Goal: Use online tool/utility

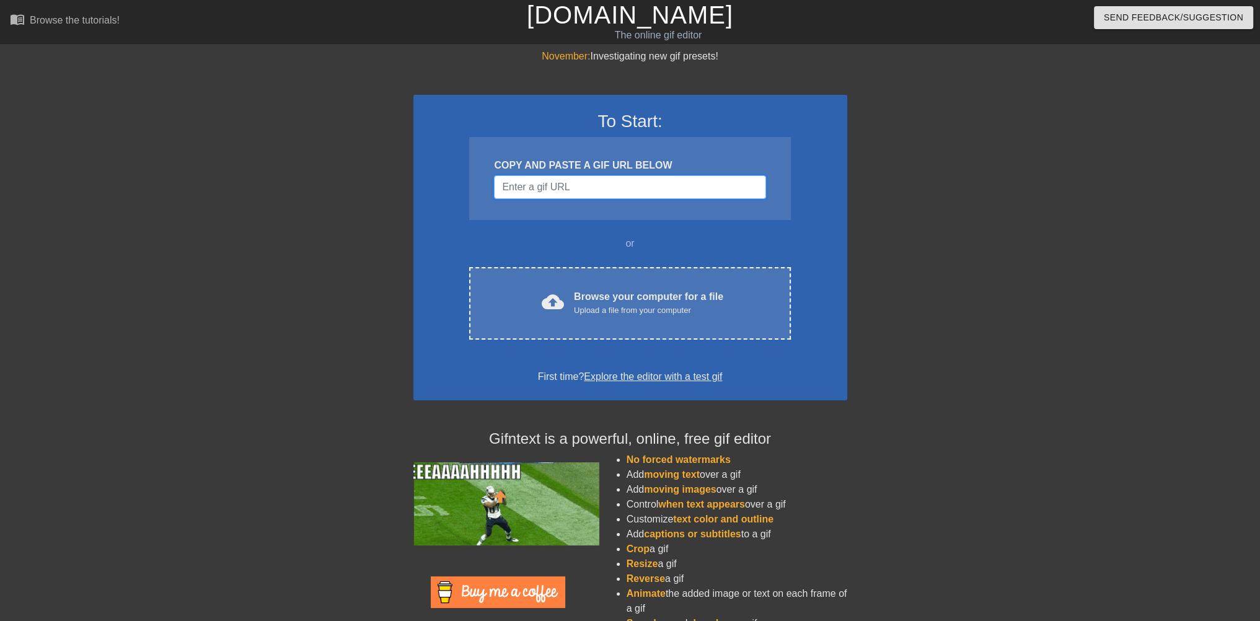
click at [584, 182] on input "Username" at bounding box center [630, 187] width 272 height 24
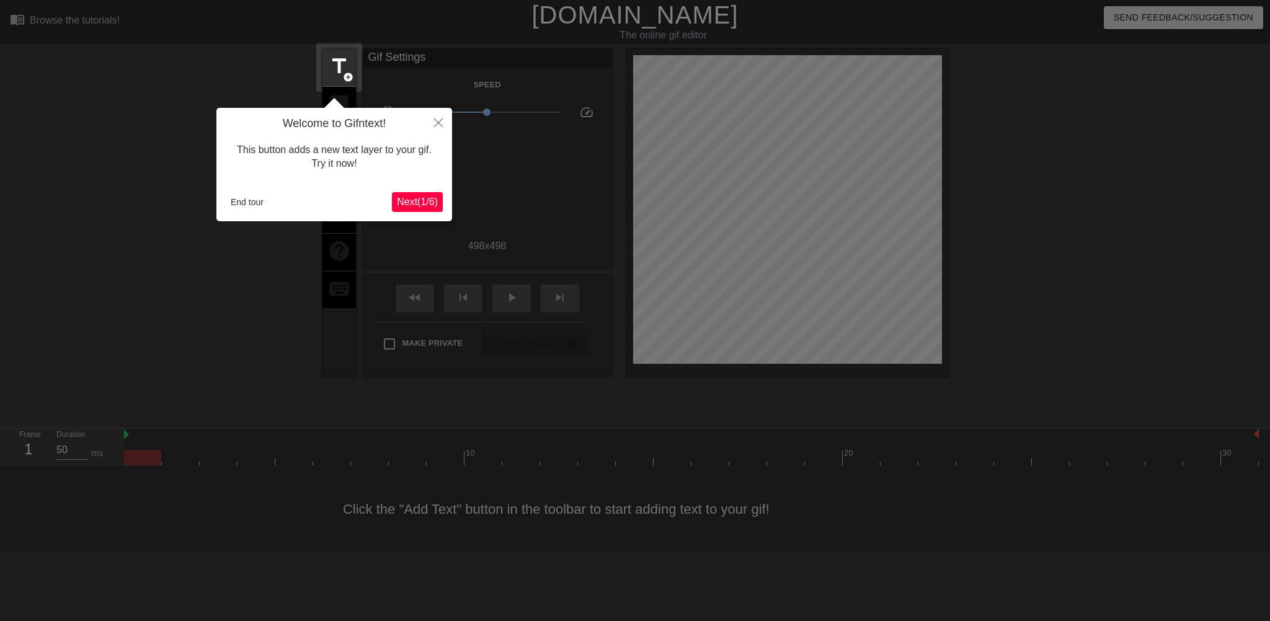
click at [409, 201] on span "Next ( 1 / 6 )" at bounding box center [417, 202] width 41 height 11
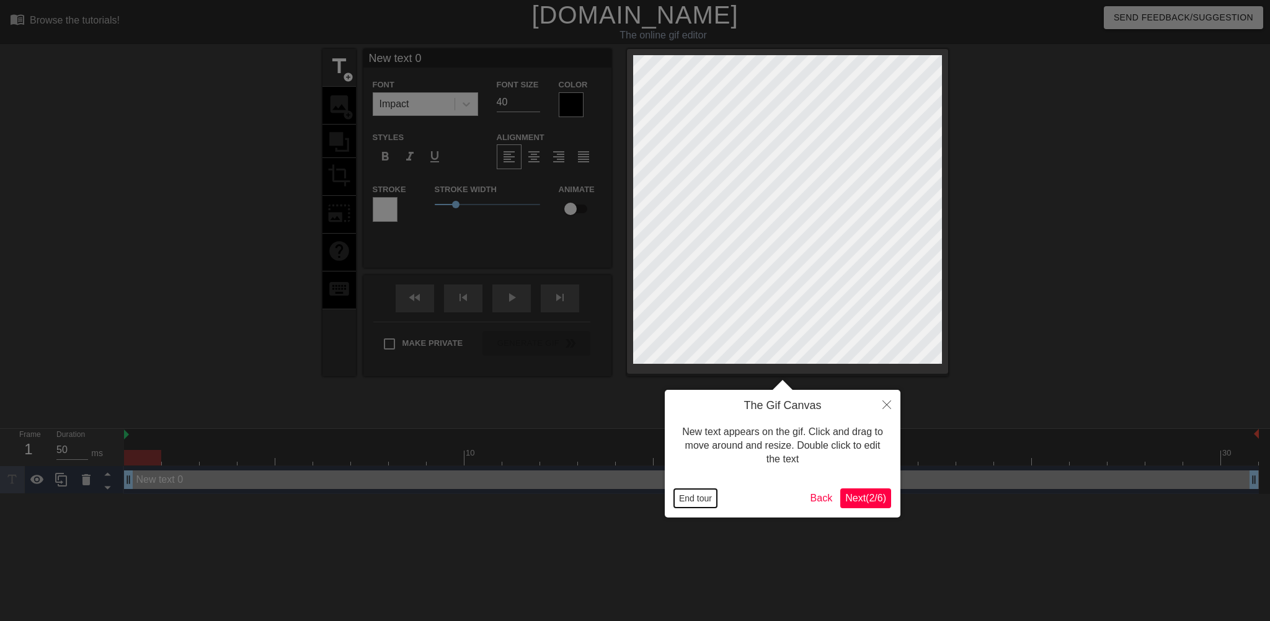
click at [694, 501] on button "End tour" at bounding box center [695, 498] width 43 height 19
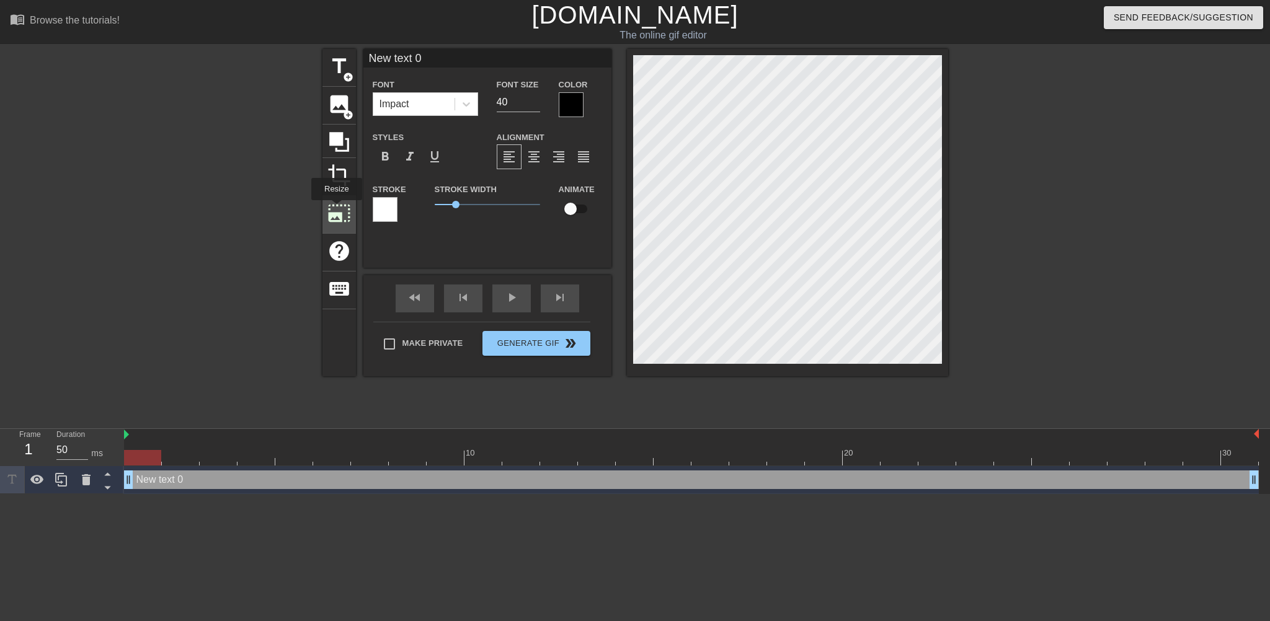
click at [335, 209] on span "photo_size_select_large" at bounding box center [339, 213] width 24 height 24
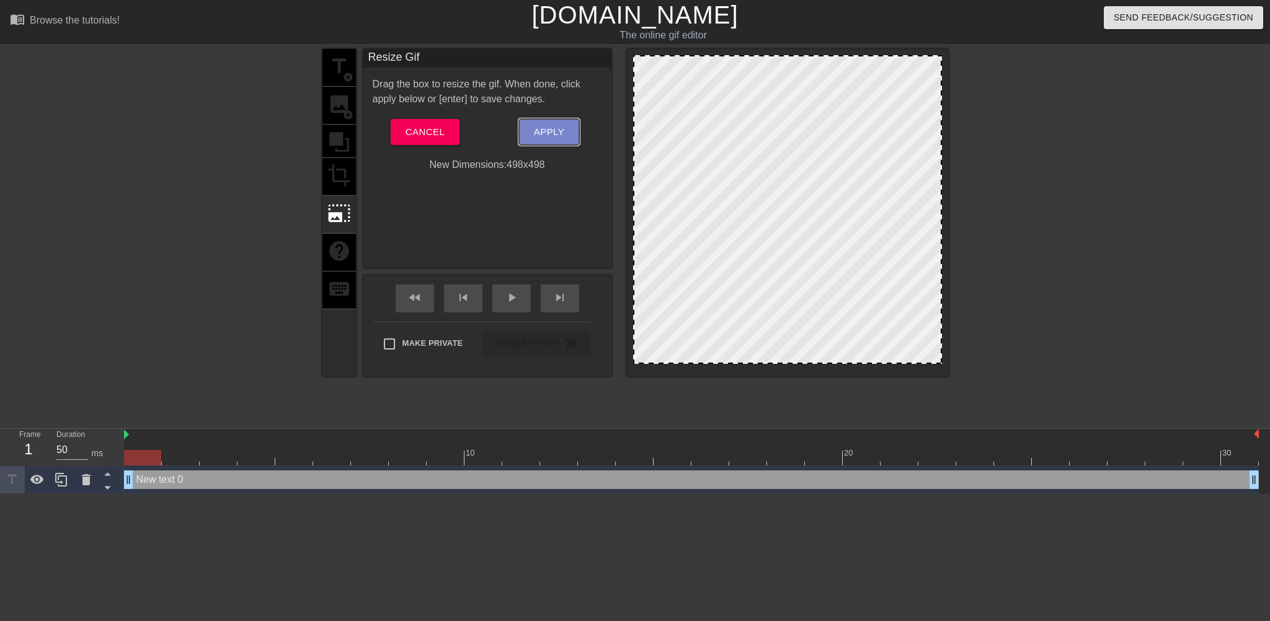
click at [558, 134] on span "Apply" at bounding box center [549, 132] width 30 height 16
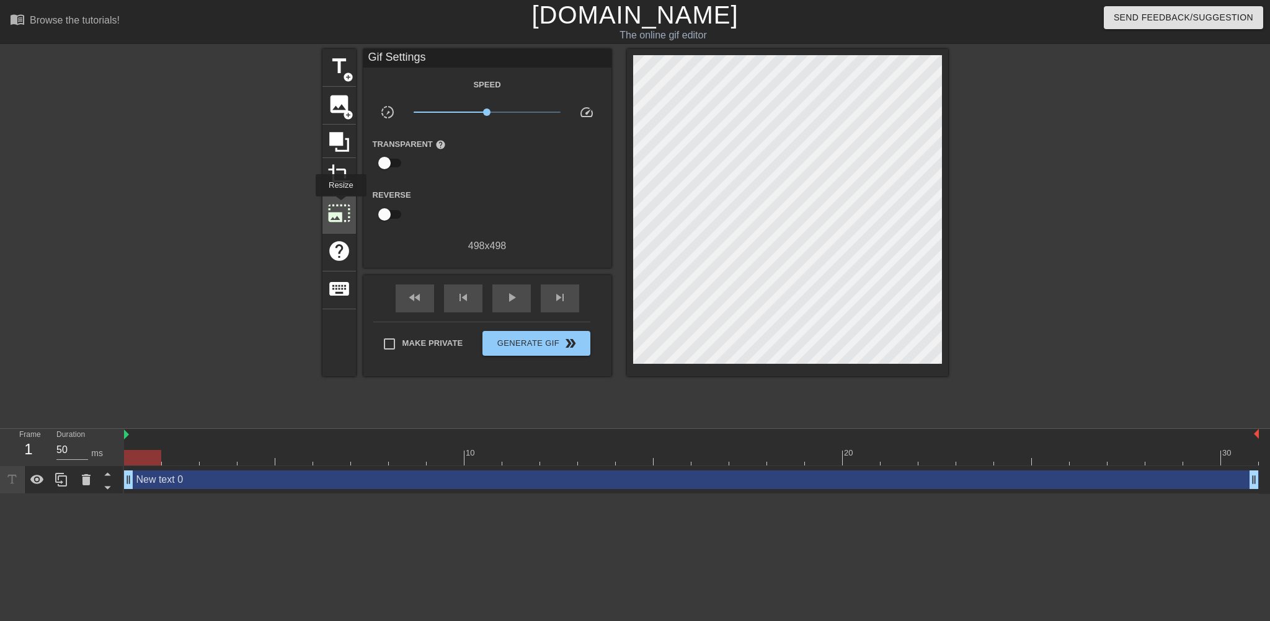
click at [340, 205] on span "photo_size_select_large" at bounding box center [339, 213] width 24 height 24
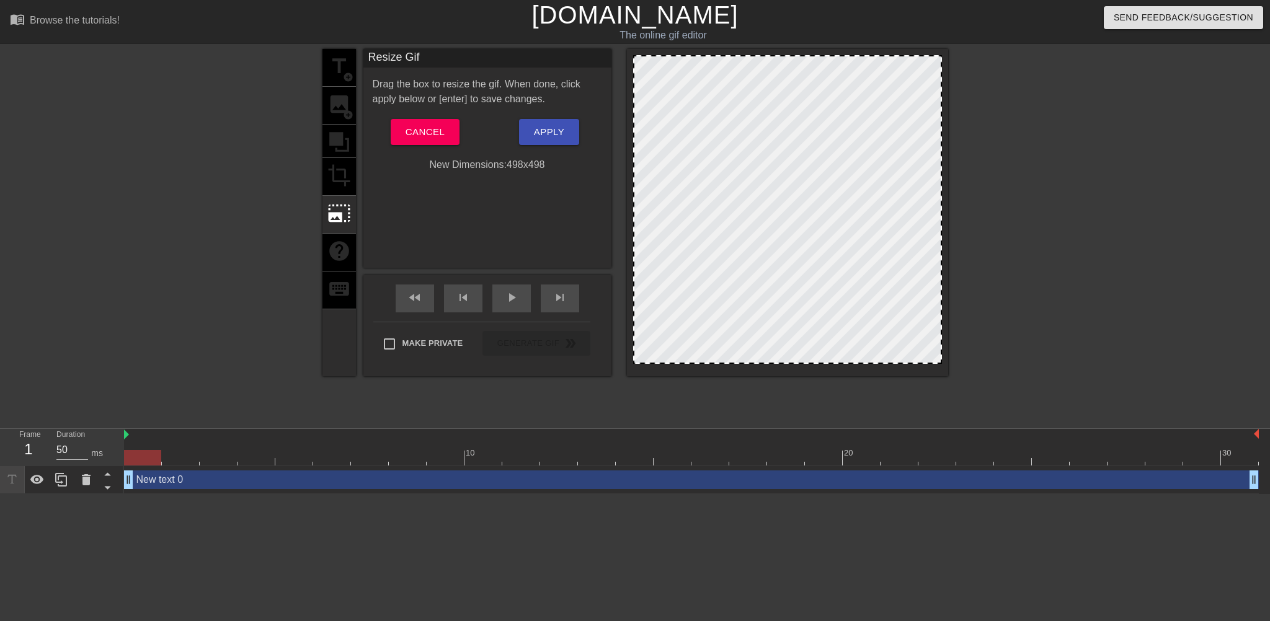
drag, startPoint x: 640, startPoint y: 58, endPoint x: 660, endPoint y: 88, distance: 36.3
click at [660, 88] on div at bounding box center [787, 209] width 309 height 309
drag, startPoint x: 684, startPoint y: 56, endPoint x: 687, endPoint y: 115, distance: 59.6
click at [687, 115] on div at bounding box center [787, 209] width 309 height 309
drag, startPoint x: 821, startPoint y: 99, endPoint x: 816, endPoint y: 189, distance: 90.0
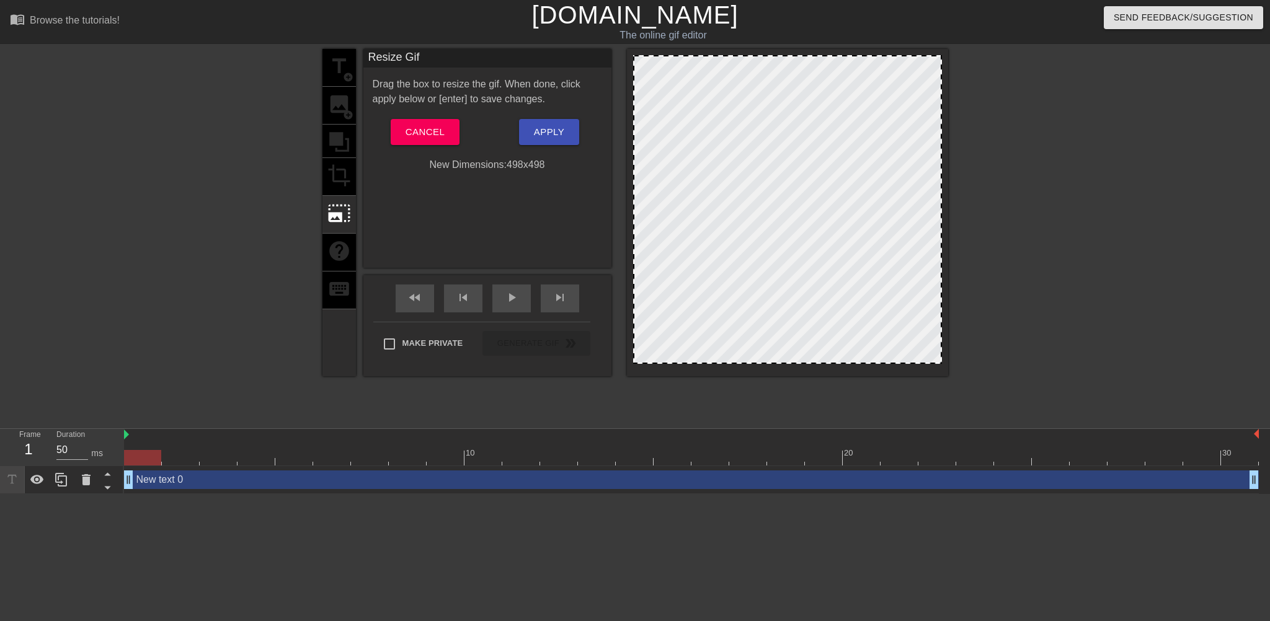
click at [816, 189] on div at bounding box center [787, 209] width 309 height 309
drag, startPoint x: 893, startPoint y: 52, endPoint x: 877, endPoint y: 107, distance: 57.7
click at [877, 107] on div at bounding box center [787, 212] width 321 height 327
drag, startPoint x: 652, startPoint y: 79, endPoint x: 729, endPoint y: 164, distance: 114.1
click at [734, 161] on div at bounding box center [787, 209] width 309 height 309
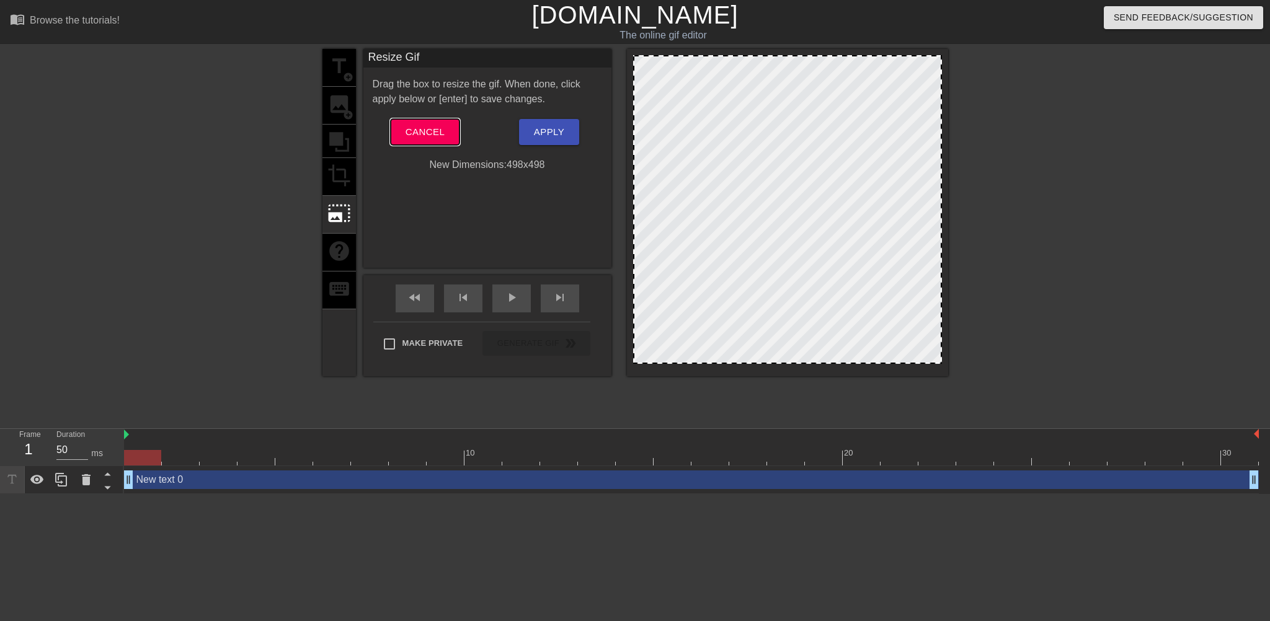
click at [401, 125] on button "Cancel" at bounding box center [425, 132] width 69 height 26
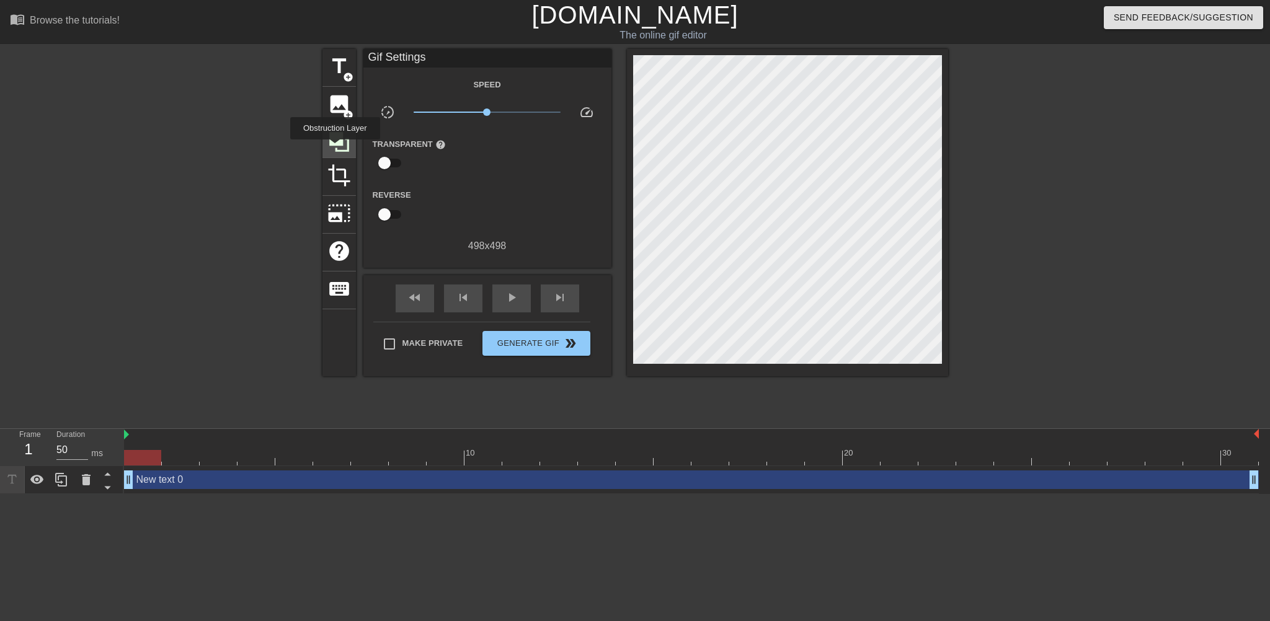
click at [335, 148] on icon at bounding box center [339, 142] width 24 height 24
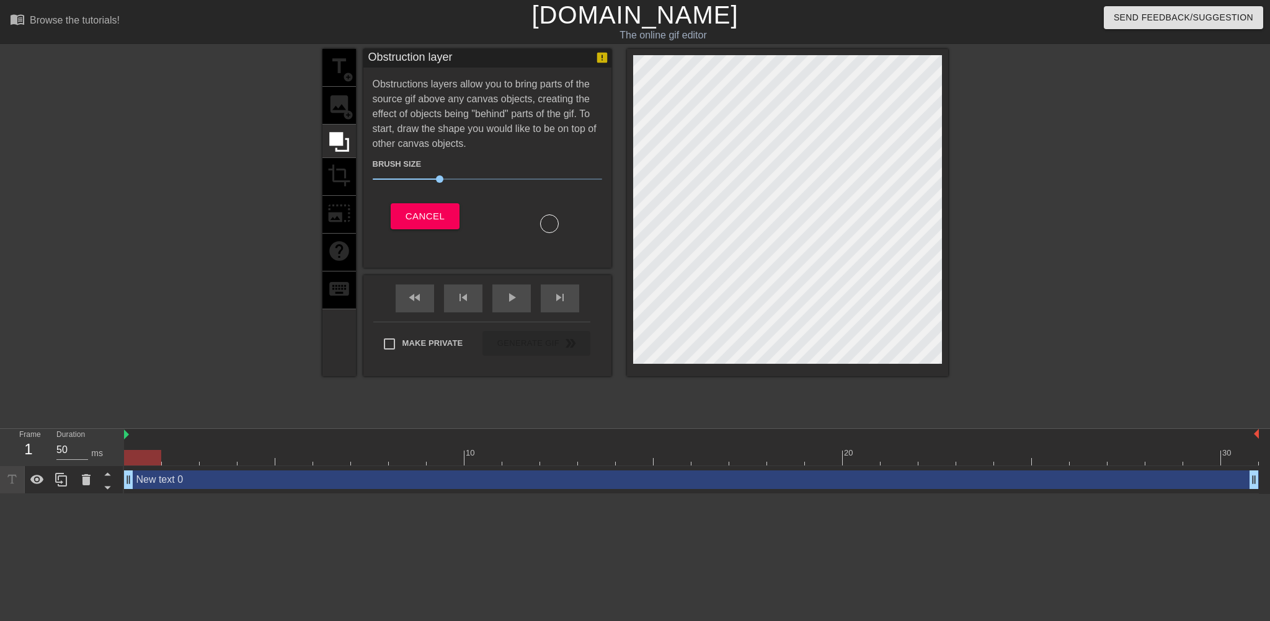
click at [549, 220] on div at bounding box center [549, 223] width 19 height 19
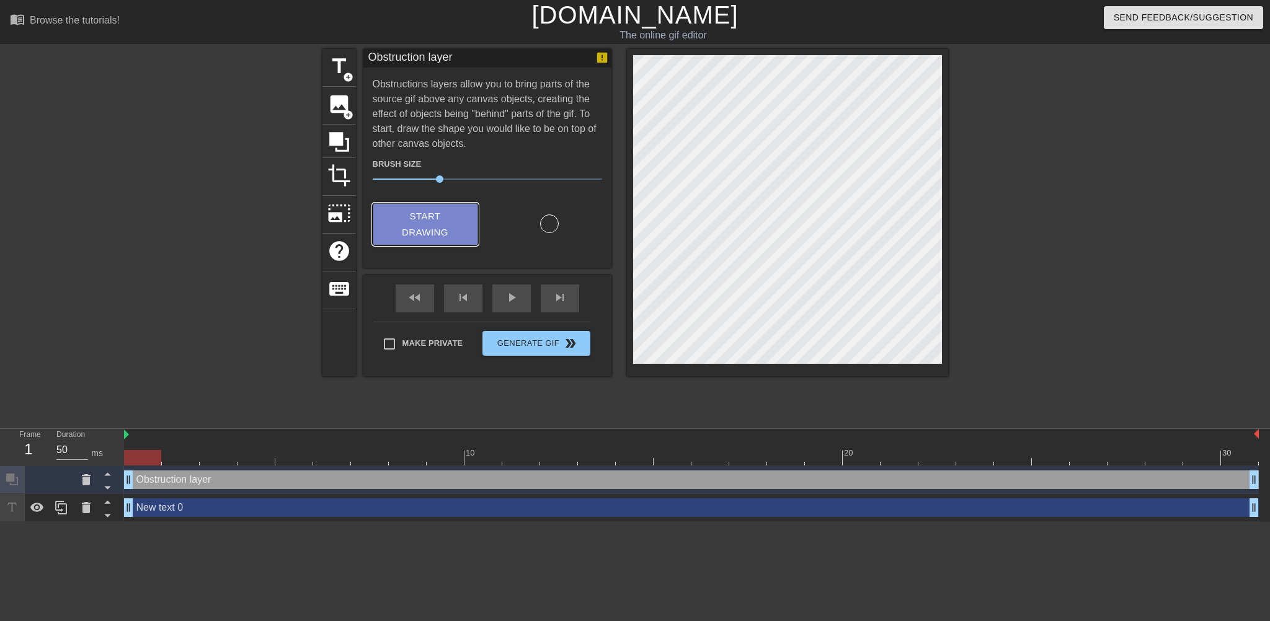
click at [431, 232] on span "Start Drawing" at bounding box center [425, 224] width 76 height 33
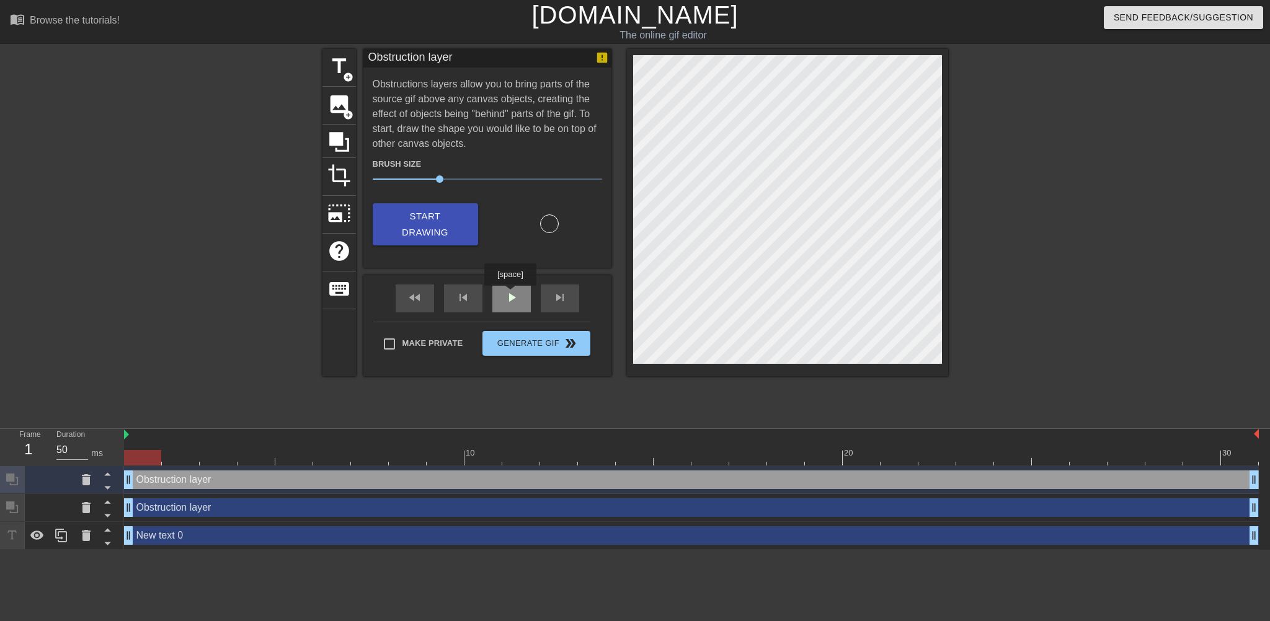
click at [510, 294] on span "play_arrow" at bounding box center [511, 297] width 15 height 15
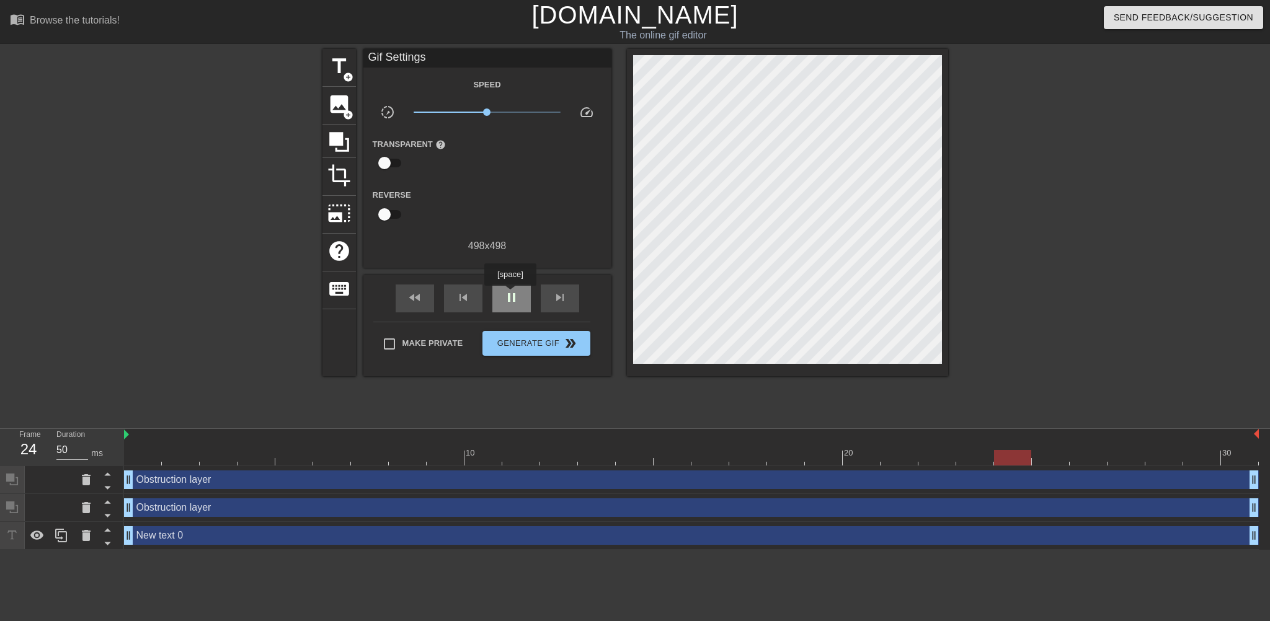
click at [510, 294] on span "pause" at bounding box center [511, 297] width 15 height 15
click at [84, 530] on icon at bounding box center [86, 535] width 15 height 15
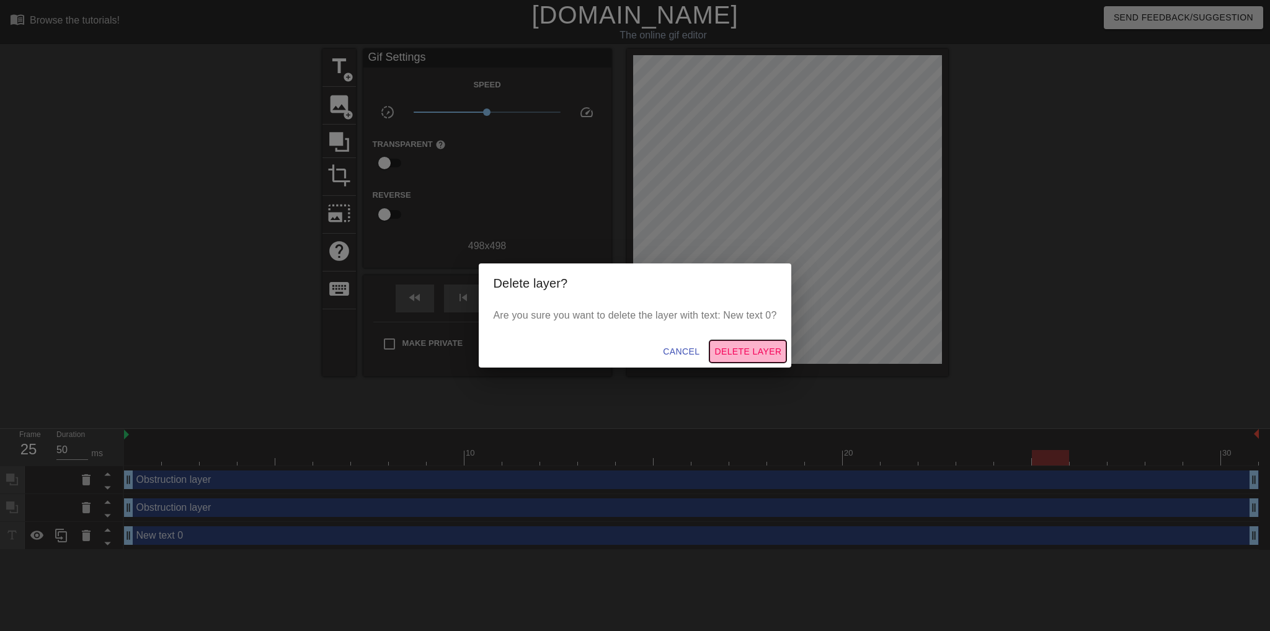
click at [738, 351] on span "Delete Layer" at bounding box center [747, 351] width 67 height 15
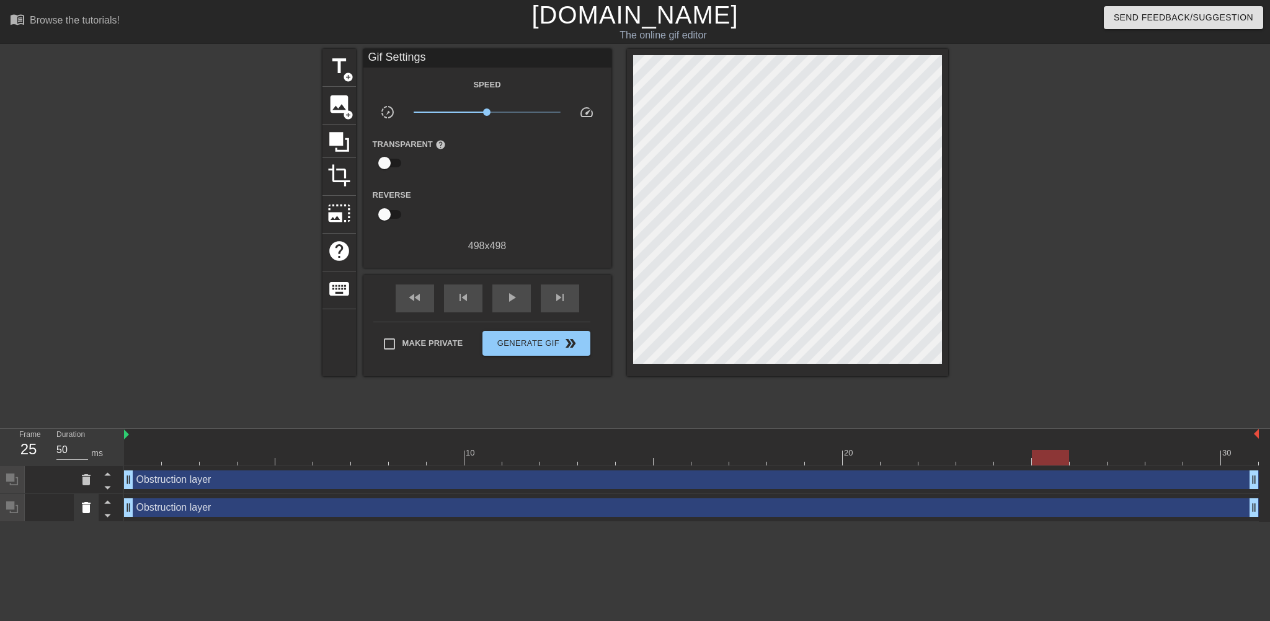
click at [79, 506] on icon at bounding box center [86, 507] width 15 height 15
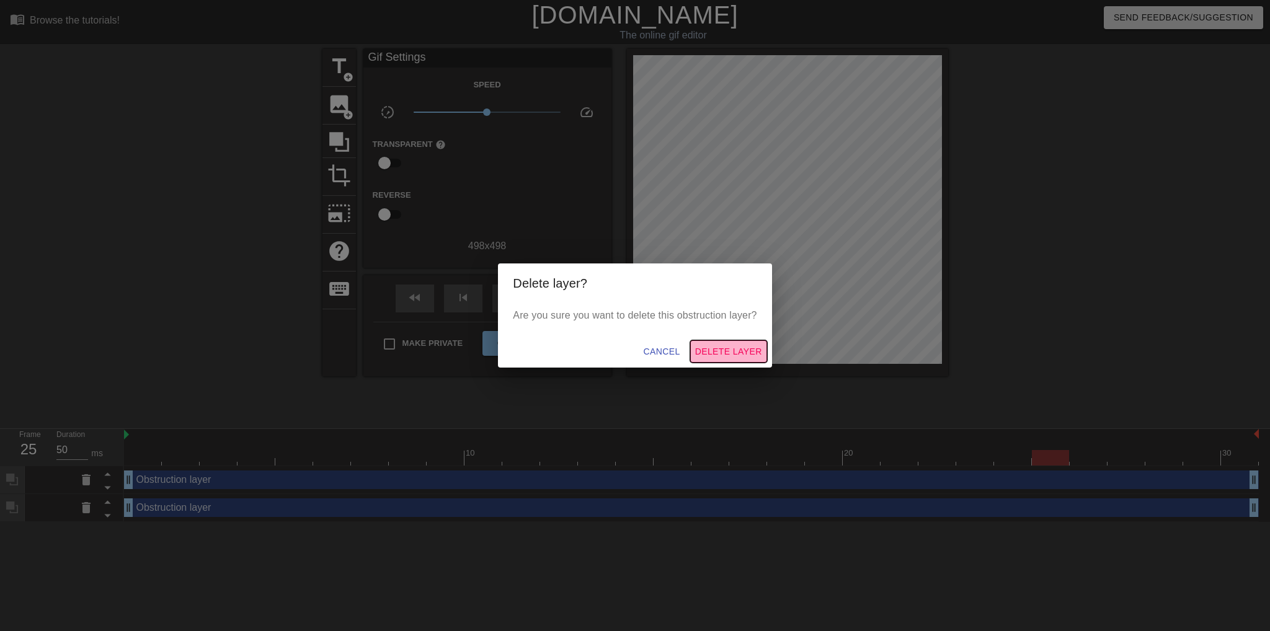
click at [713, 351] on span "Delete Layer" at bounding box center [728, 351] width 67 height 15
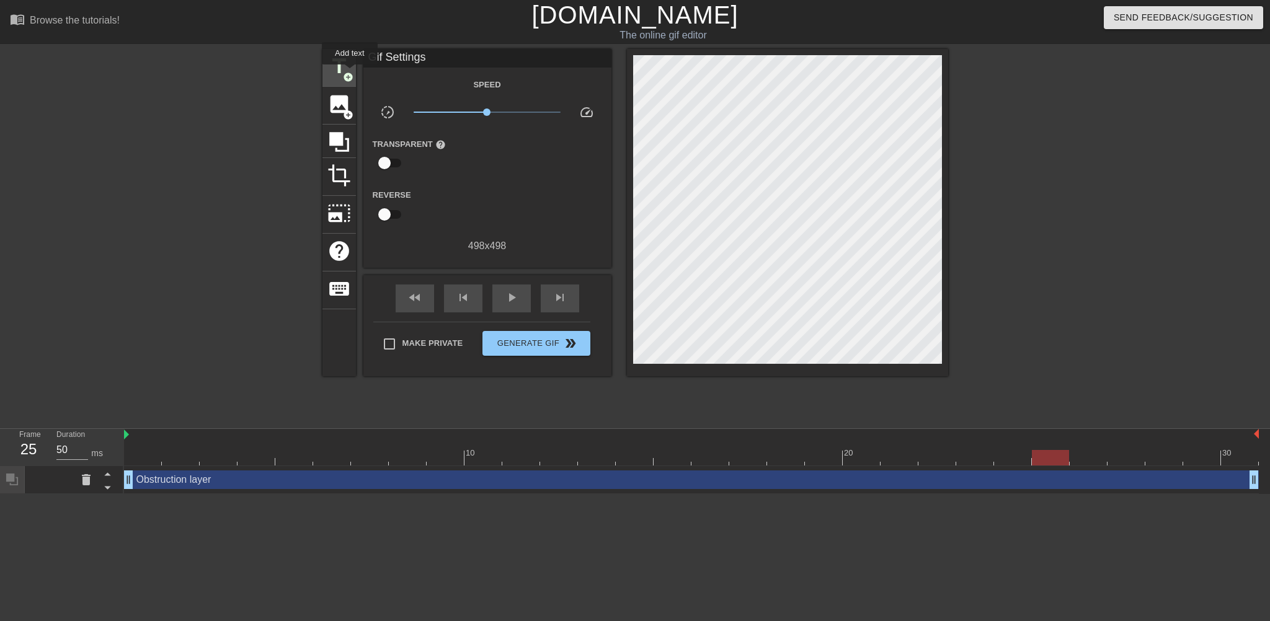
click at [350, 73] on span "add_circle" at bounding box center [348, 77] width 11 height 11
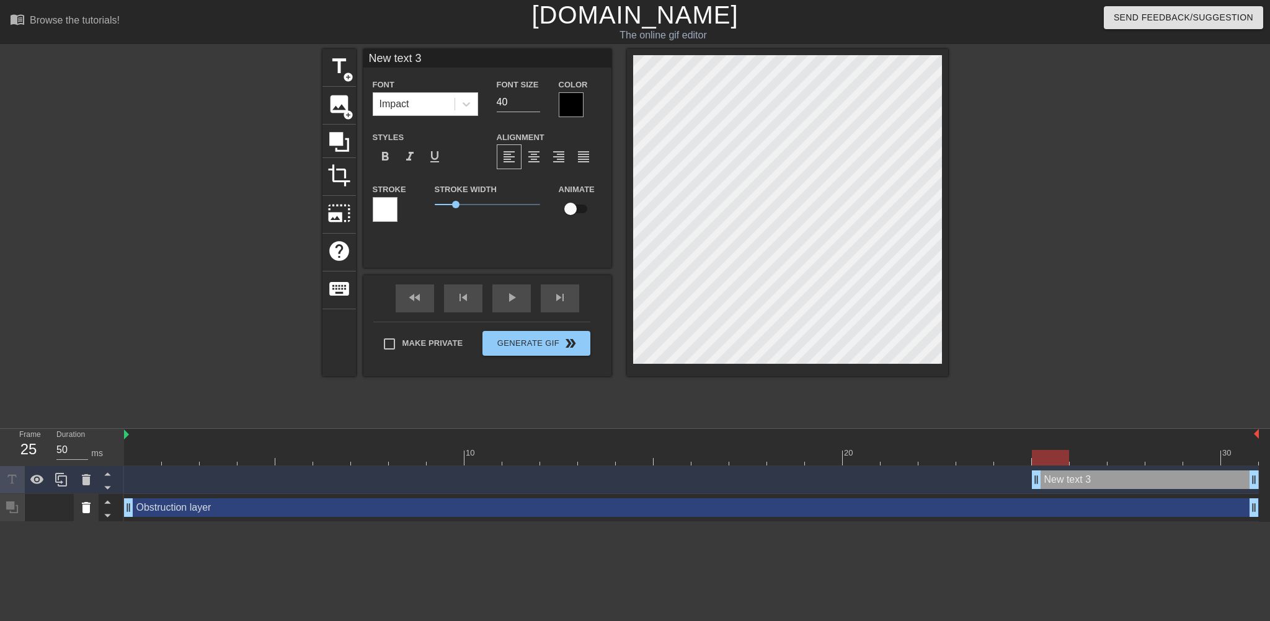
click at [87, 509] on icon at bounding box center [86, 507] width 9 height 11
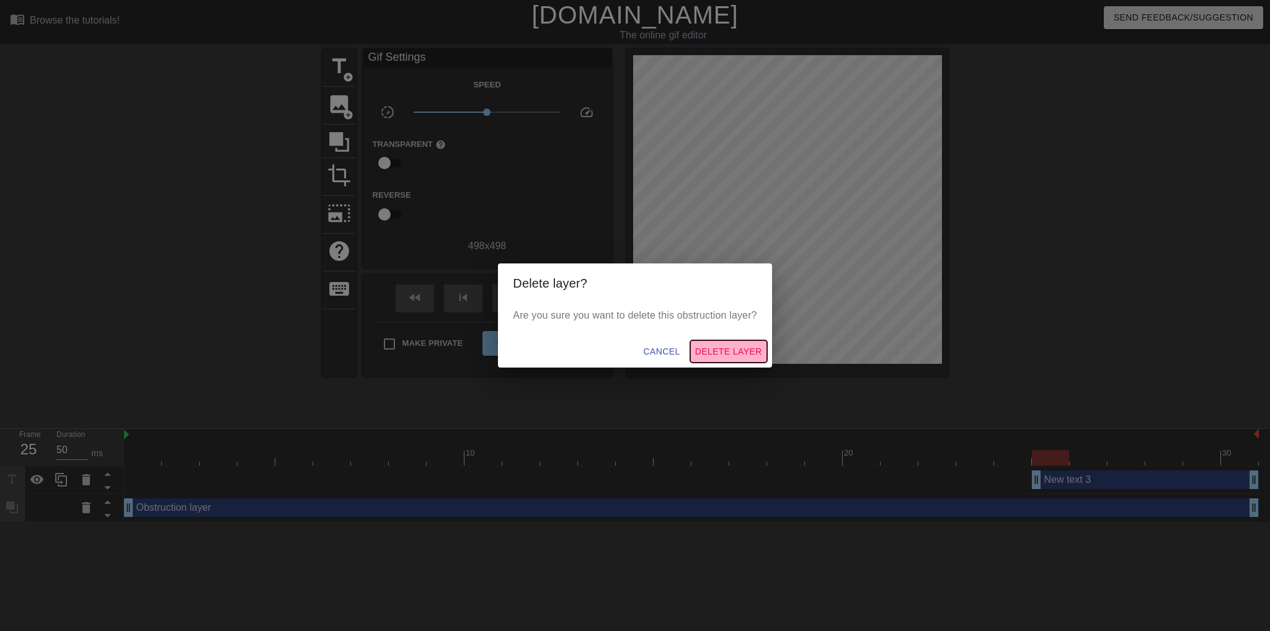
click at [714, 348] on span "Delete Layer" at bounding box center [728, 351] width 67 height 15
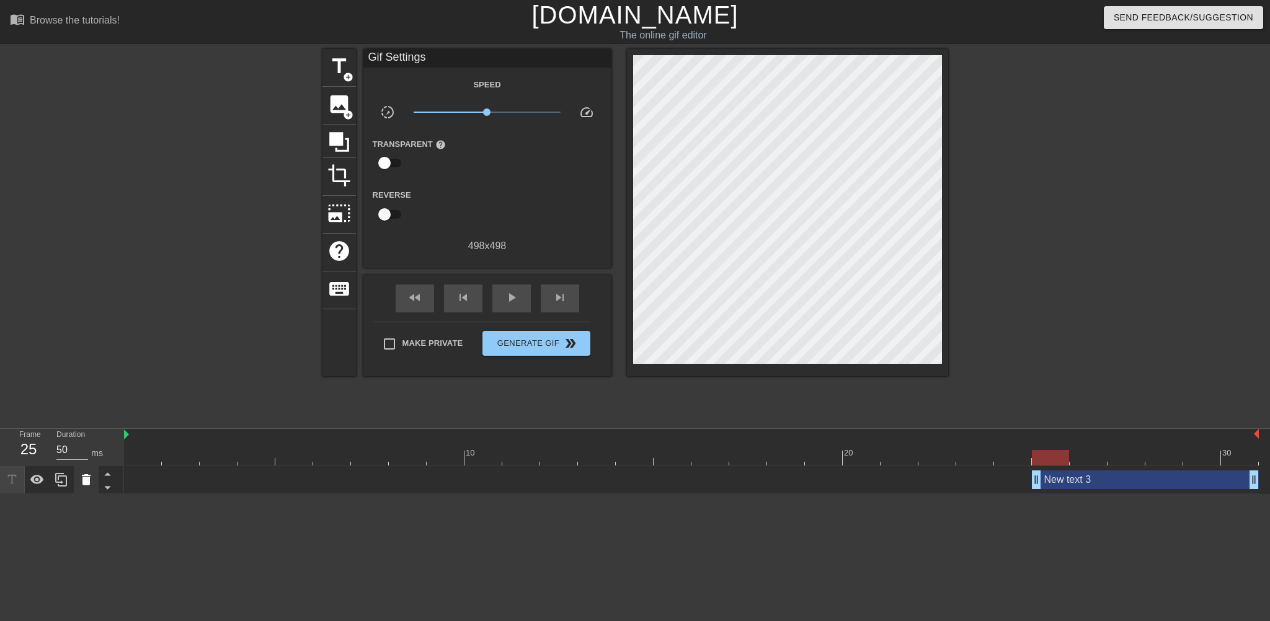
click at [89, 480] on icon at bounding box center [86, 479] width 9 height 11
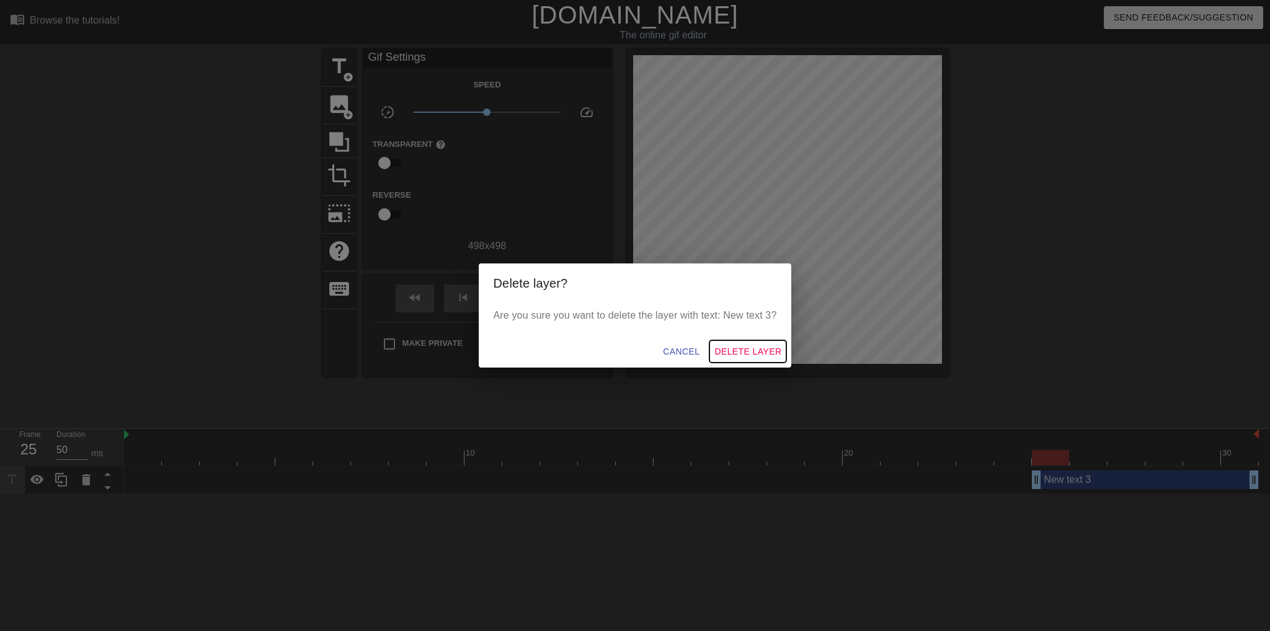
click at [759, 351] on span "Delete Layer" at bounding box center [747, 351] width 67 height 15
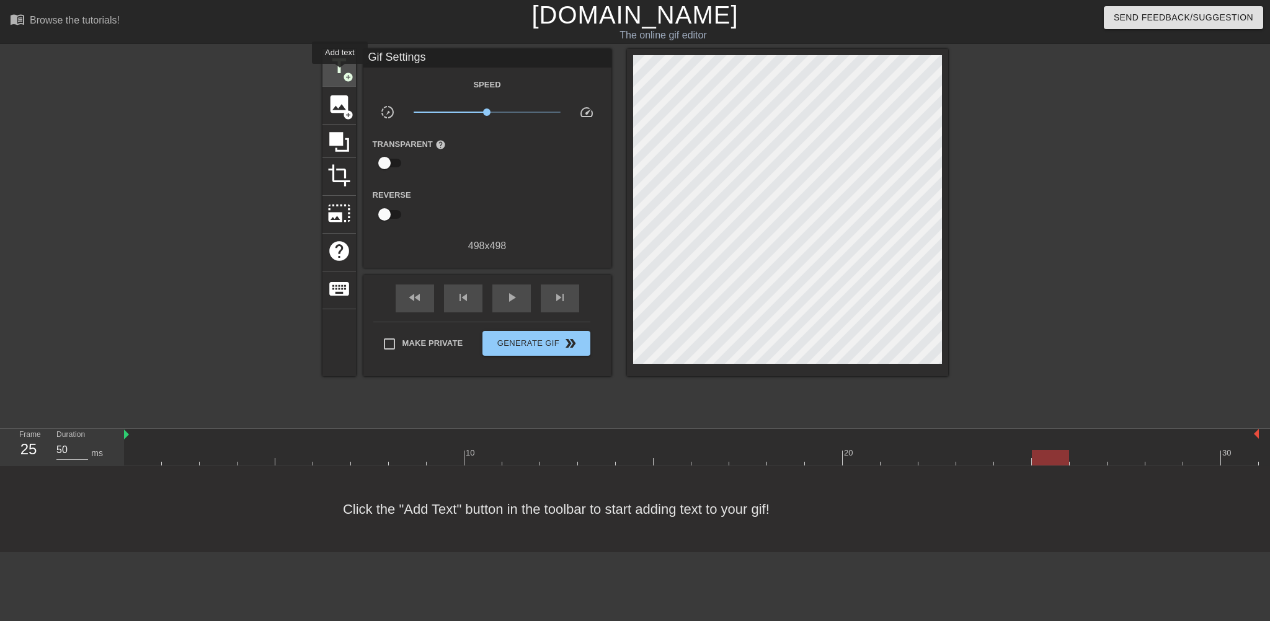
click at [340, 73] on span "title" at bounding box center [339, 67] width 24 height 24
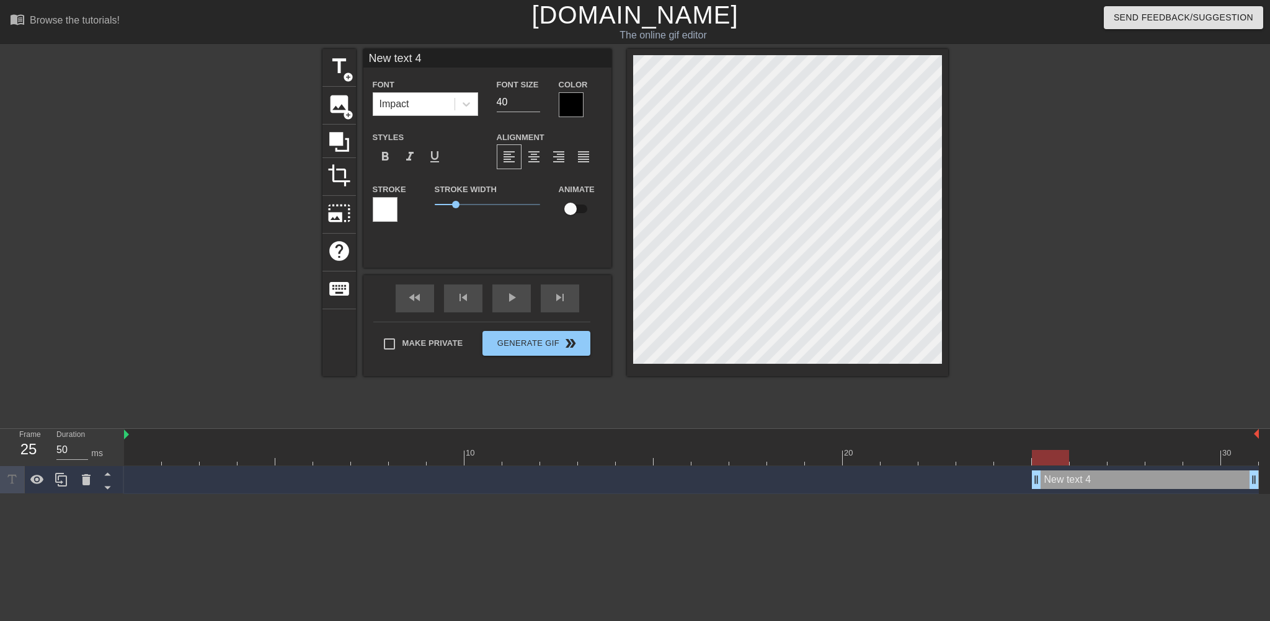
click at [135, 460] on div at bounding box center [691, 457] width 1134 height 15
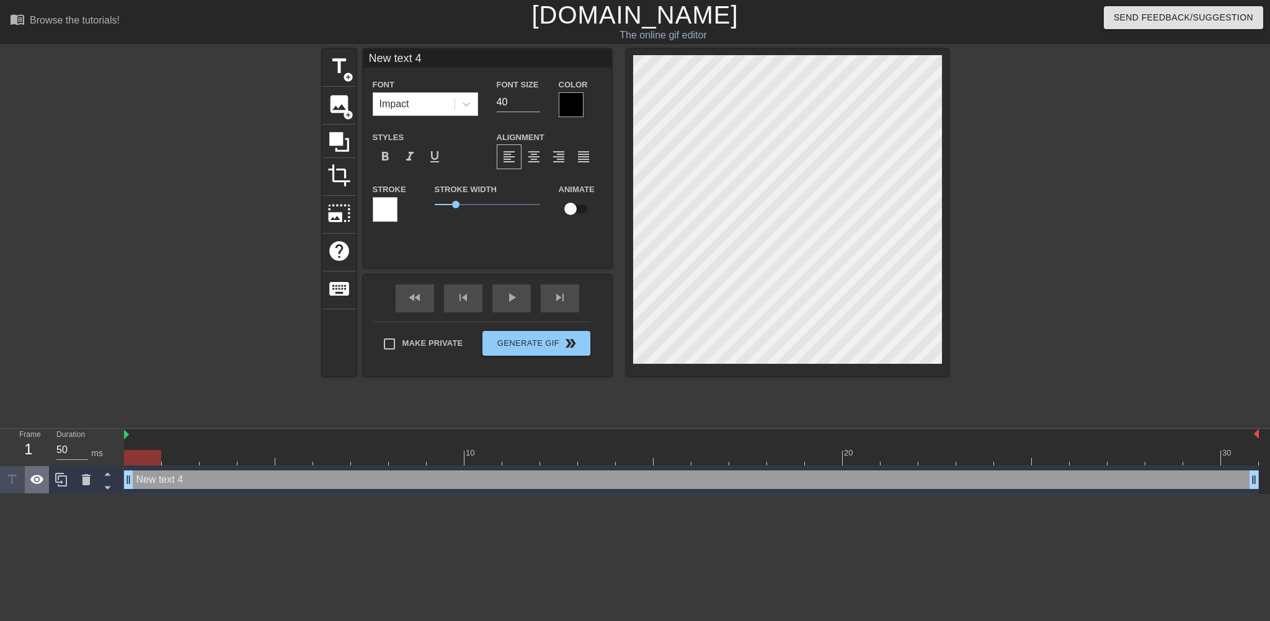
drag, startPoint x: 1035, startPoint y: 479, endPoint x: 39, endPoint y: 475, distance: 996.2
click at [39, 475] on div "Frame 1 Duration 50 ms 10 20 30 New text 4 drag_handle drag_handle" at bounding box center [635, 461] width 1270 height 65
click at [211, 477] on div "New text 4 drag_handle drag_handle" at bounding box center [691, 479] width 1134 height 19
click at [205, 482] on div "New text 4 drag_handle drag_handle" at bounding box center [691, 479] width 1134 height 19
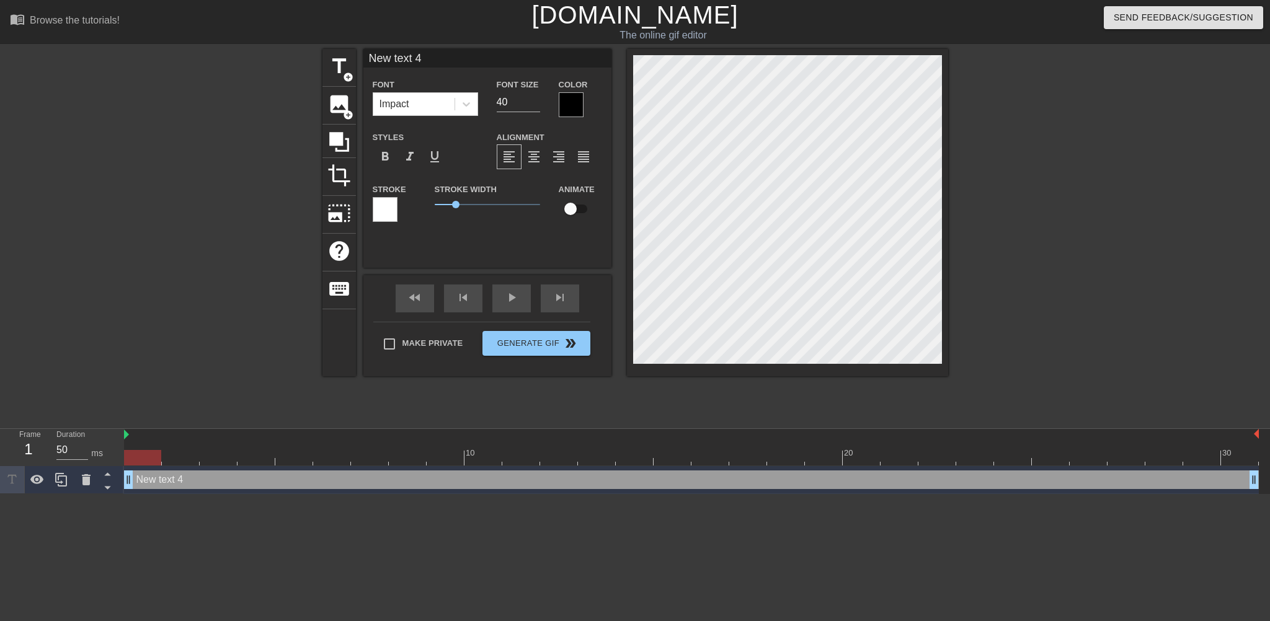
click at [575, 104] on div at bounding box center [571, 104] width 25 height 25
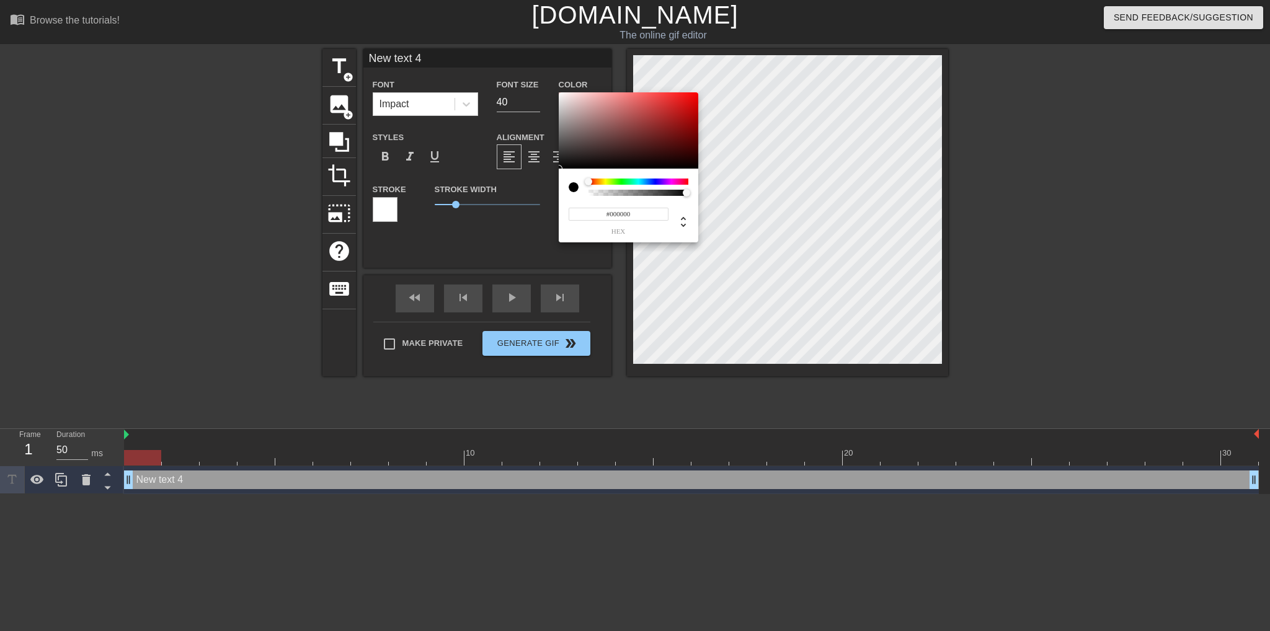
type input "0"
drag, startPoint x: 687, startPoint y: 195, endPoint x: 520, endPoint y: 188, distance: 166.9
click at [520, 188] on div "0 r 0 g 0 b 0 a" at bounding box center [635, 315] width 1270 height 631
click at [584, 193] on div at bounding box center [578, 187] width 20 height 17
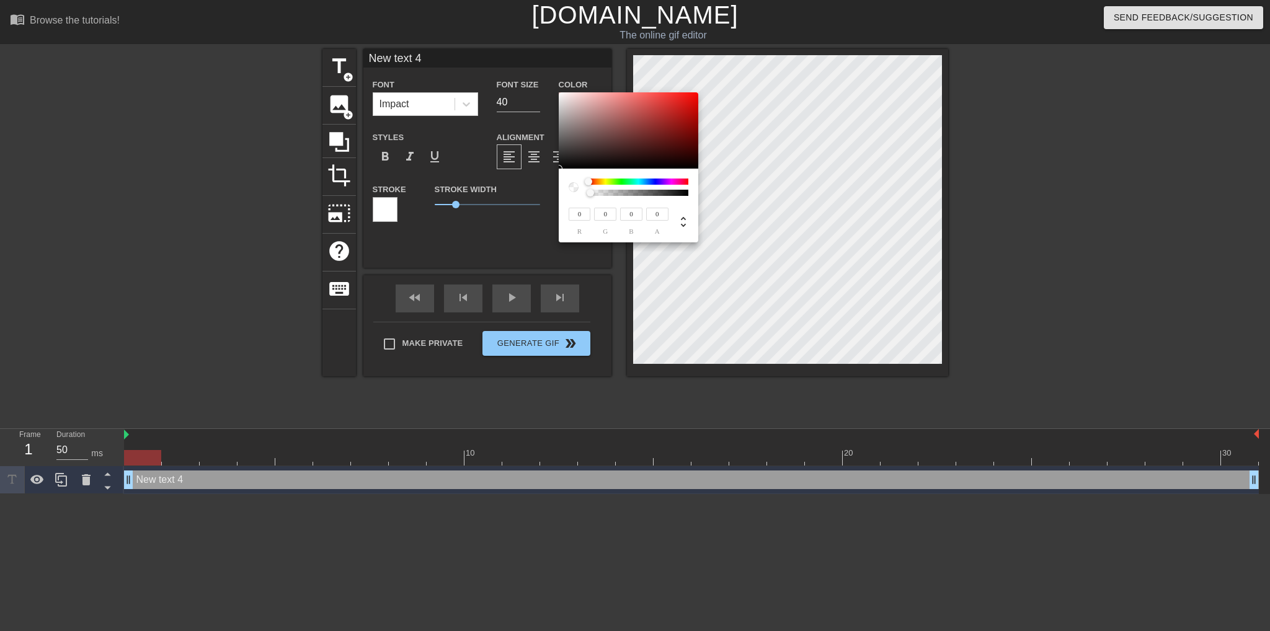
type input "73"
type input "69"
click at [566, 147] on div at bounding box center [628, 130] width 139 height 77
type input "77"
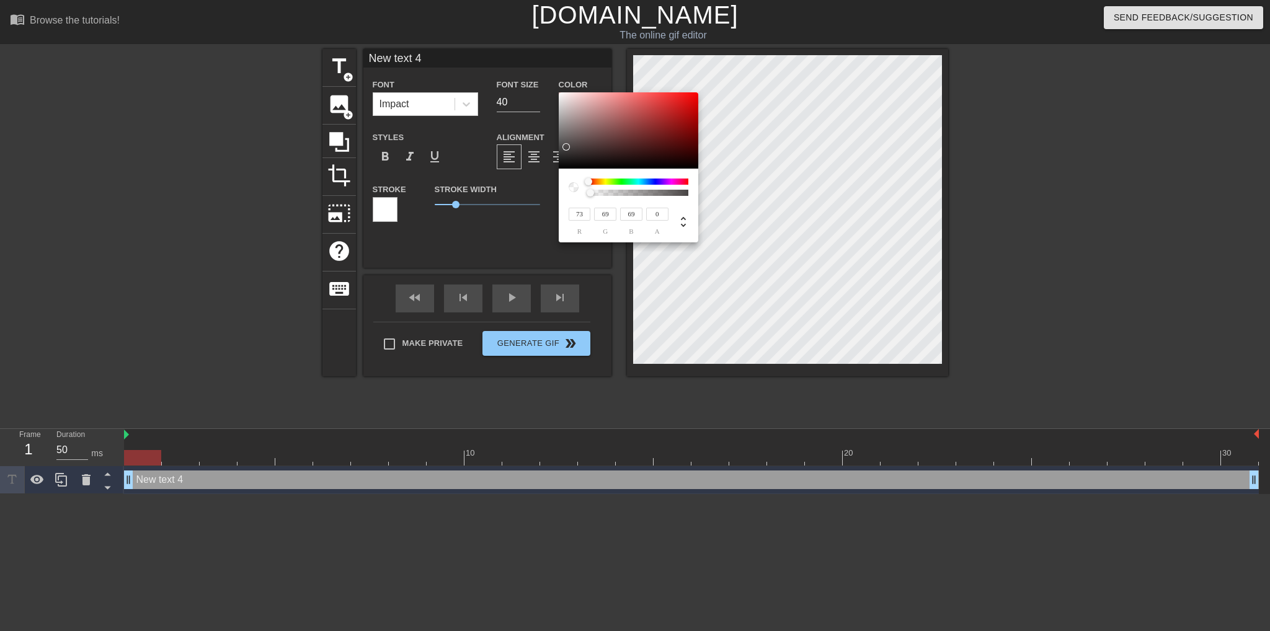
type input "73"
type input "90"
type input "85"
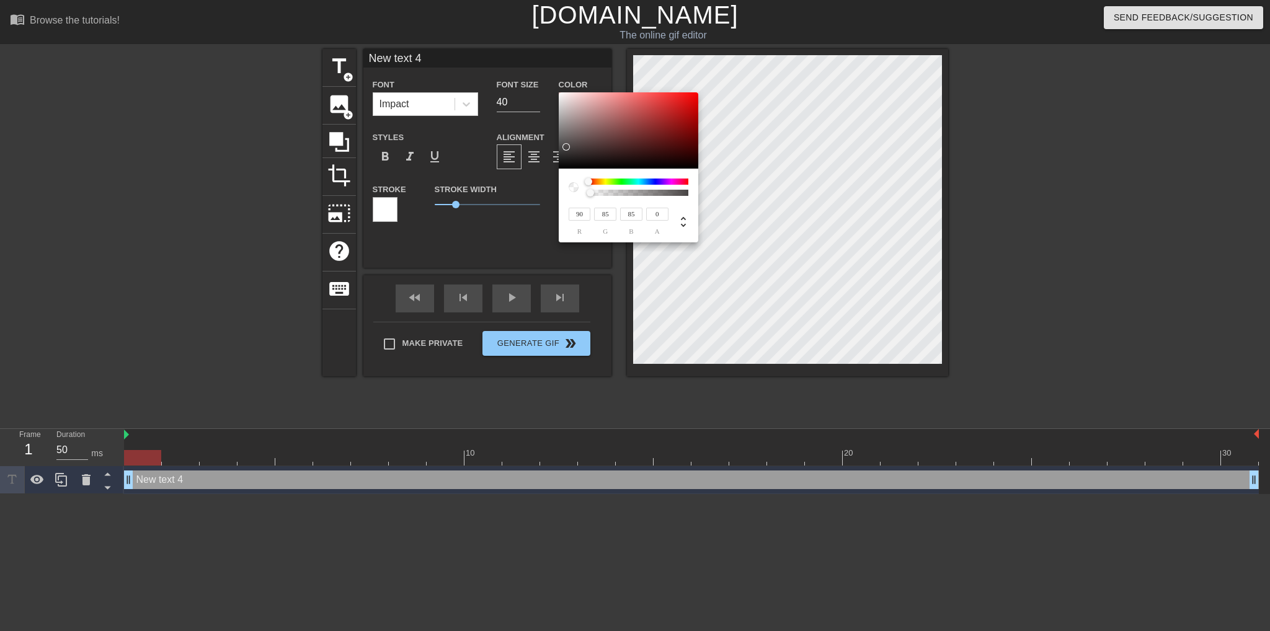
type input "127"
type input "119"
type input "172"
type input "161"
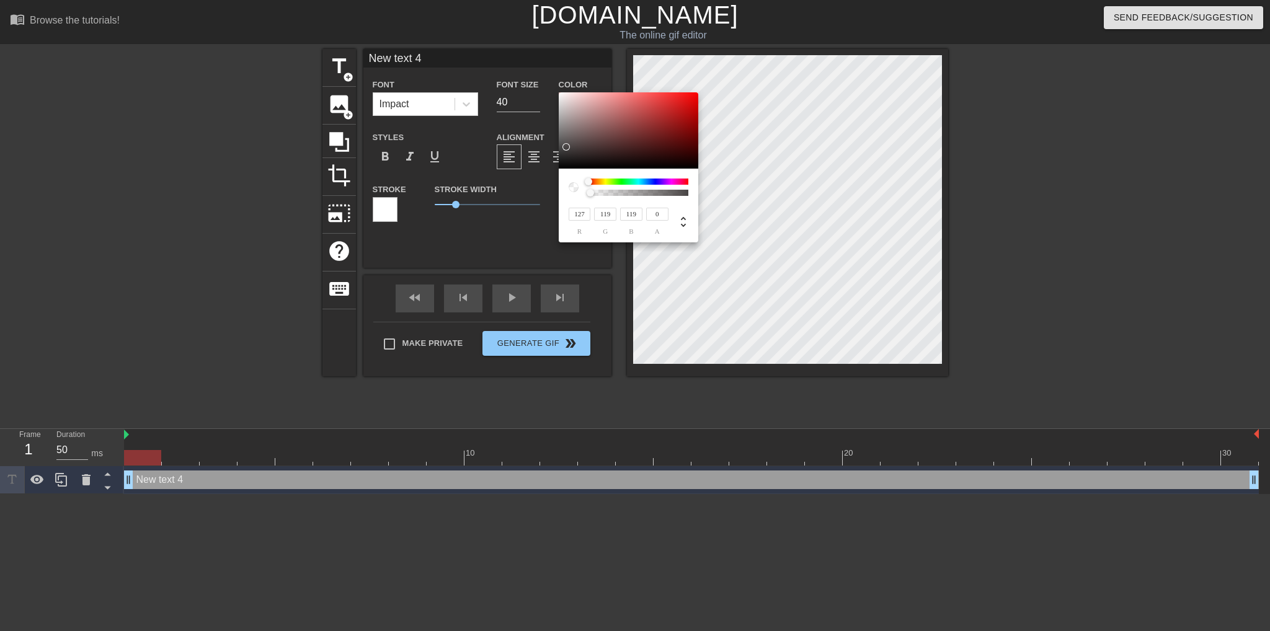
type input "161"
type input "205"
type input "194"
type input "213"
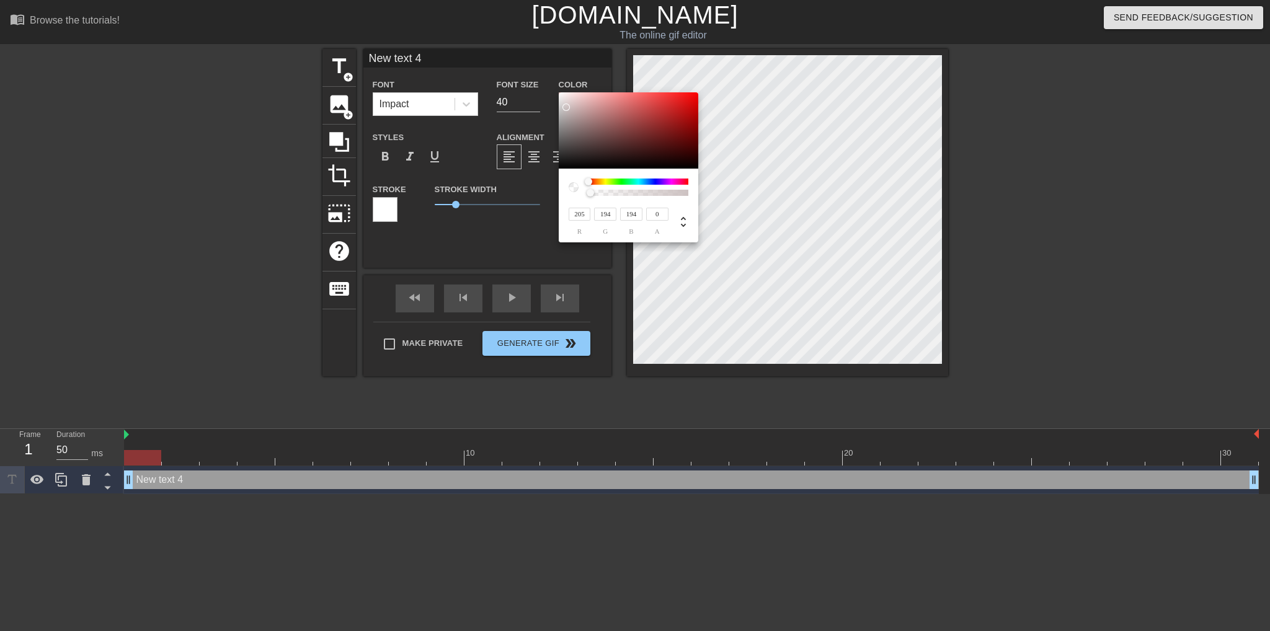
type input "202"
type input "226"
type input "216"
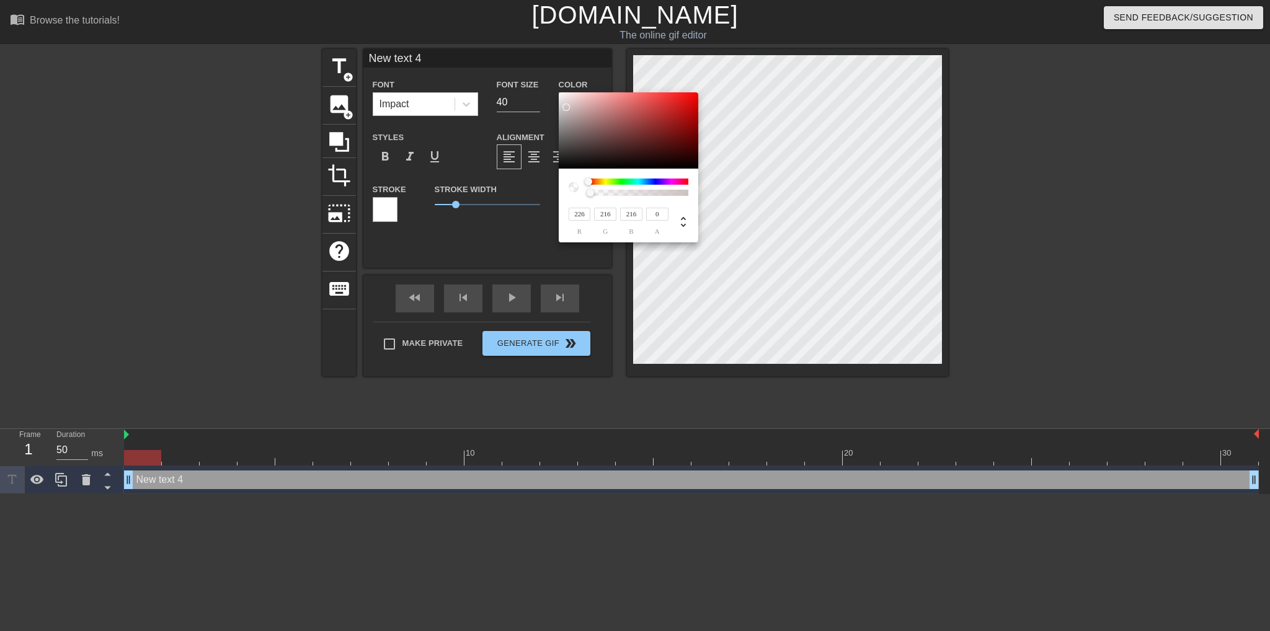
type input "234"
type input "226"
type input "238"
type input "231"
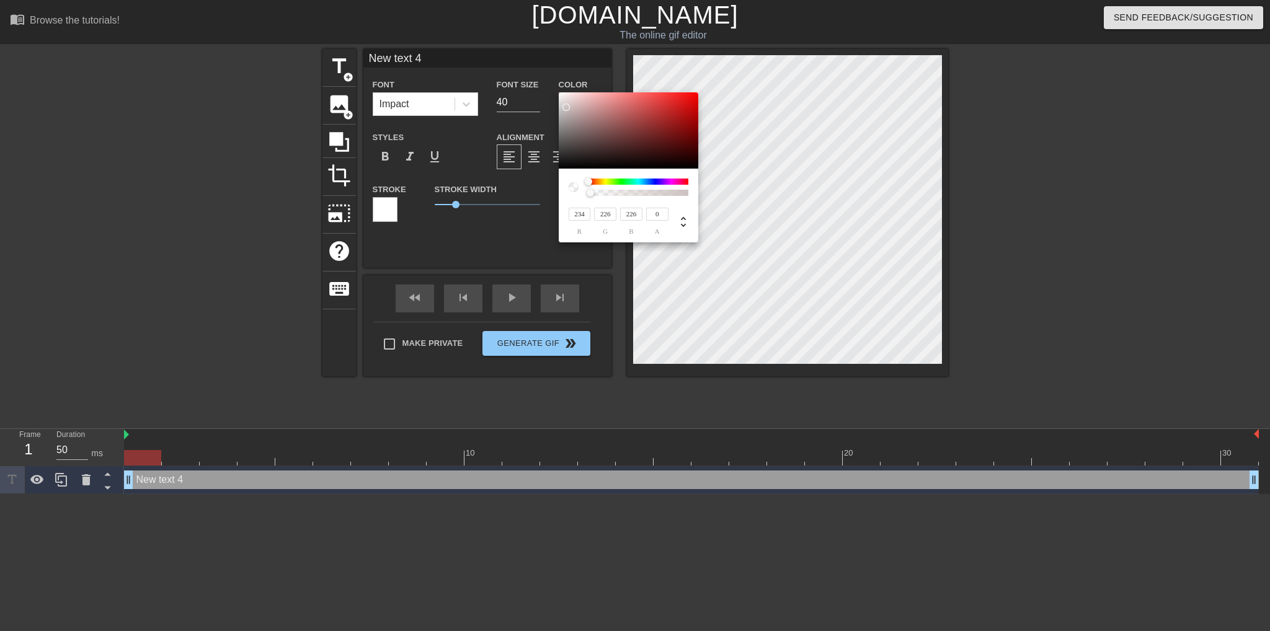
type input "231"
type input "242"
type input "238"
type input "244"
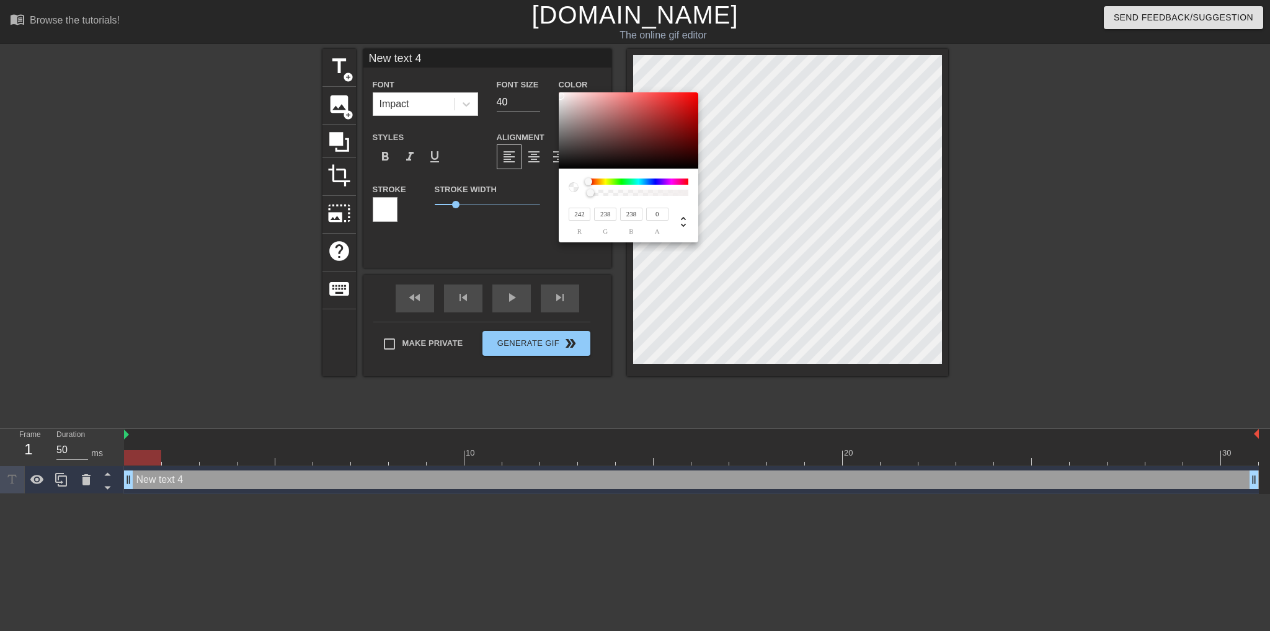
type input "81"
drag, startPoint x: 565, startPoint y: 145, endPoint x: 559, endPoint y: 95, distance: 50.0
click at [559, 95] on div at bounding box center [628, 130] width 139 height 77
type input "246"
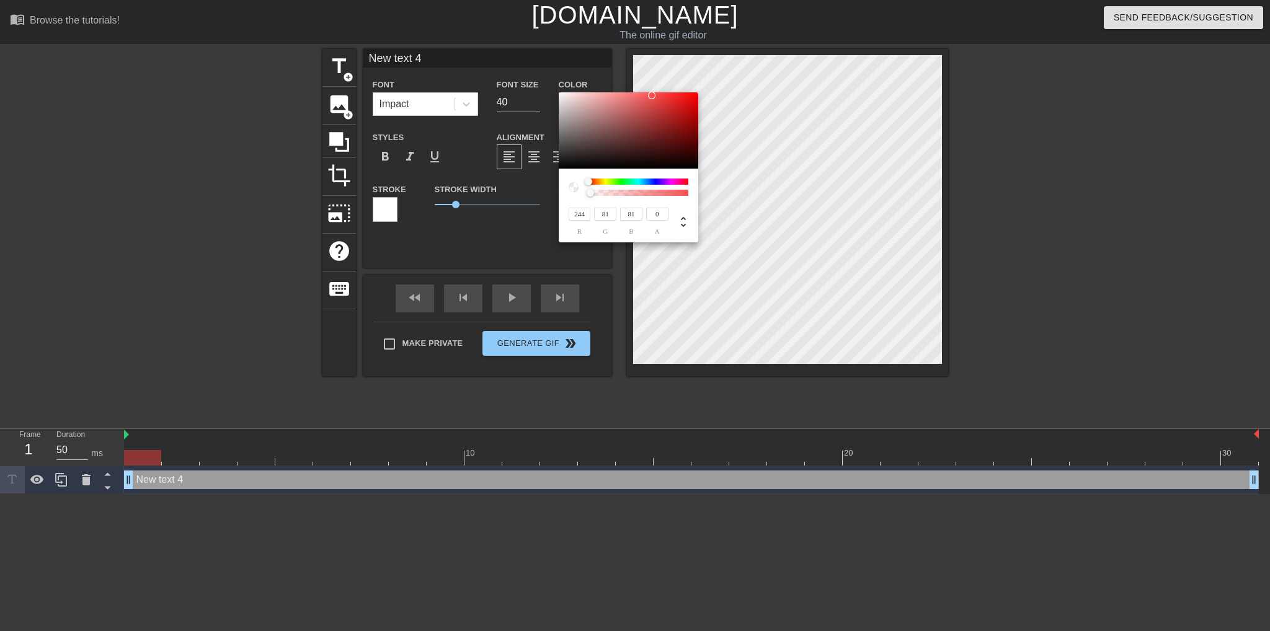
type input "82"
type input "238"
type input "79"
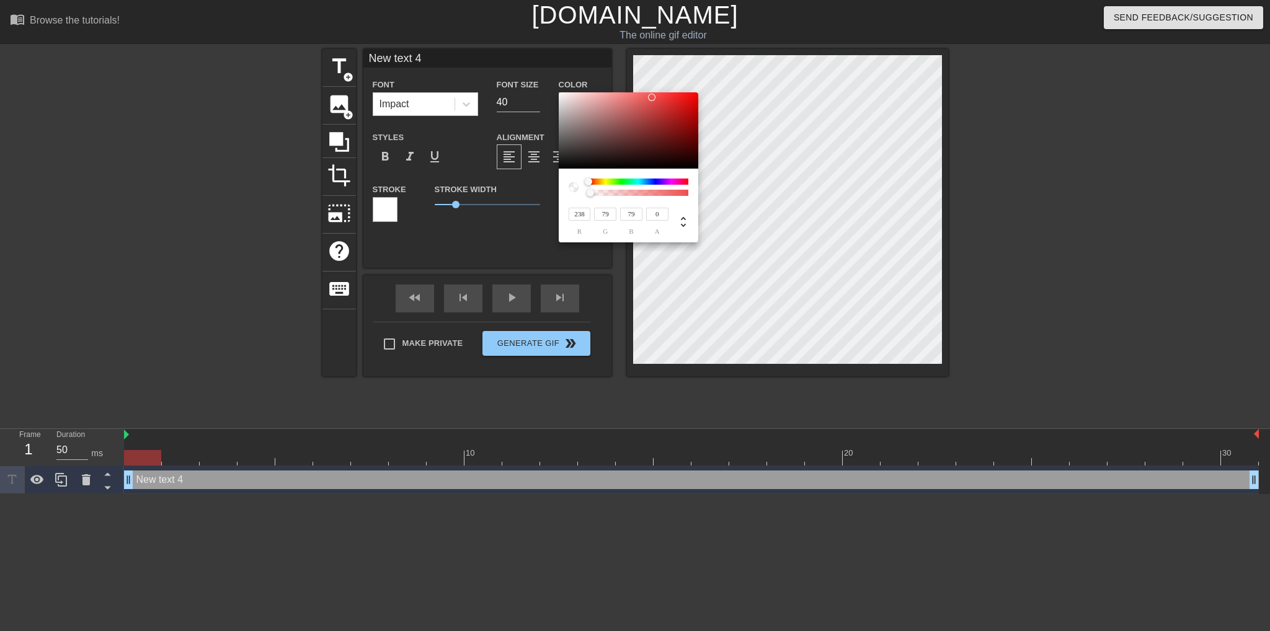
type input "0"
type input "32"
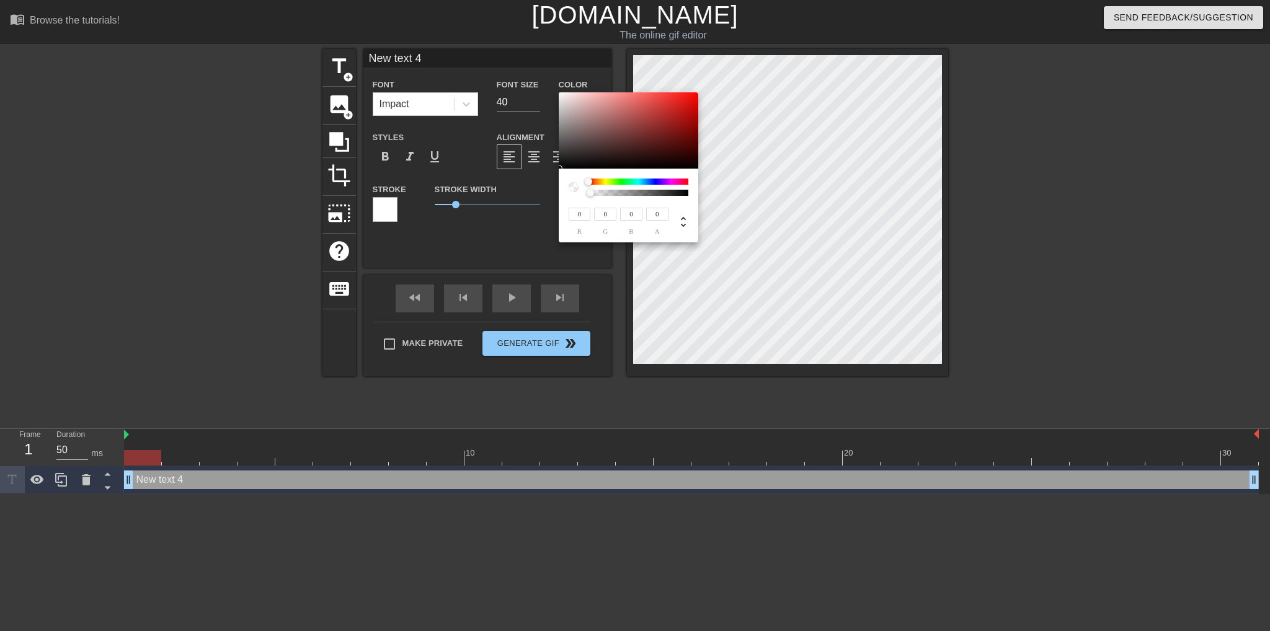
type input "32"
type input "106"
type input "149"
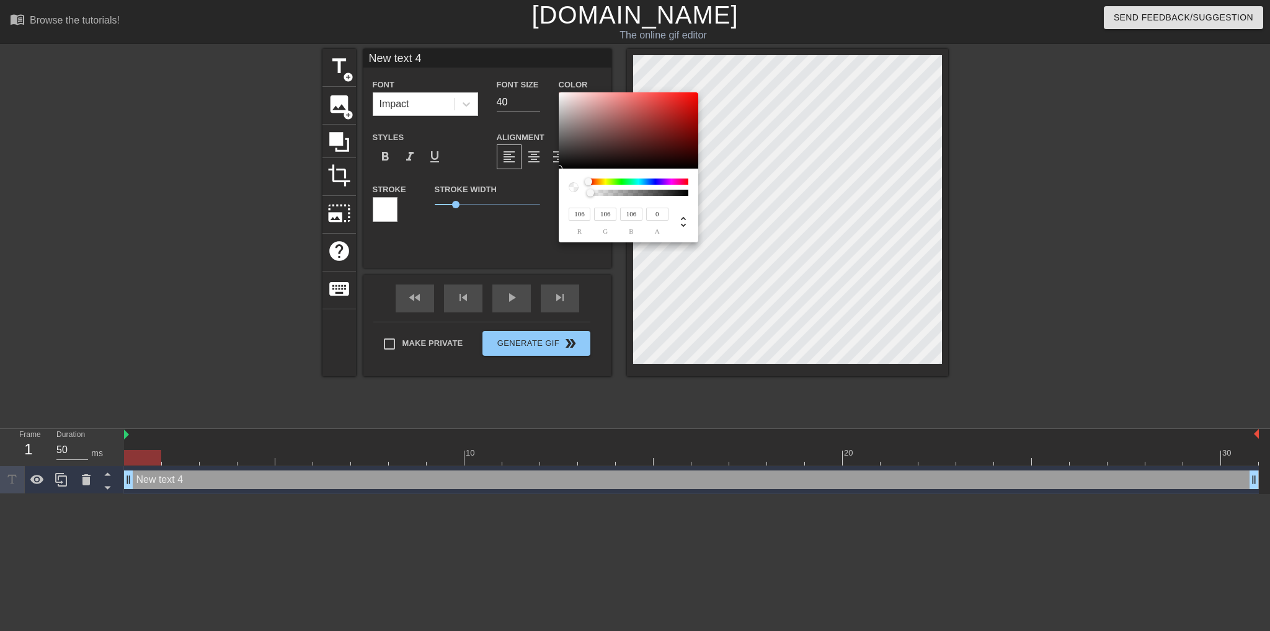
type input "149"
type input "151"
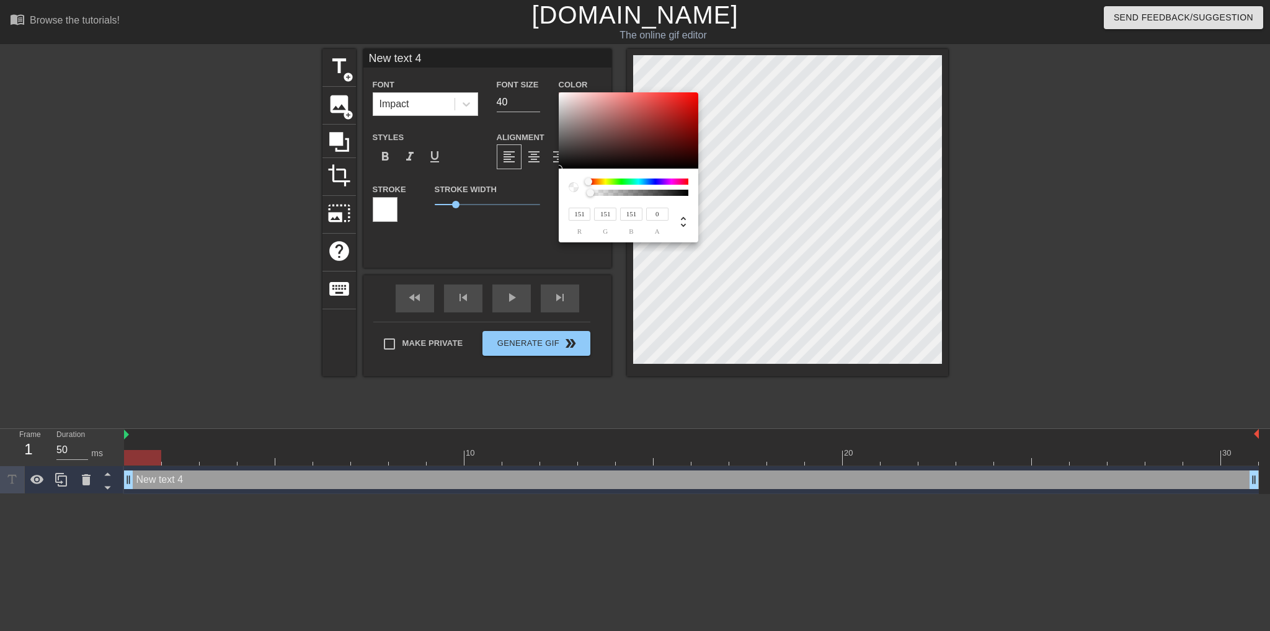
type input "153"
type input "155"
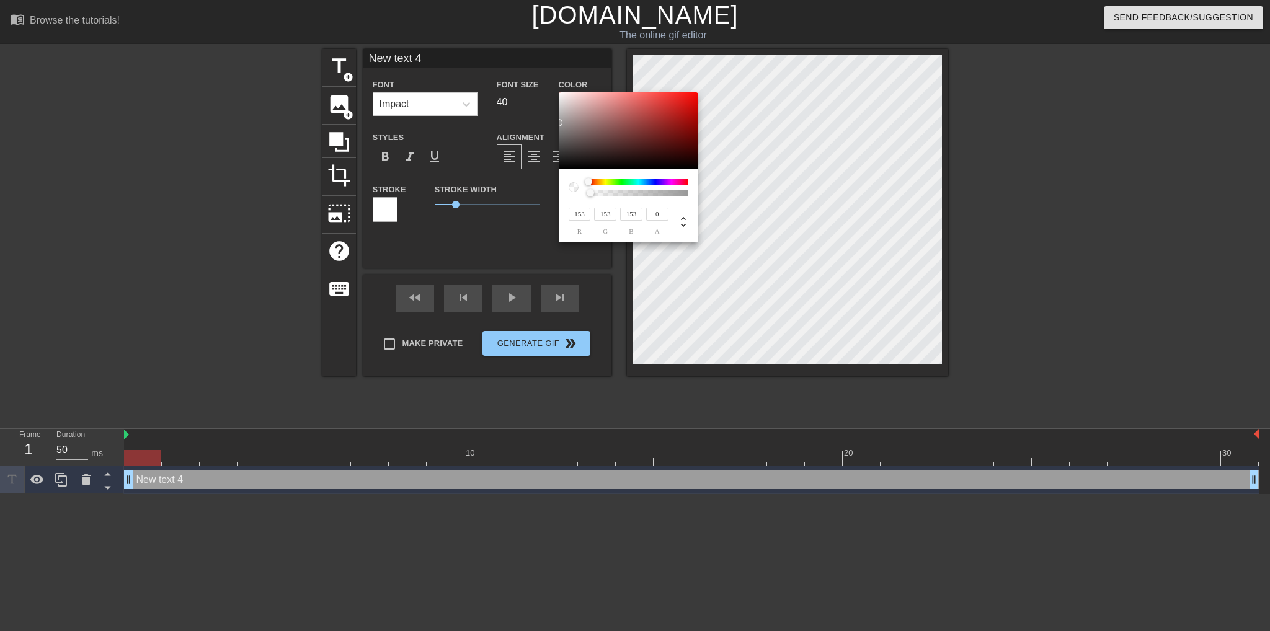
type input "155"
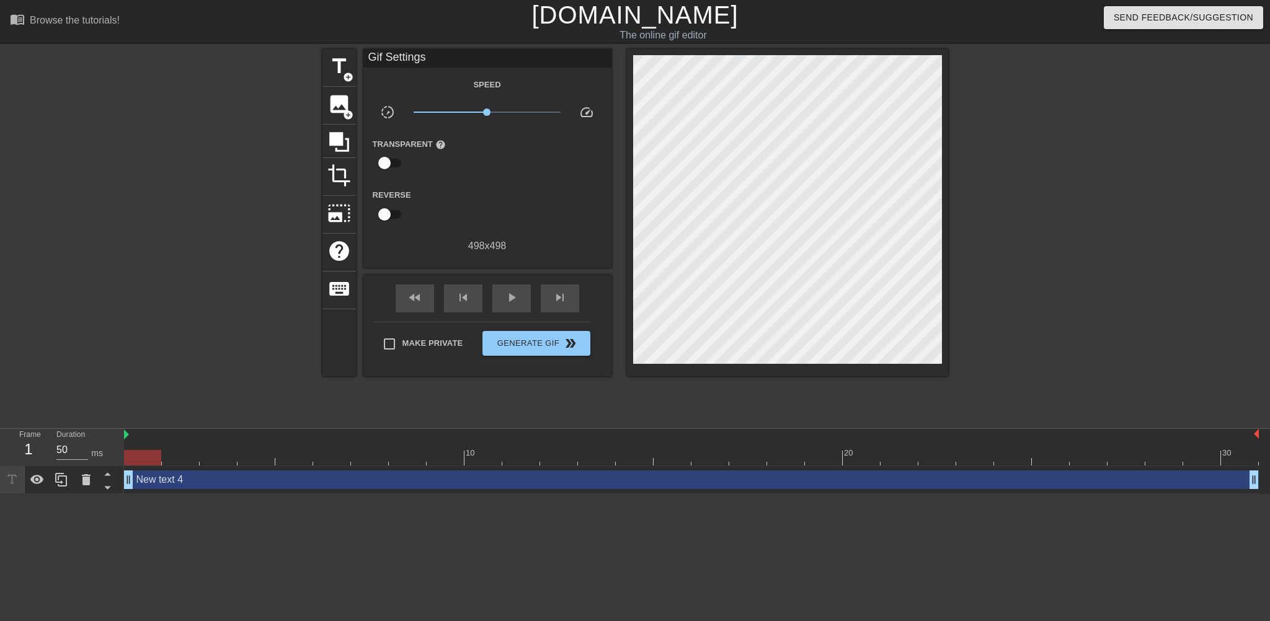
click at [234, 482] on div "New text 4 drag_handle drag_handle" at bounding box center [691, 479] width 1134 height 19
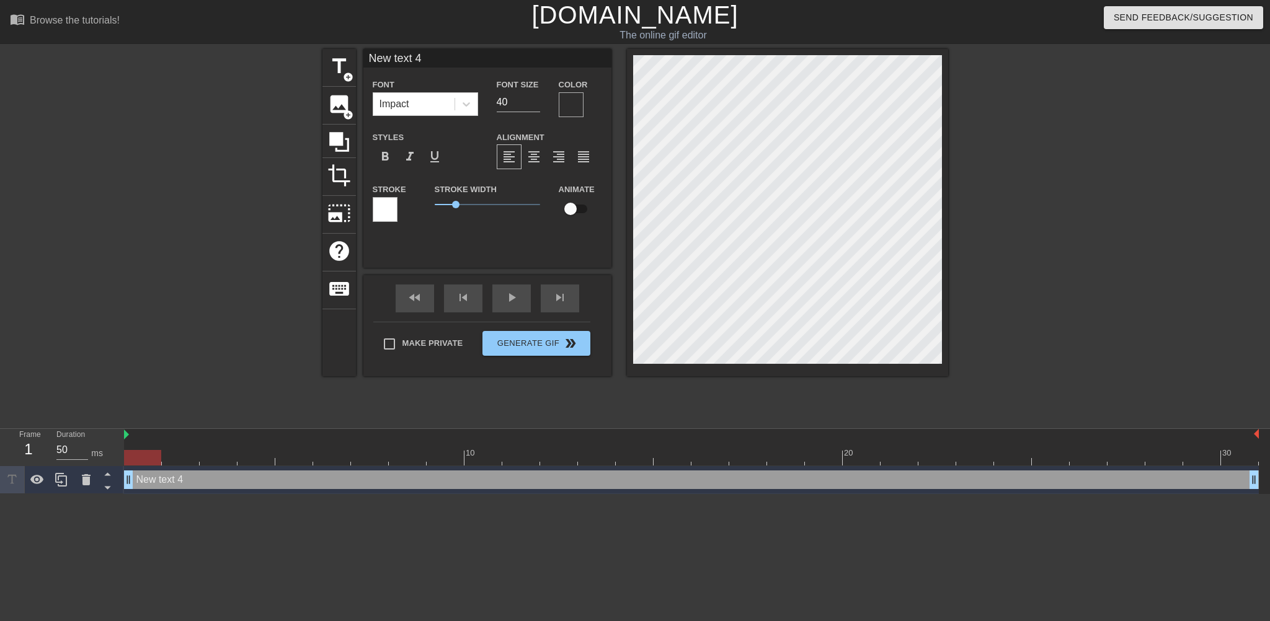
click at [566, 102] on div at bounding box center [571, 104] width 25 height 25
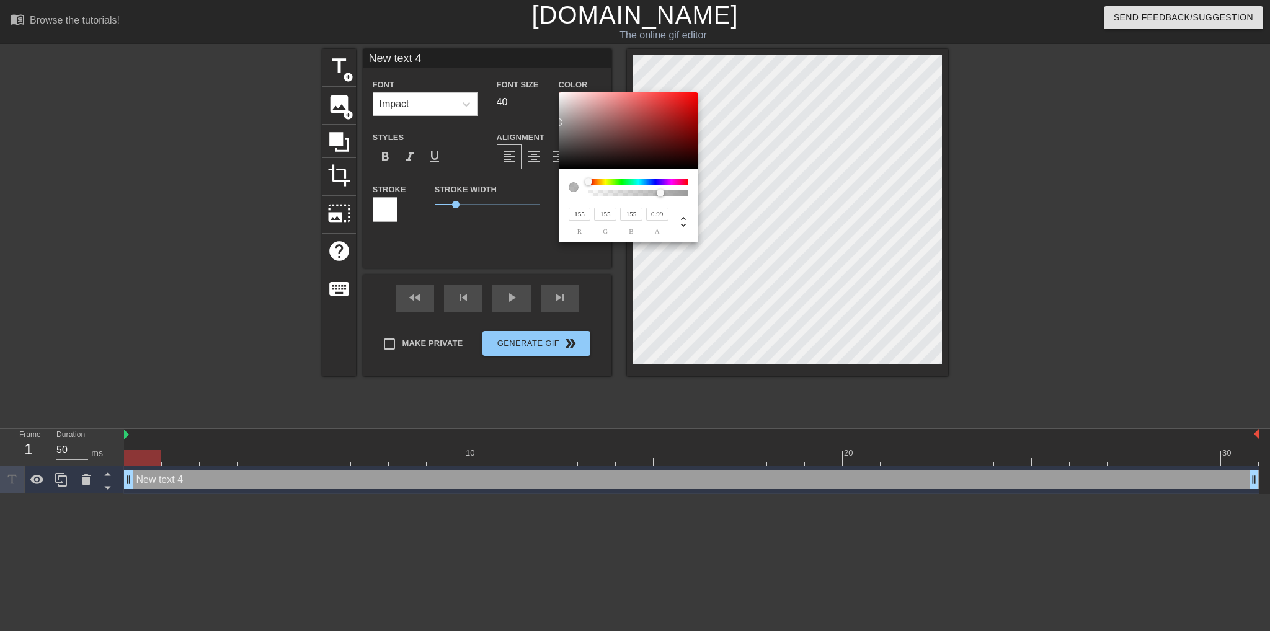
type input "1"
drag, startPoint x: 590, startPoint y: 192, endPoint x: 697, endPoint y: 197, distance: 106.7
click at [697, 197] on div "155 r 155 g 155 b 1 a" at bounding box center [628, 206] width 139 height 74
drag, startPoint x: 588, startPoint y: 183, endPoint x: 620, endPoint y: 180, distance: 32.3
click at [620, 180] on div at bounding box center [619, 181] width 7 height 7
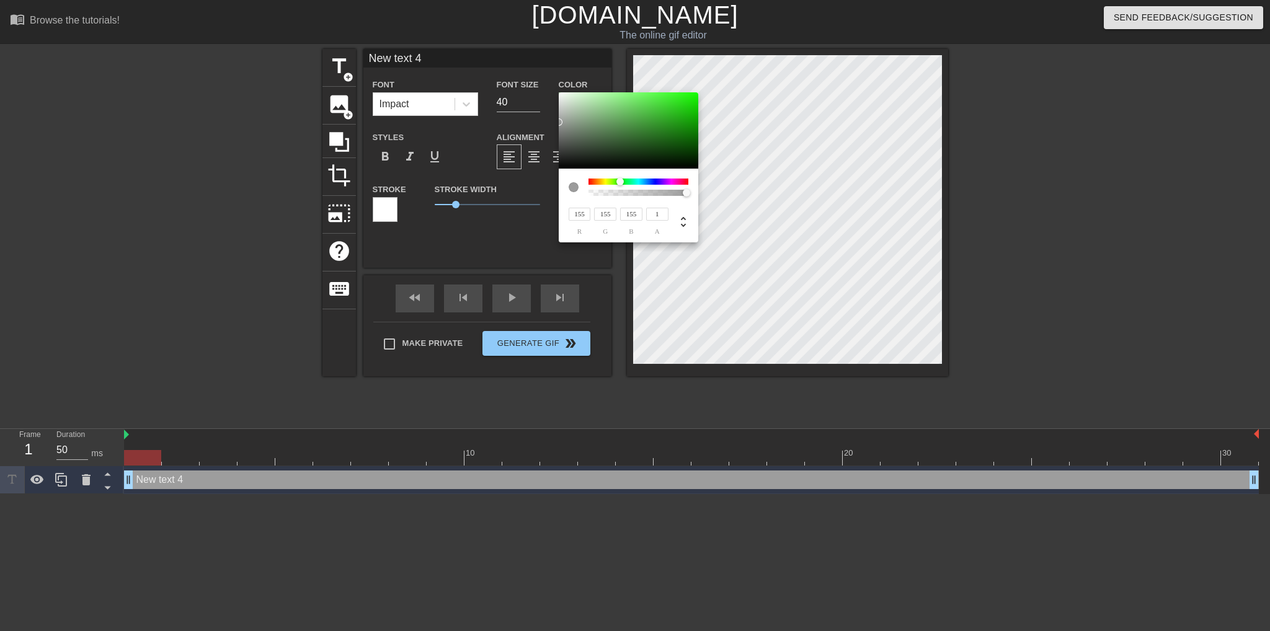
type input "147"
type input "151"
type input "146"
type input "151"
type input "155"
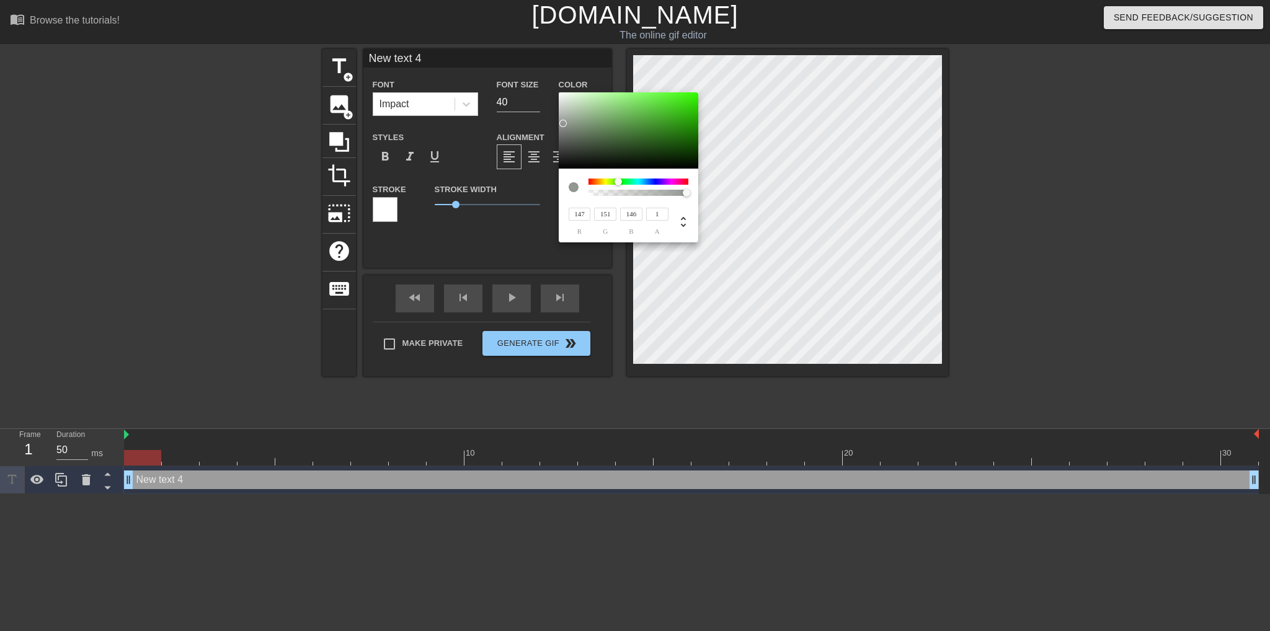
type input "150"
type input "164"
type input "168"
type input "163"
type input "182"
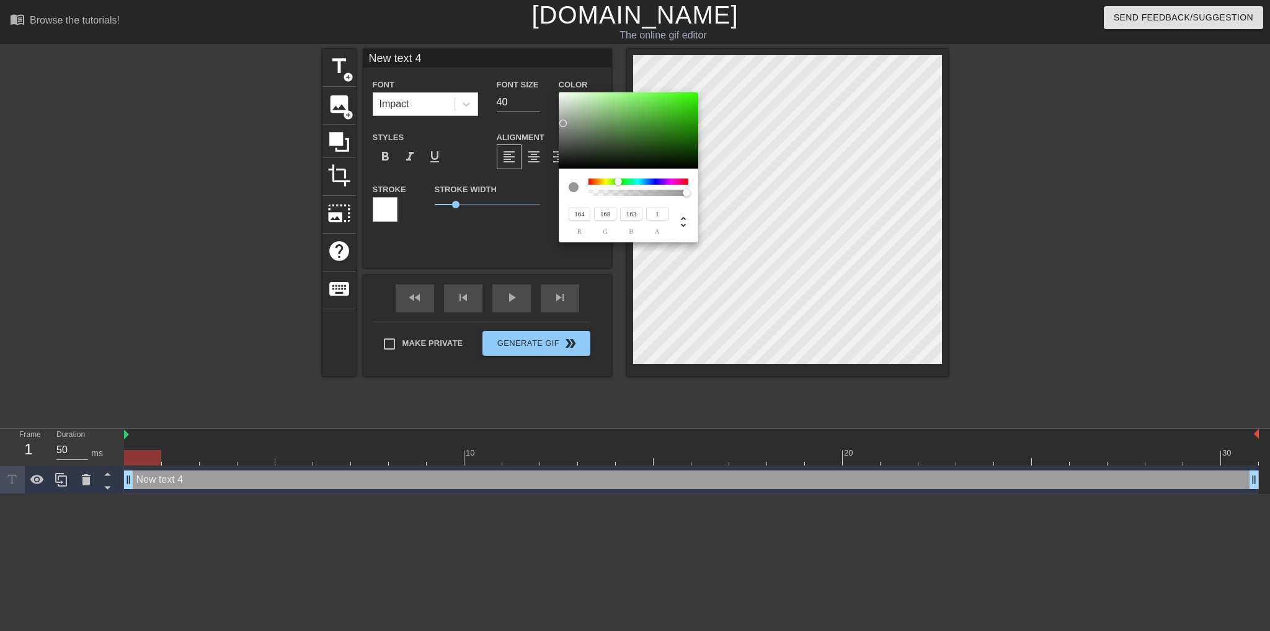
type input "184"
type input "181"
type input "189"
type input "191"
type input "188"
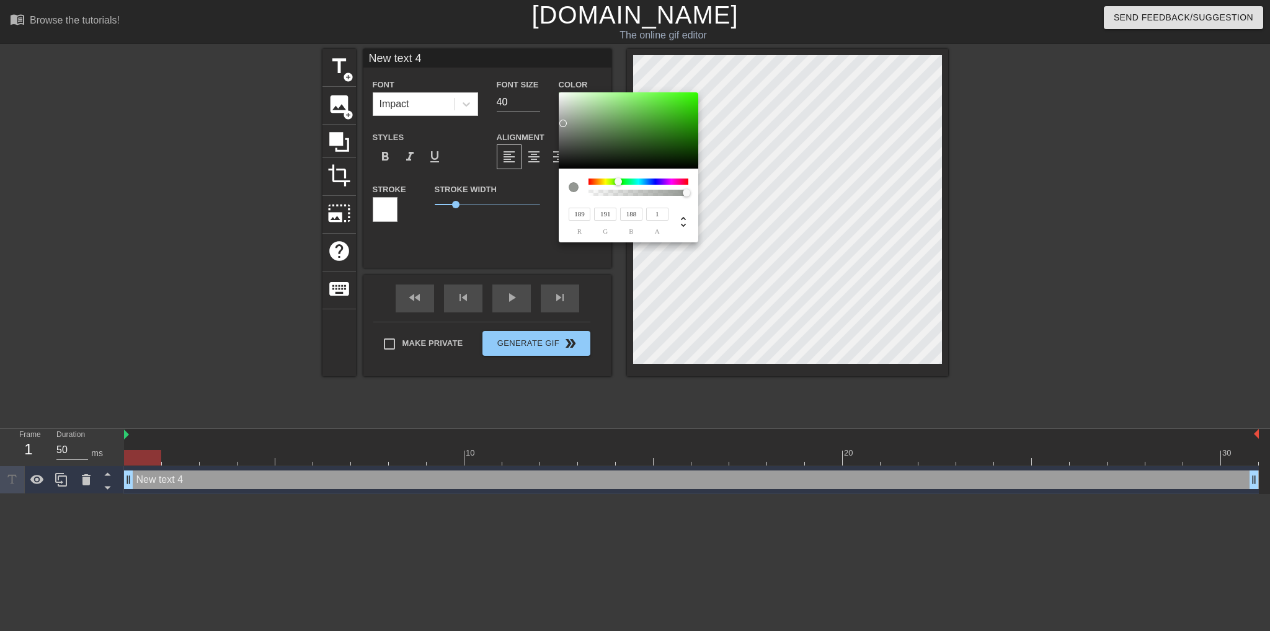
type input "178"
type input "209"
type input "163"
type input "219"
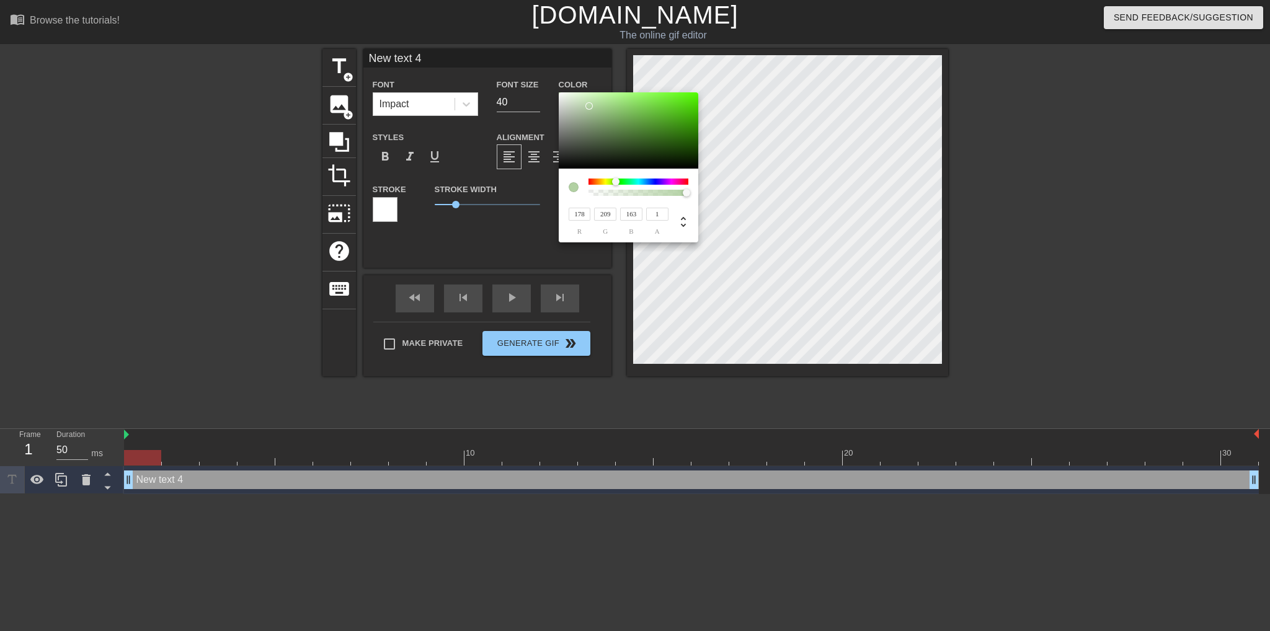
type input "219"
type input "236"
type input "242"
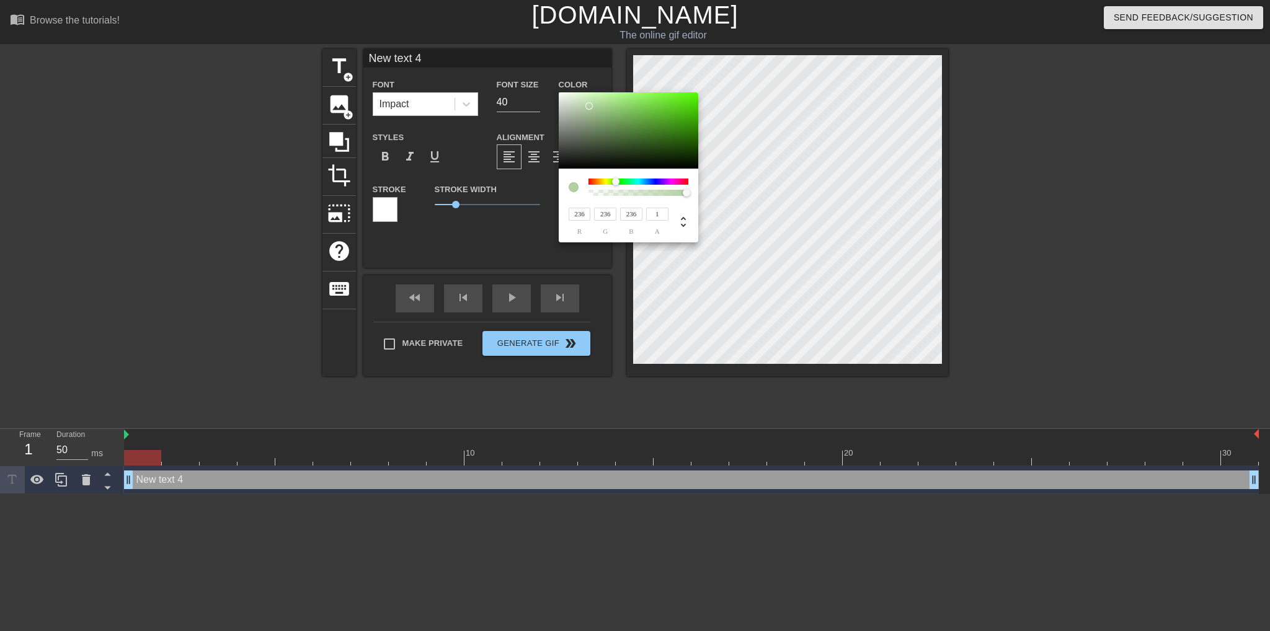
type input "242"
type input "254"
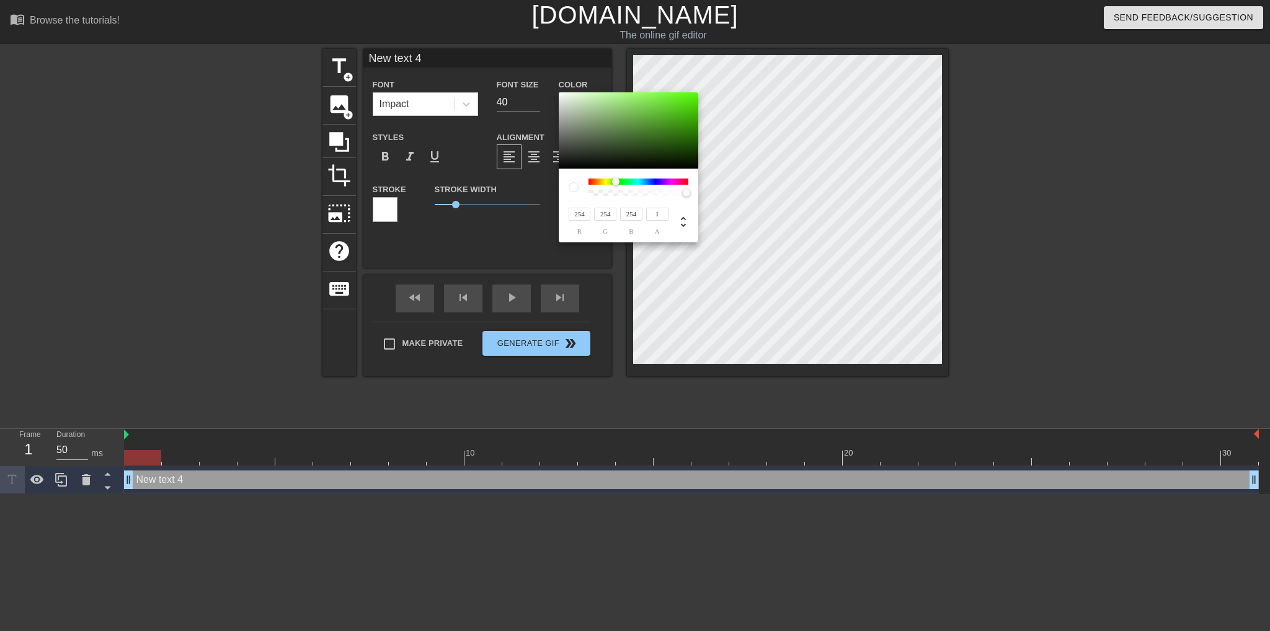
type input "255"
type input "253"
type input "252"
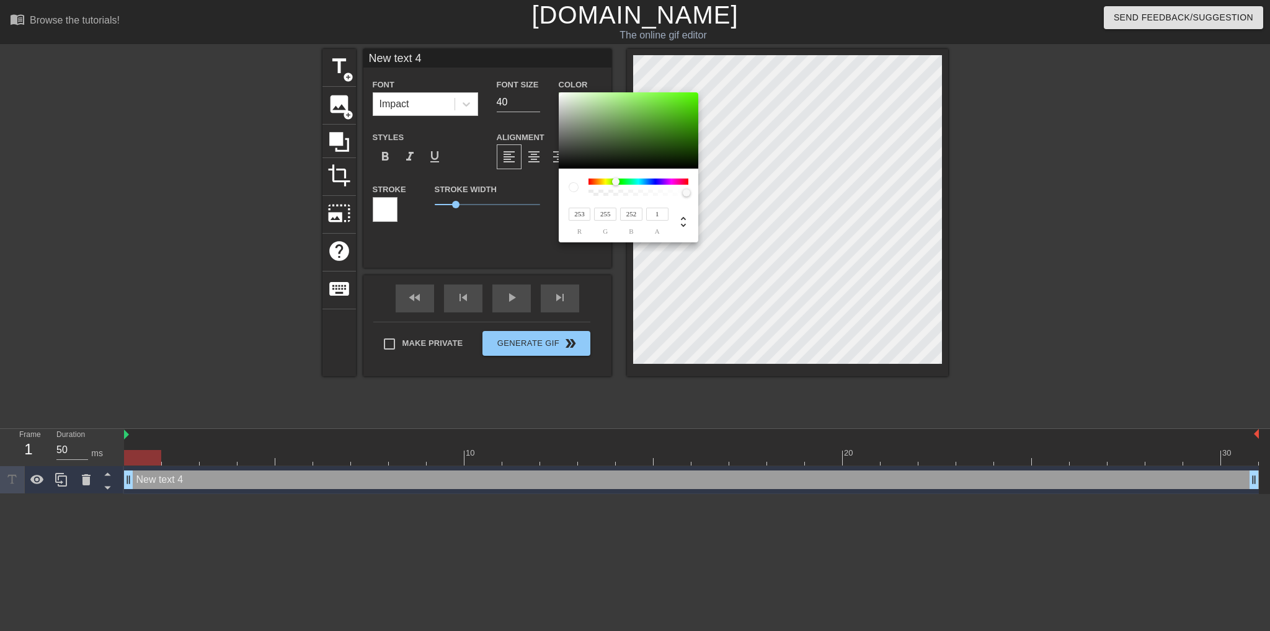
type input "251"
type input "249"
type input "250"
type input "254"
type input "248"
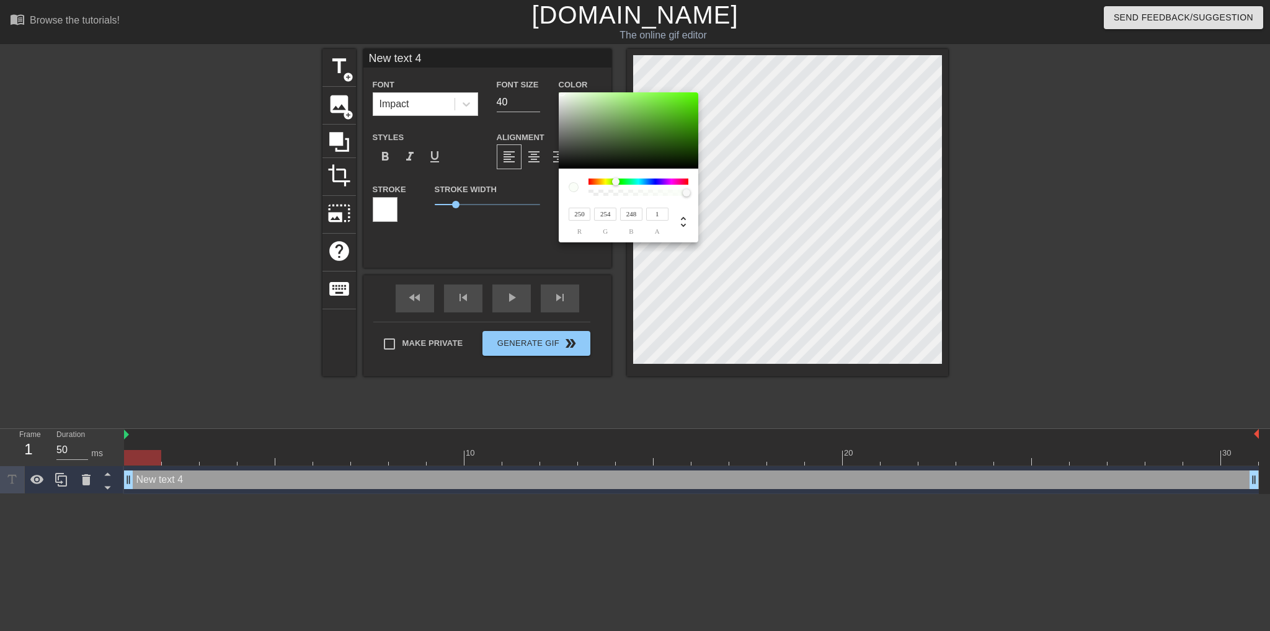
type input "248"
type input "252"
type input "246"
type input "235"
type input "238"
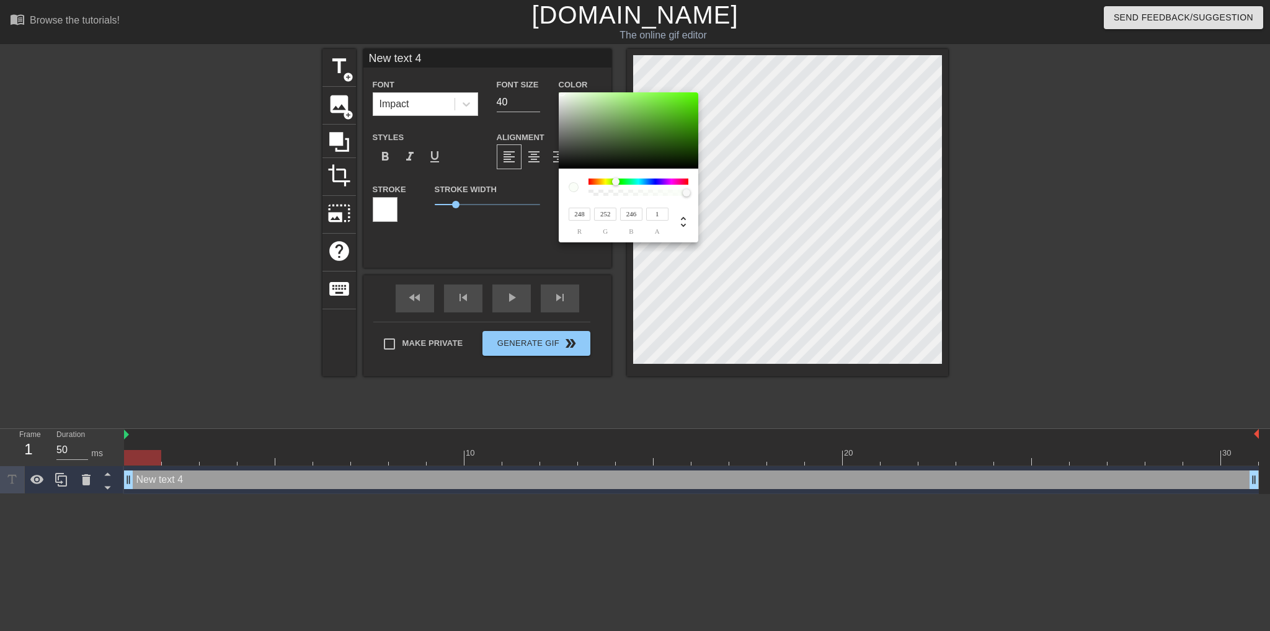
type input "233"
type input "229"
type input "232"
type input "227"
type input "230"
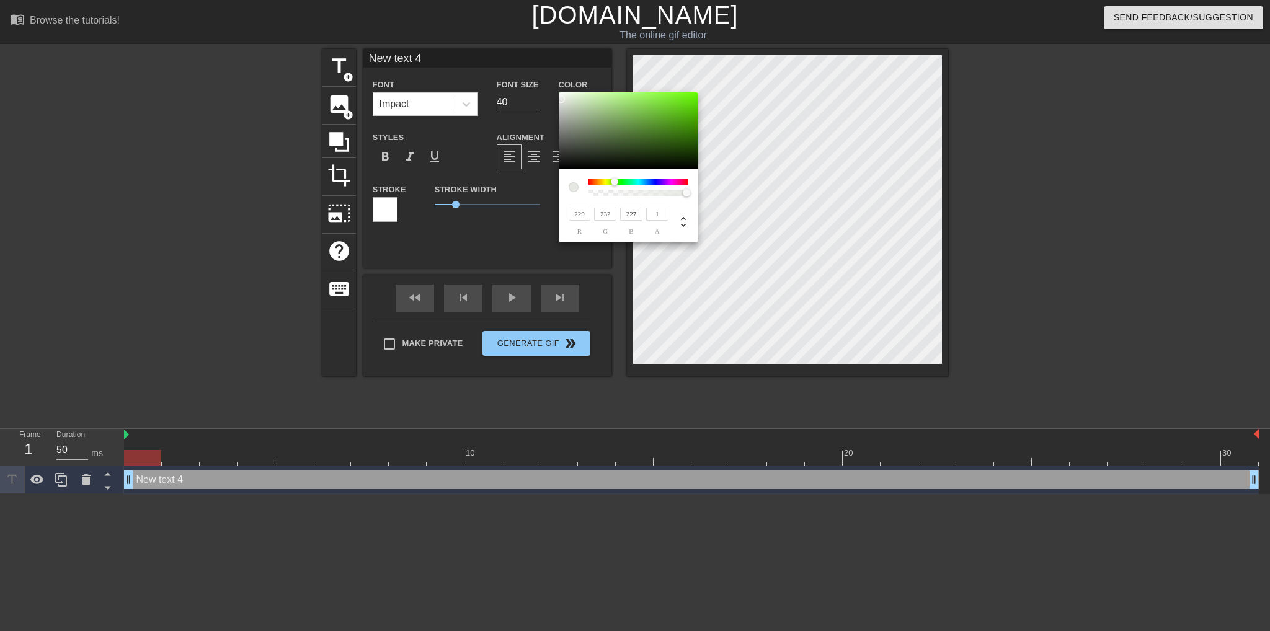
type input "228"
type input "236"
type input "238"
type input "234"
type input "164"
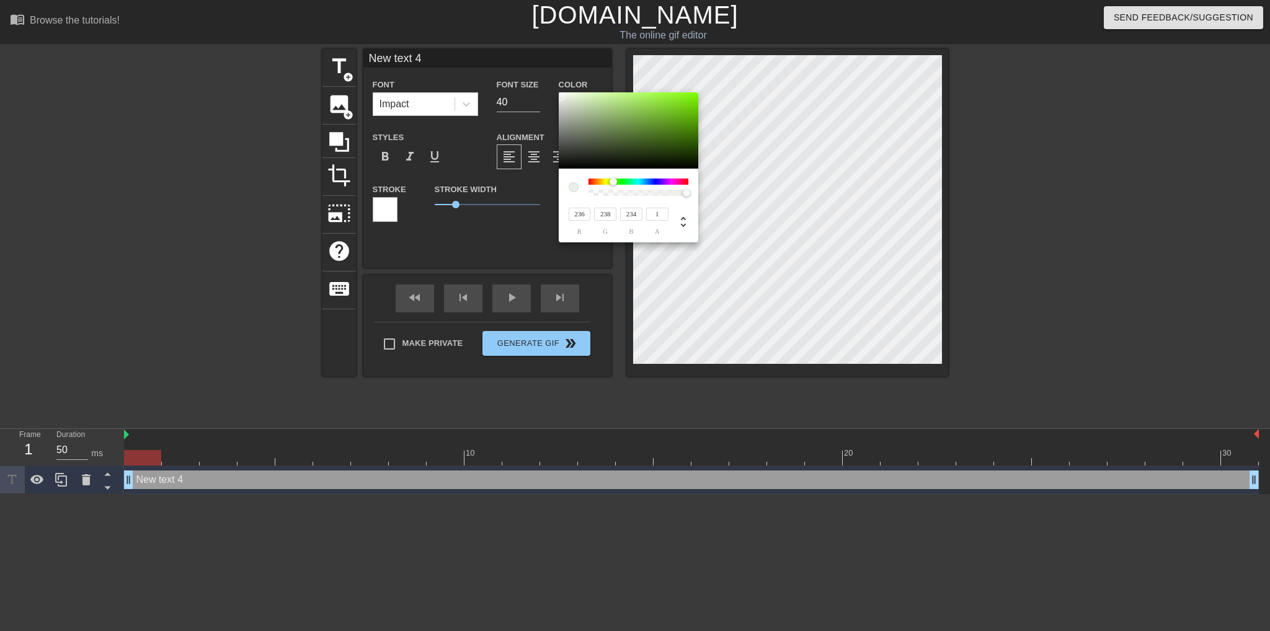
type input "246"
type input "82"
type input "222"
type input "250"
type input "195"
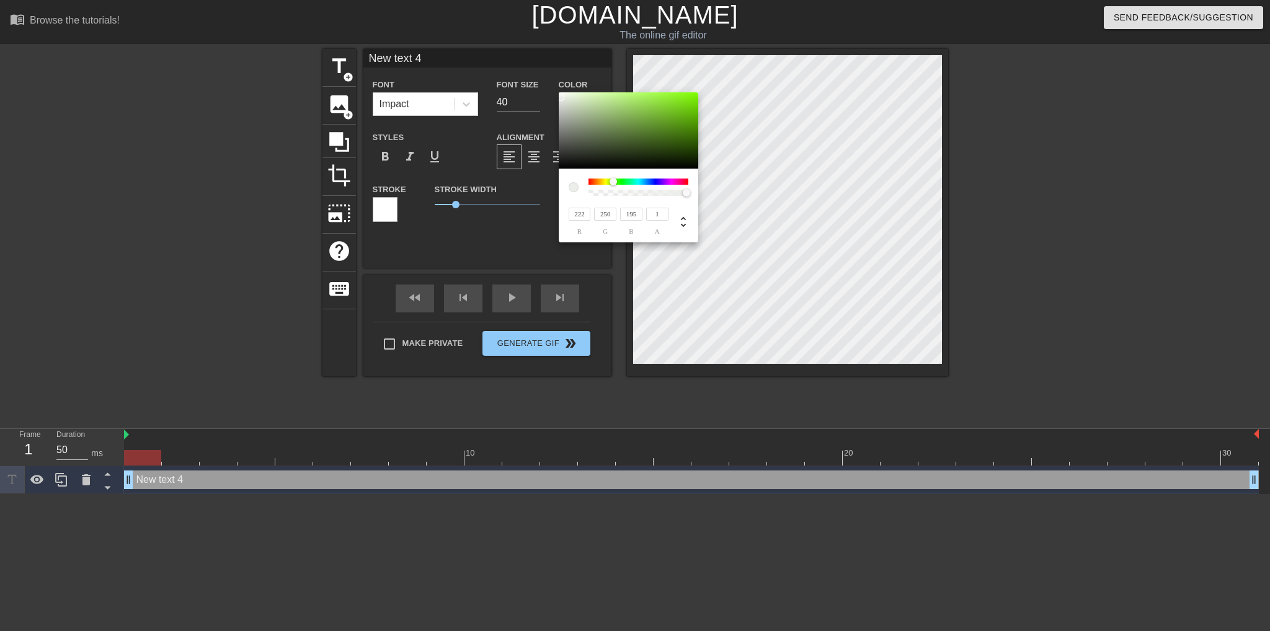
type input "224"
type input "252"
type input "196"
type input "168"
type input "84"
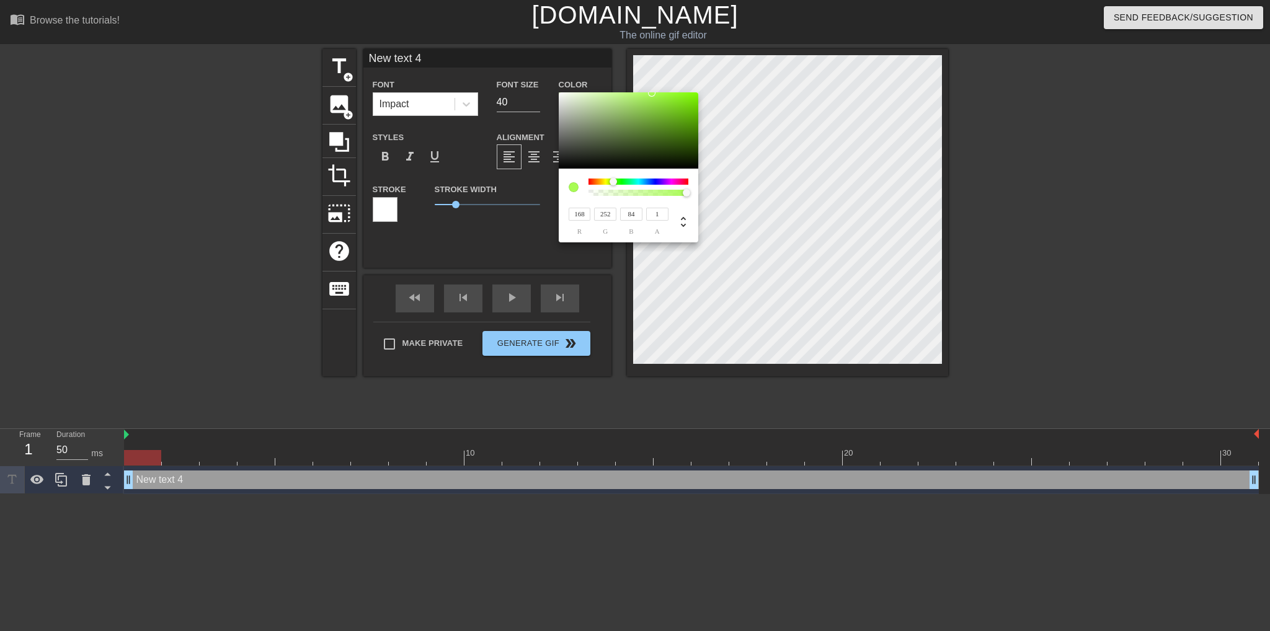
type input "249"
type input "250"
type input "246"
type input "245"
type input "246"
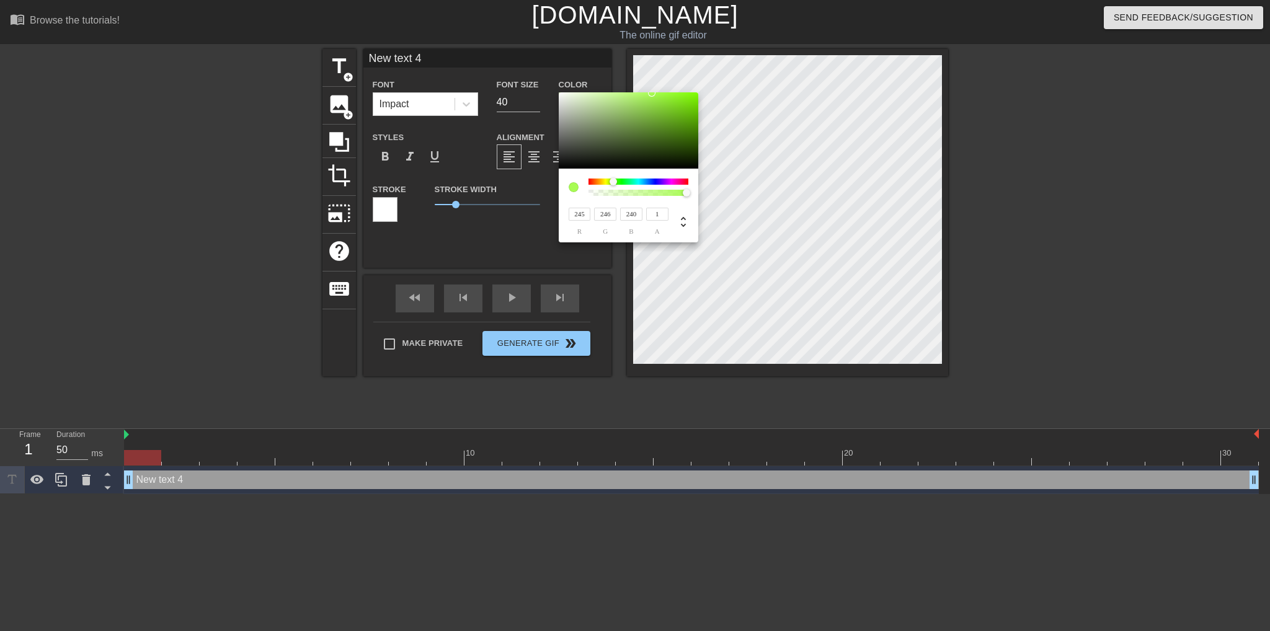
type input "239"
type input "247"
type input "248"
type input "244"
type input "249"
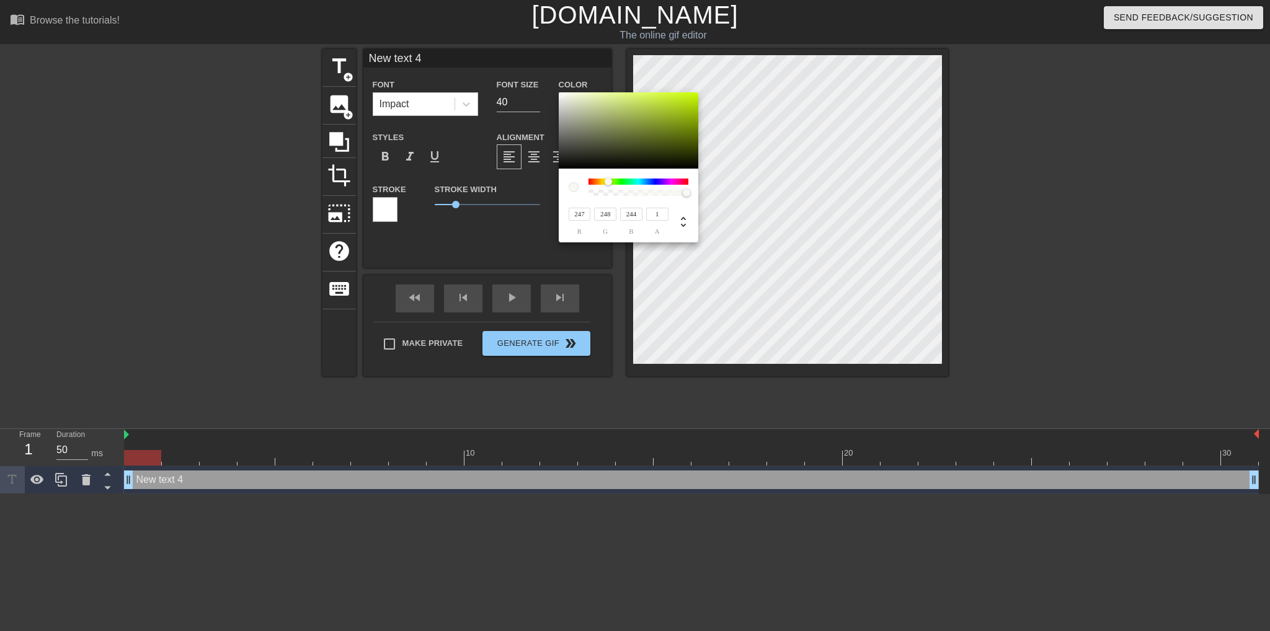
type input "250"
type input "246"
drag, startPoint x: 563, startPoint y: 123, endPoint x: 560, endPoint y: 94, distance: 29.9
click at [560, 94] on div at bounding box center [563, 97] width 7 height 7
drag, startPoint x: 587, startPoint y: 217, endPoint x: 555, endPoint y: 217, distance: 31.6
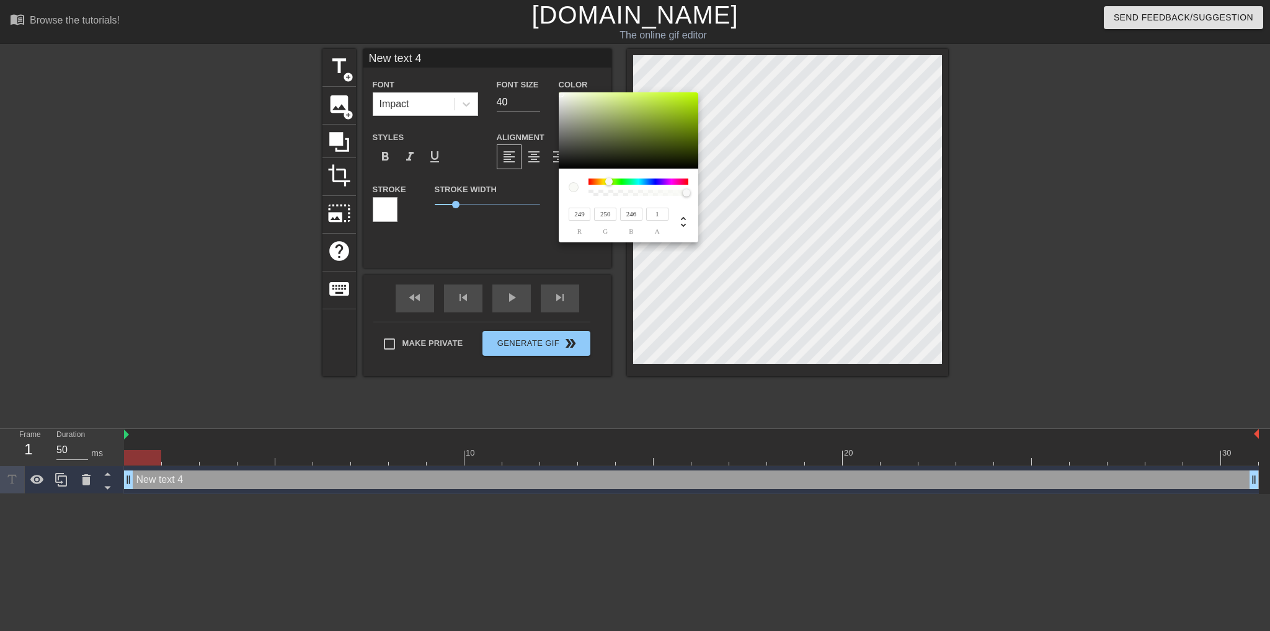
click at [555, 217] on div "249 r 250 g 246 b 1 a" at bounding box center [635, 315] width 1270 height 631
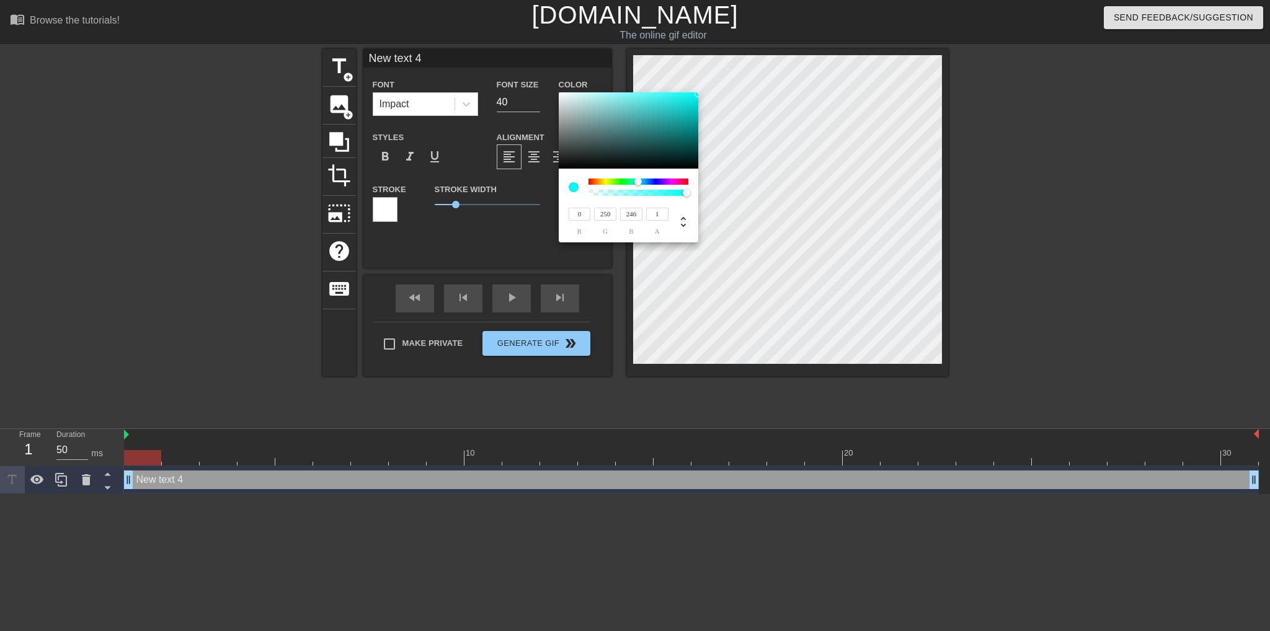
type input "0"
click at [606, 212] on input "250" at bounding box center [605, 214] width 22 height 13
drag, startPoint x: 612, startPoint y: 214, endPoint x: 585, endPoint y: 214, distance: 27.3
click at [585, 214] on div "0 r 250 g 246 b 1 a" at bounding box center [617, 220] width 104 height 29
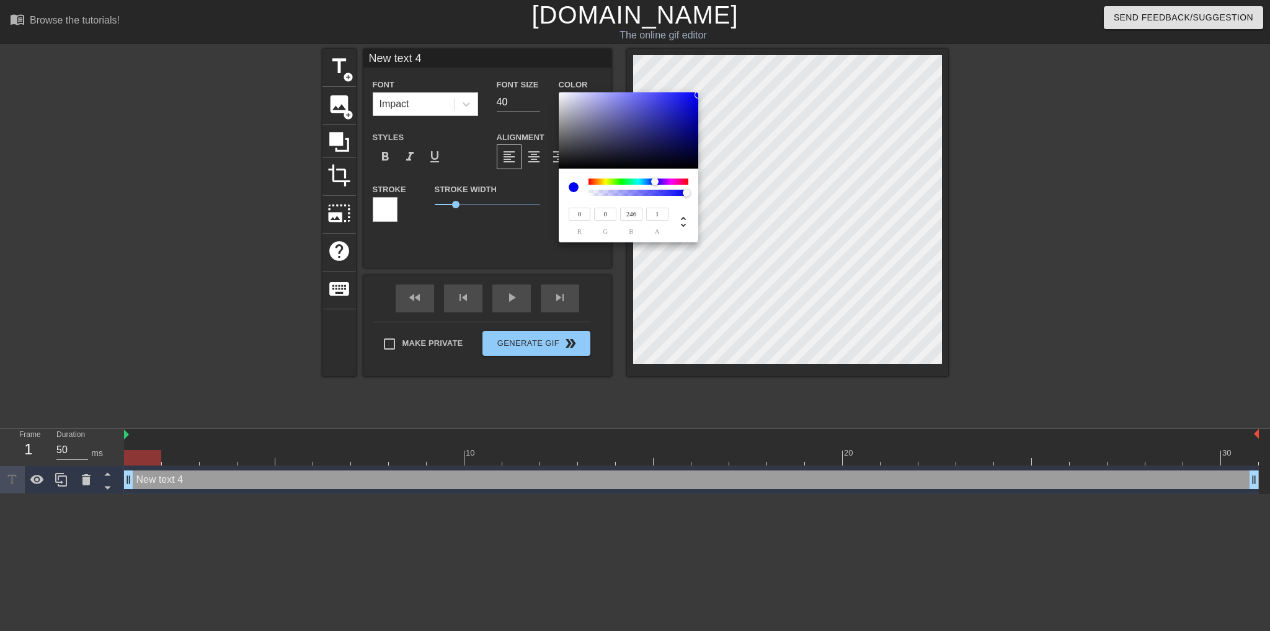
type input "0"
click at [627, 217] on input "246" at bounding box center [631, 214] width 22 height 13
drag, startPoint x: 637, startPoint y: 216, endPoint x: 624, endPoint y: 216, distance: 13.6
click at [624, 216] on input "246" at bounding box center [631, 214] width 22 height 13
type input "255"
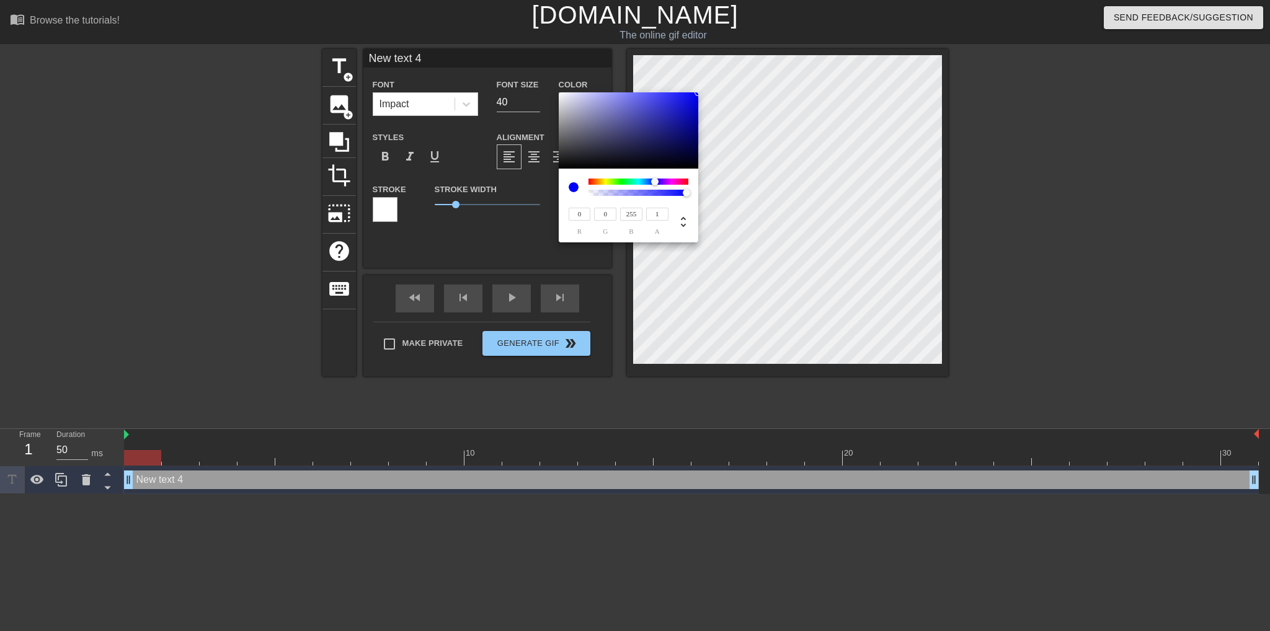
click at [583, 216] on input "0" at bounding box center [579, 214] width 22 height 13
drag, startPoint x: 583, startPoint y: 216, endPoint x: 569, endPoint y: 218, distance: 13.7
click at [570, 218] on input "0" at bounding box center [579, 214] width 22 height 13
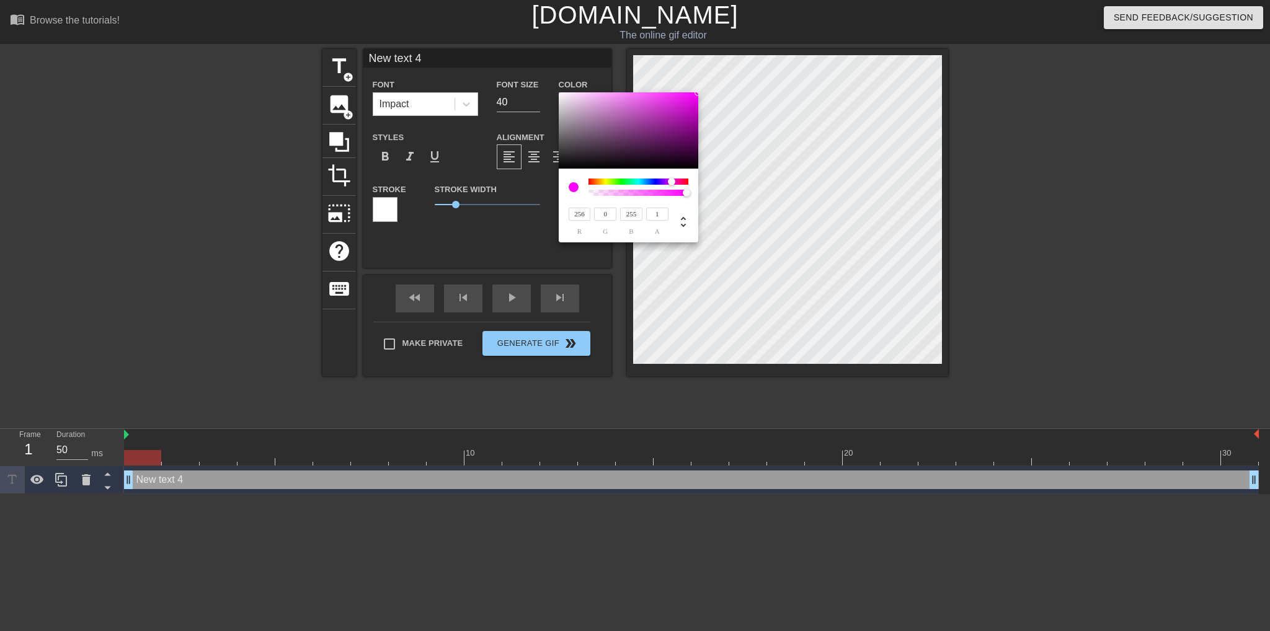
type input "255"
click at [607, 216] on input "0" at bounding box center [605, 214] width 22 height 13
drag, startPoint x: 612, startPoint y: 214, endPoint x: 593, endPoint y: 214, distance: 19.2
click at [593, 214] on div "0 g" at bounding box center [603, 220] width 26 height 29
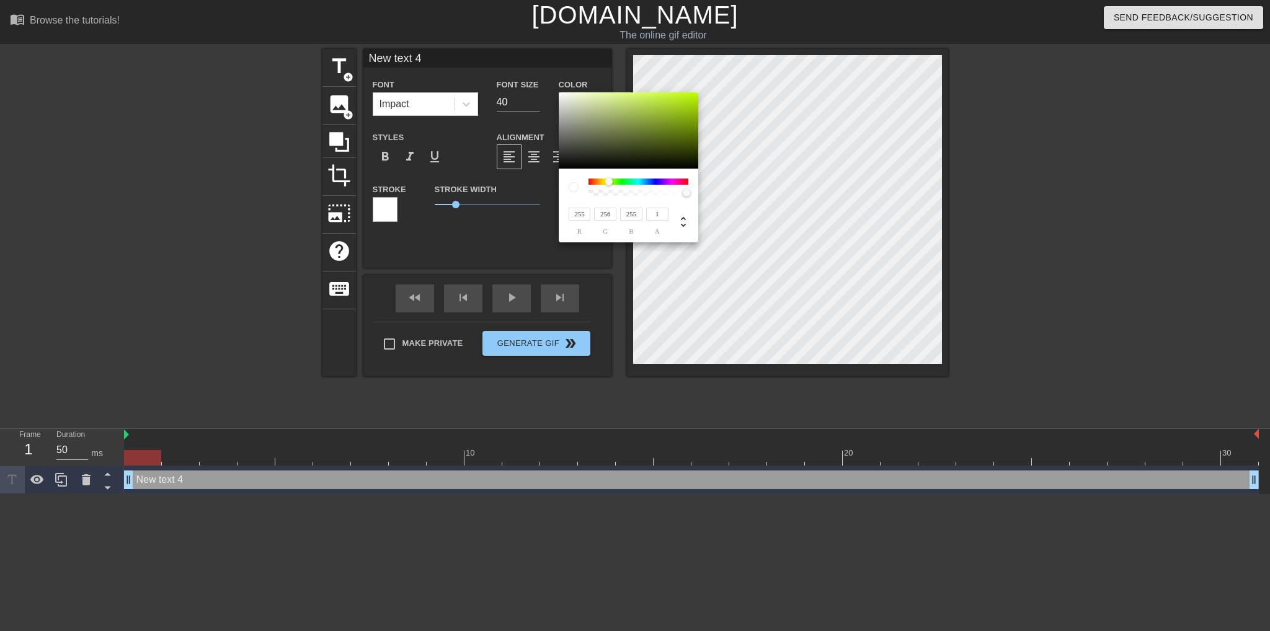
type input "255"
click at [660, 215] on input "1" at bounding box center [657, 214] width 22 height 13
click at [681, 224] on icon at bounding box center [683, 221] width 15 height 15
type input "75"
type input "0%"
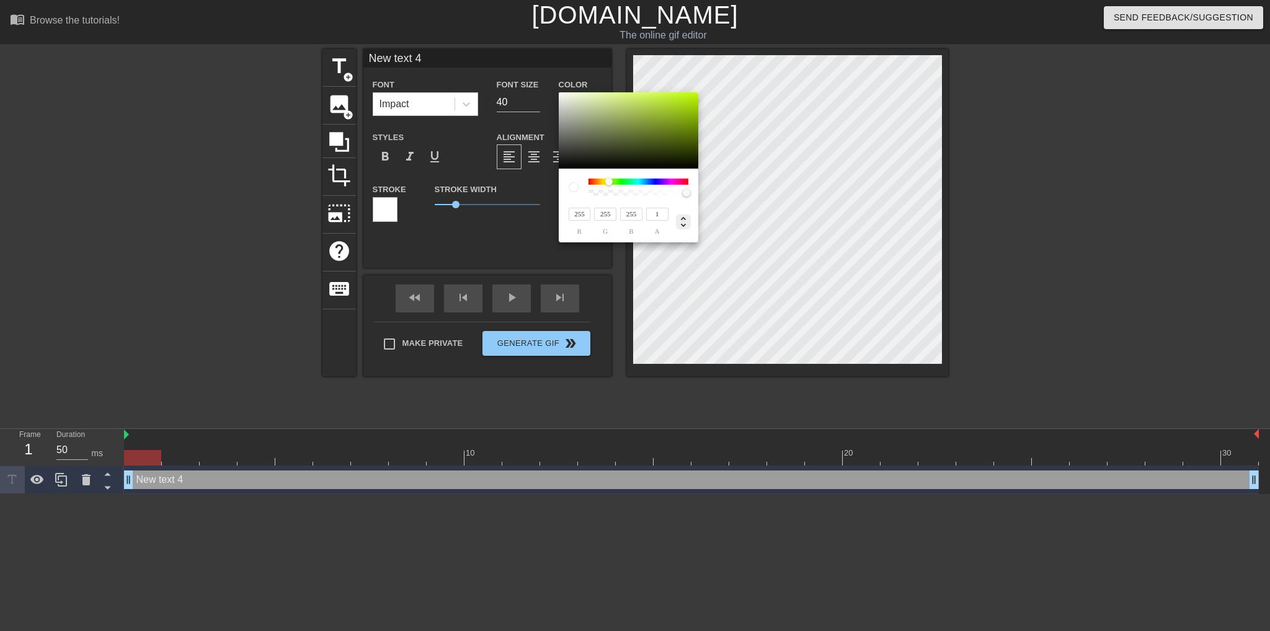
type input "100%"
click at [662, 213] on input "1" at bounding box center [657, 214] width 22 height 13
type input "0"
click at [580, 216] on input "75" at bounding box center [579, 214] width 22 height 13
drag, startPoint x: 586, startPoint y: 216, endPoint x: 559, endPoint y: 217, distance: 27.3
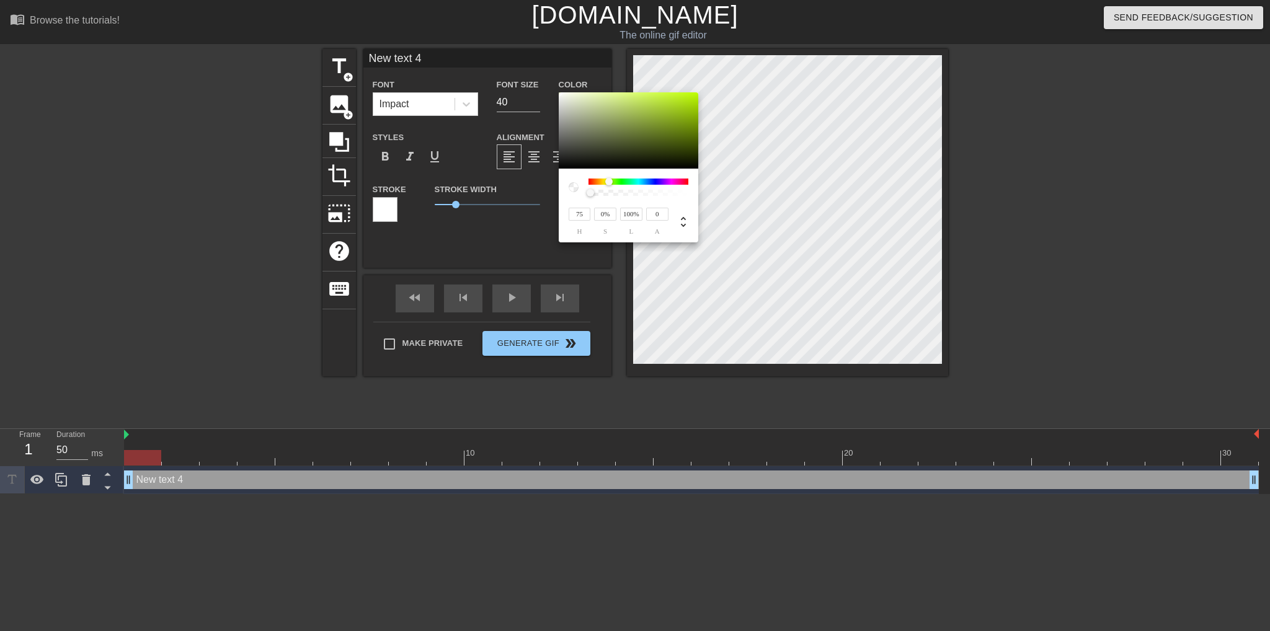
click at [559, 217] on div "75 h 0% s 100% l 0 a" at bounding box center [628, 206] width 139 height 74
type input "23%"
type input "55%"
click at [602, 119] on div at bounding box center [628, 130] width 139 height 77
type input "27%"
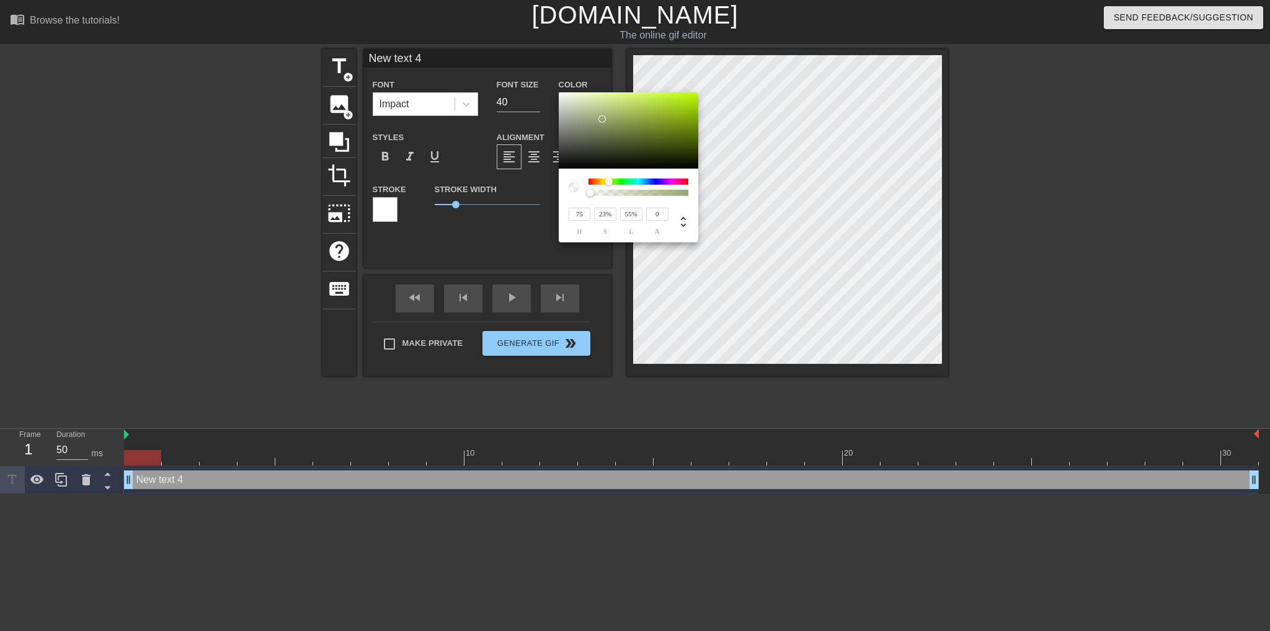
type input "42%"
type input "29%"
type input "40%"
type input "76"
type input "41%"
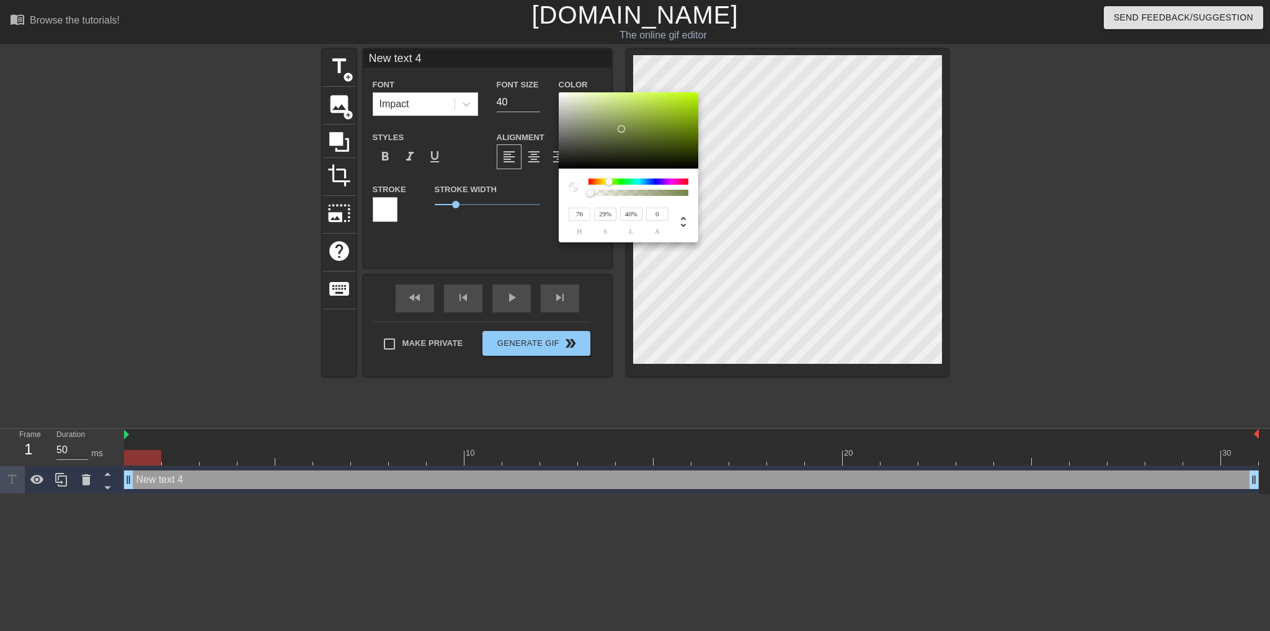
type input "35%"
type input "49%"
type input "33%"
drag, startPoint x: 627, startPoint y: 130, endPoint x: 652, endPoint y: 131, distance: 24.8
click at [652, 131] on div at bounding box center [628, 130] width 139 height 77
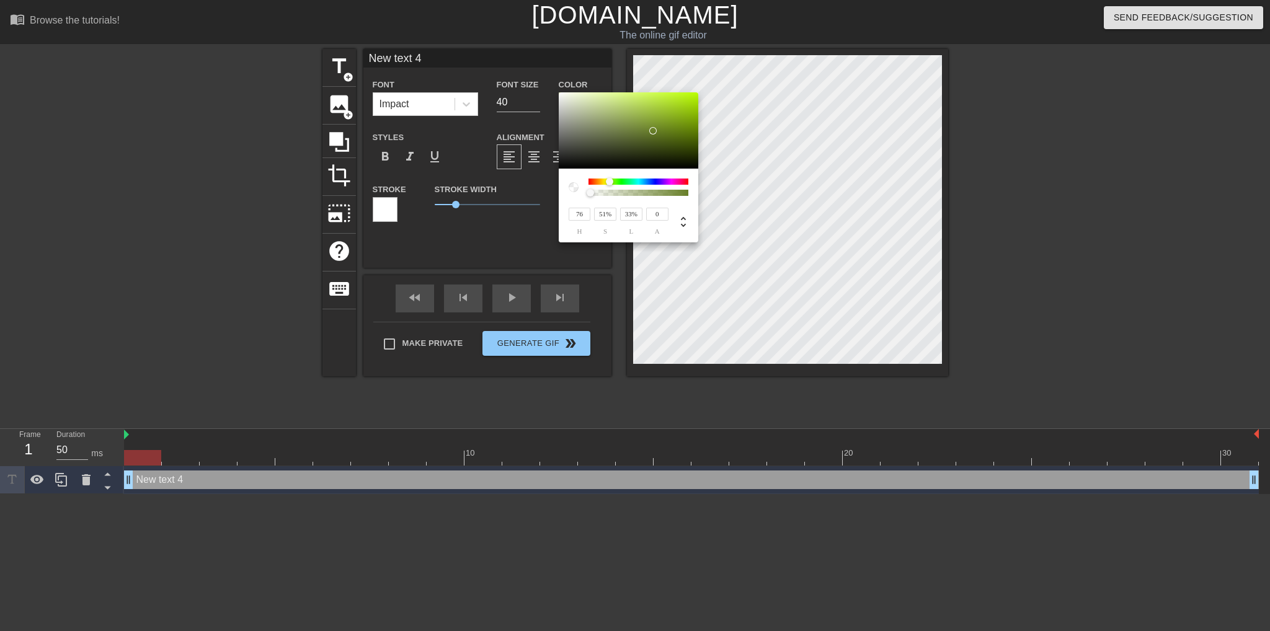
type input "61%"
type input "40%"
type input "63%"
type input "42%"
type input "64%"
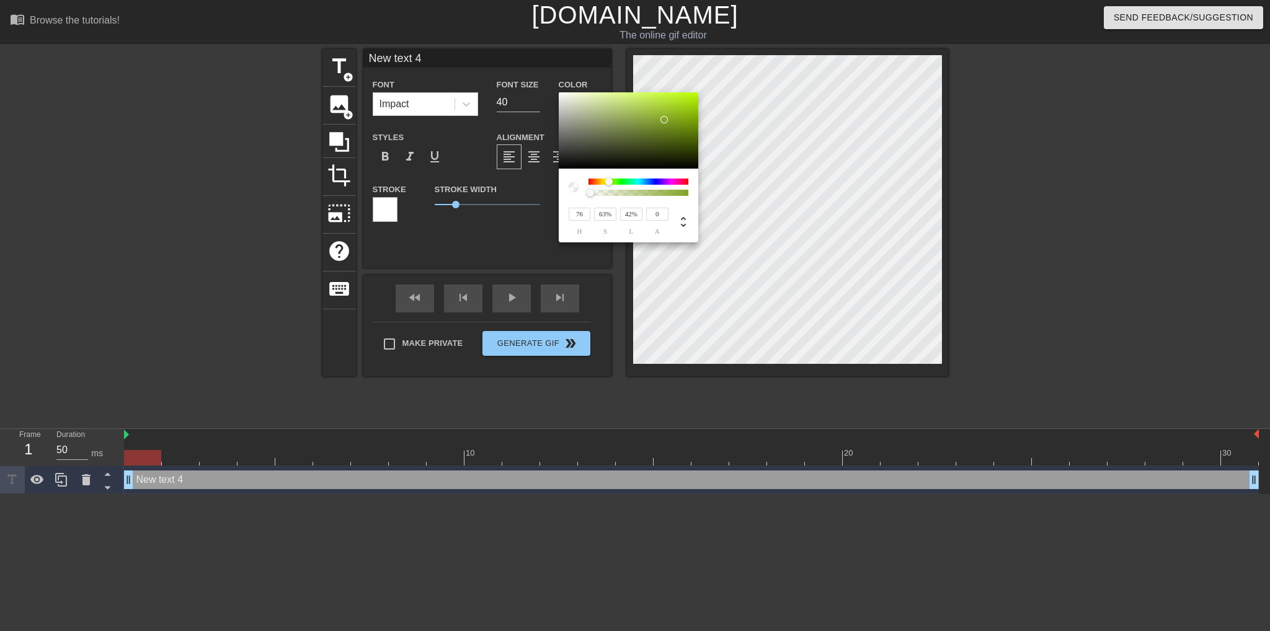
type input "43%"
type input "63%"
type input "42%"
type input "49%"
type input "21%"
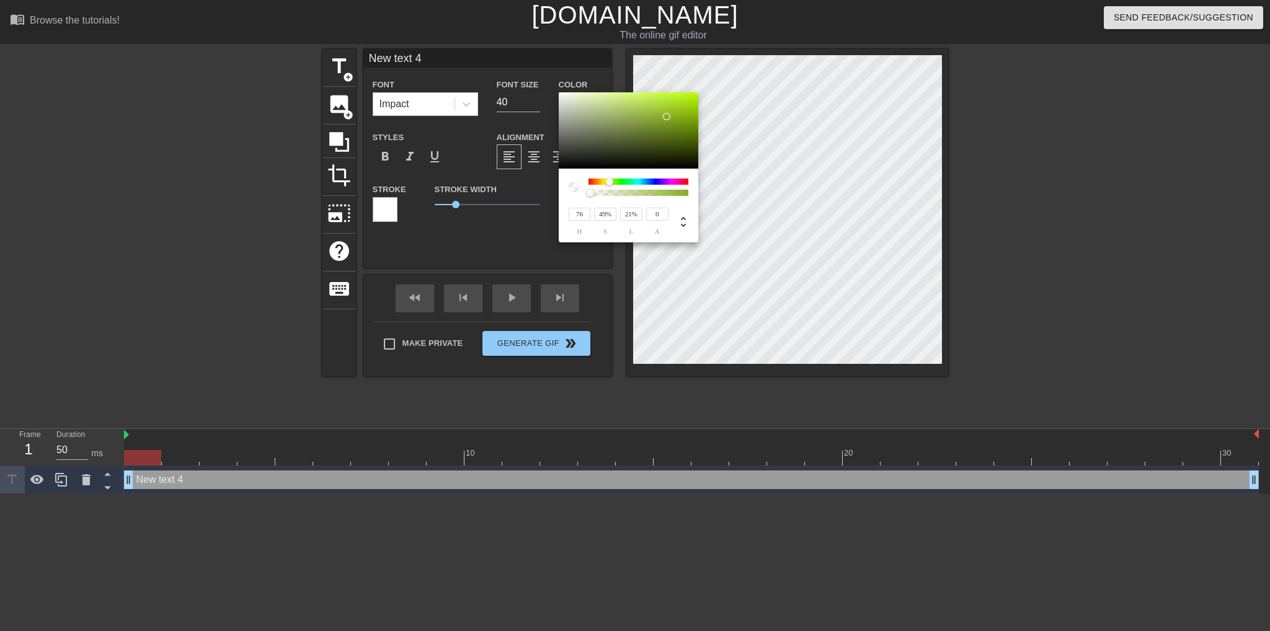
type input "0%"
click at [687, 215] on icon at bounding box center [683, 221] width 15 height 15
type input "0"
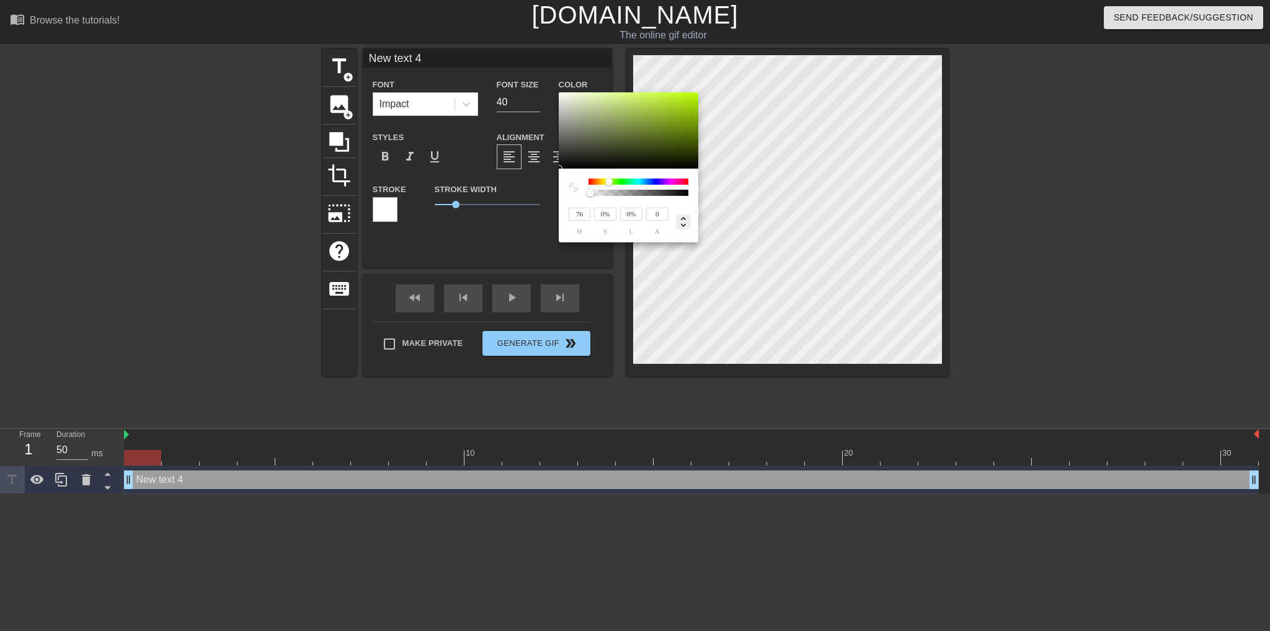
type input "0"
drag, startPoint x: 585, startPoint y: 216, endPoint x: 565, endPoint y: 215, distance: 19.9
click at [565, 215] on div "0 r" at bounding box center [578, 220] width 26 height 29
type input "2"
type input "1"
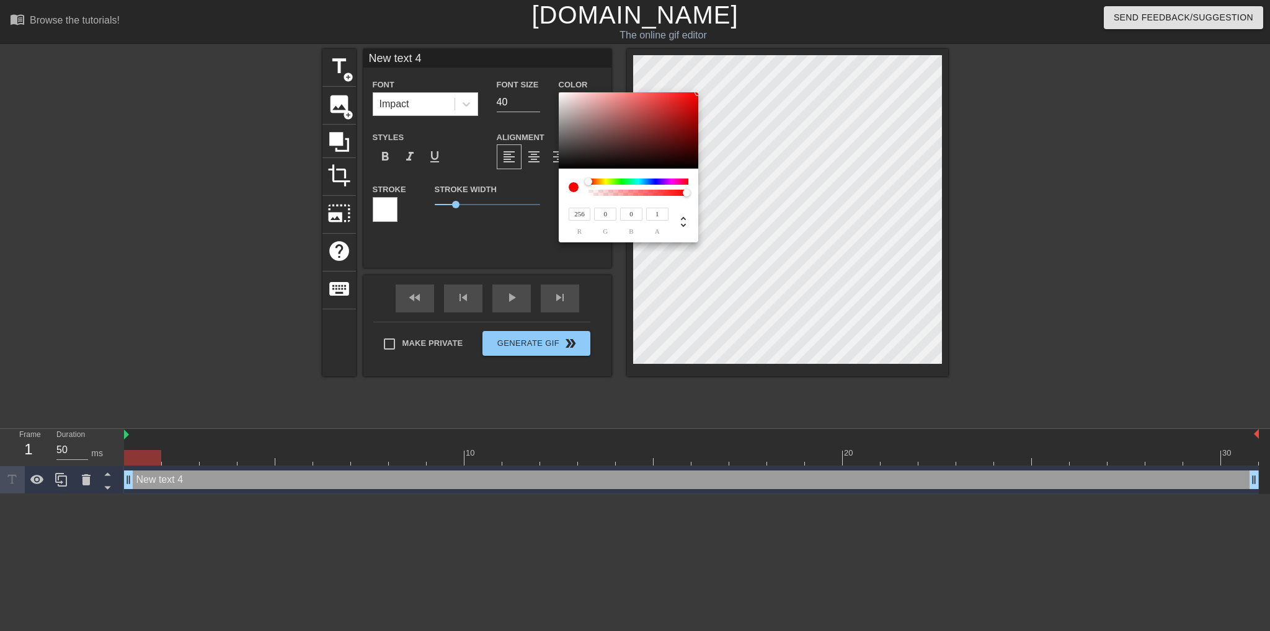
type input "255"
click at [614, 213] on input "0" at bounding box center [605, 214] width 22 height 13
drag, startPoint x: 611, startPoint y: 214, endPoint x: 600, endPoint y: 214, distance: 10.6
click at [600, 214] on input "0" at bounding box center [605, 214] width 22 height 13
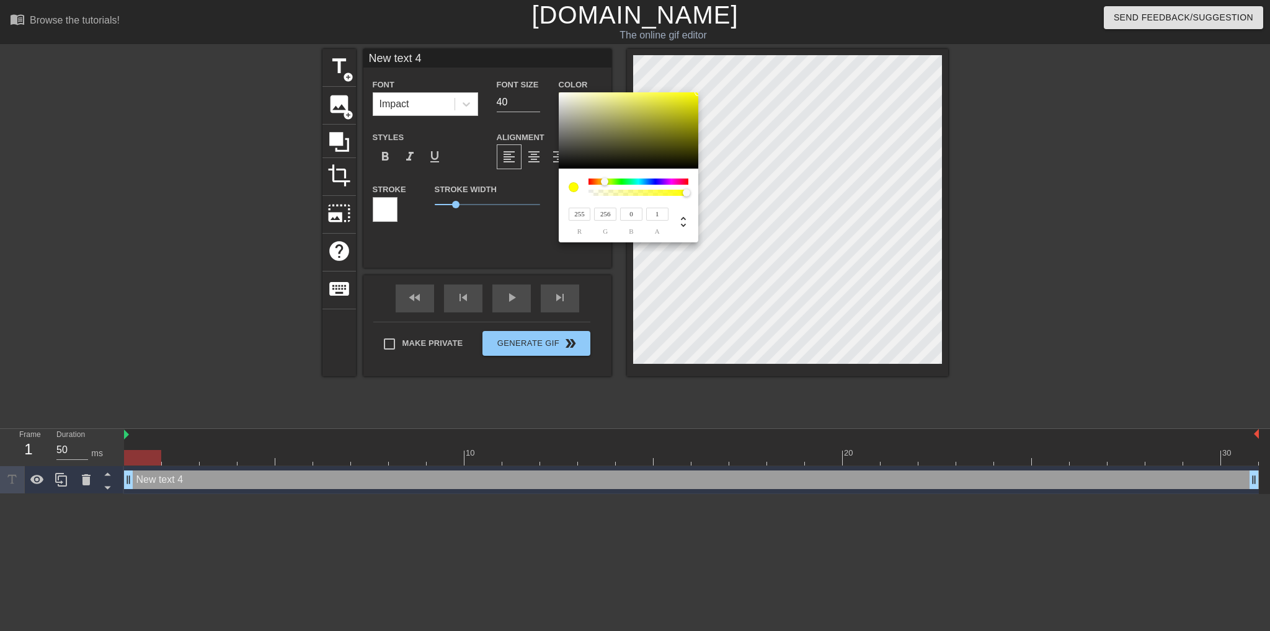
type input "255"
click at [632, 214] on input "0" at bounding box center [631, 214] width 22 height 13
drag, startPoint x: 633, startPoint y: 214, endPoint x: 625, endPoint y: 214, distance: 7.5
click at [626, 214] on input "0" at bounding box center [631, 214] width 22 height 13
type input "256"
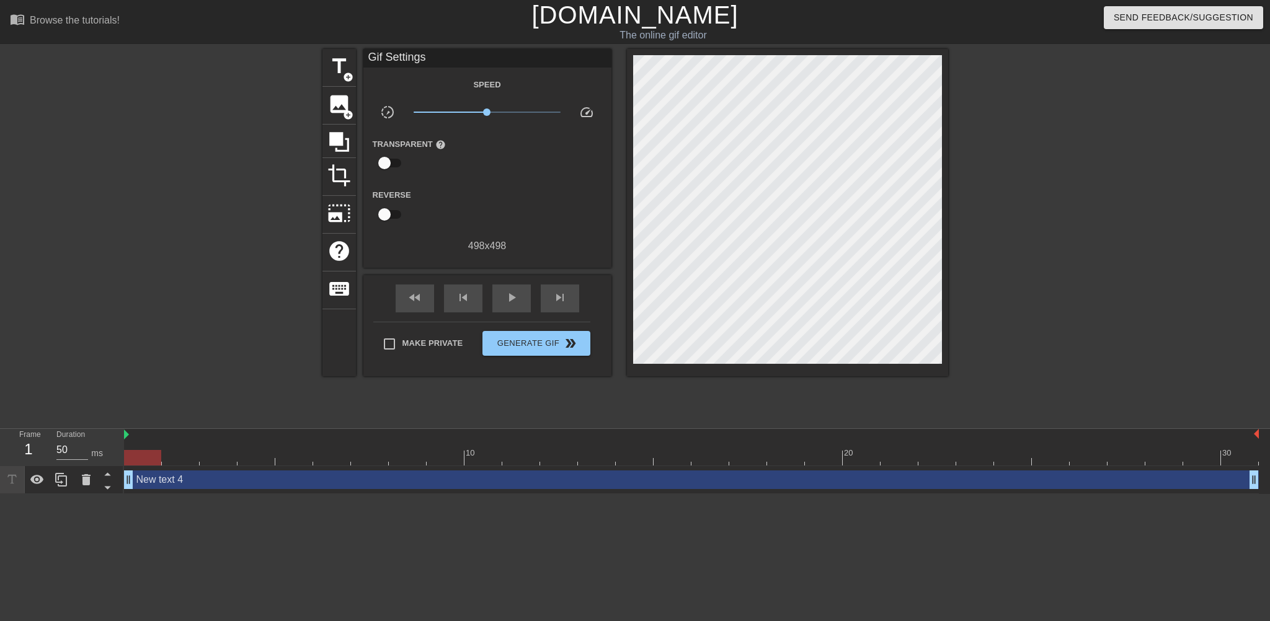
click at [358, 475] on div "New text 4 drag_handle drag_handle" at bounding box center [691, 479] width 1134 height 19
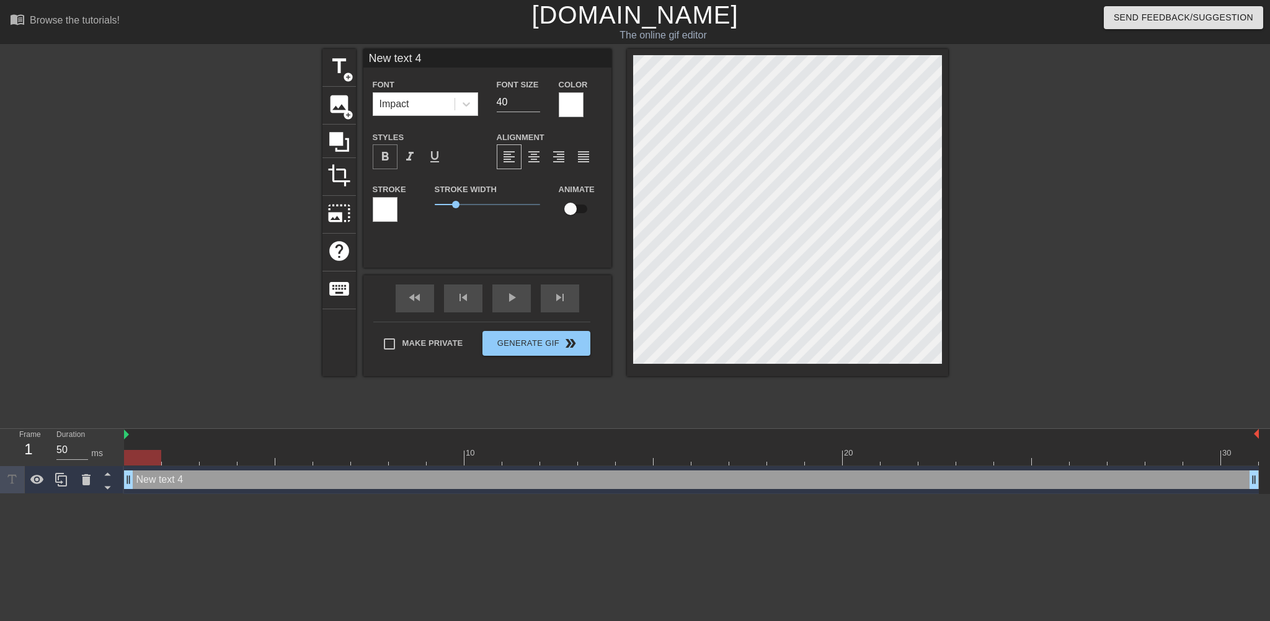
click at [382, 157] on span "format_bold" at bounding box center [385, 156] width 15 height 15
click at [407, 156] on span "format_italic" at bounding box center [409, 156] width 15 height 15
click at [530, 162] on span "format_align_center" at bounding box center [533, 156] width 15 height 15
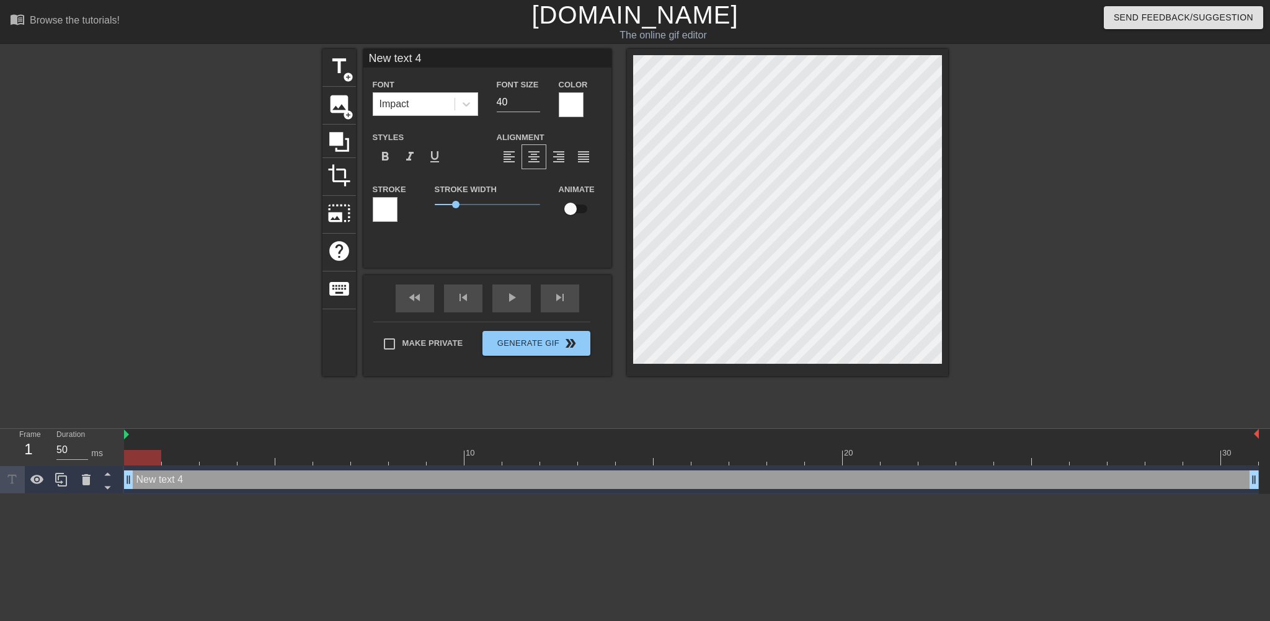
scroll to position [1, 2]
type input "N"
type textarea "N"
type input "M"
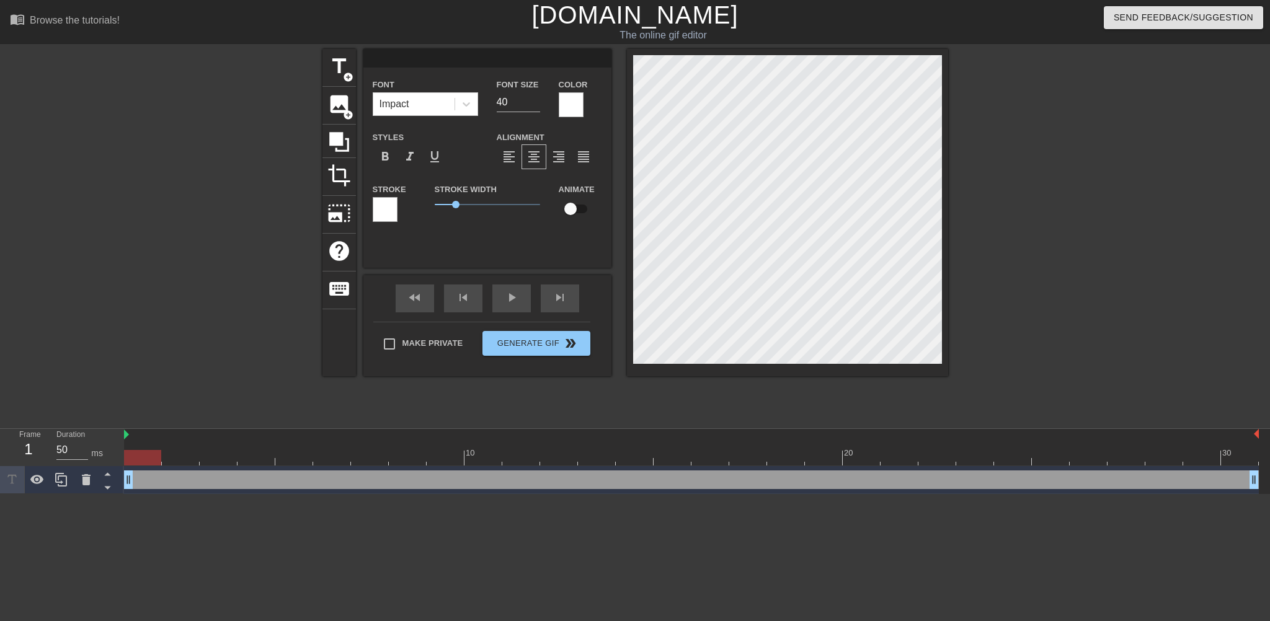
type textarea "M"
type input "Me"
type textarea "Me"
type input "Me"
type textarea "Me"
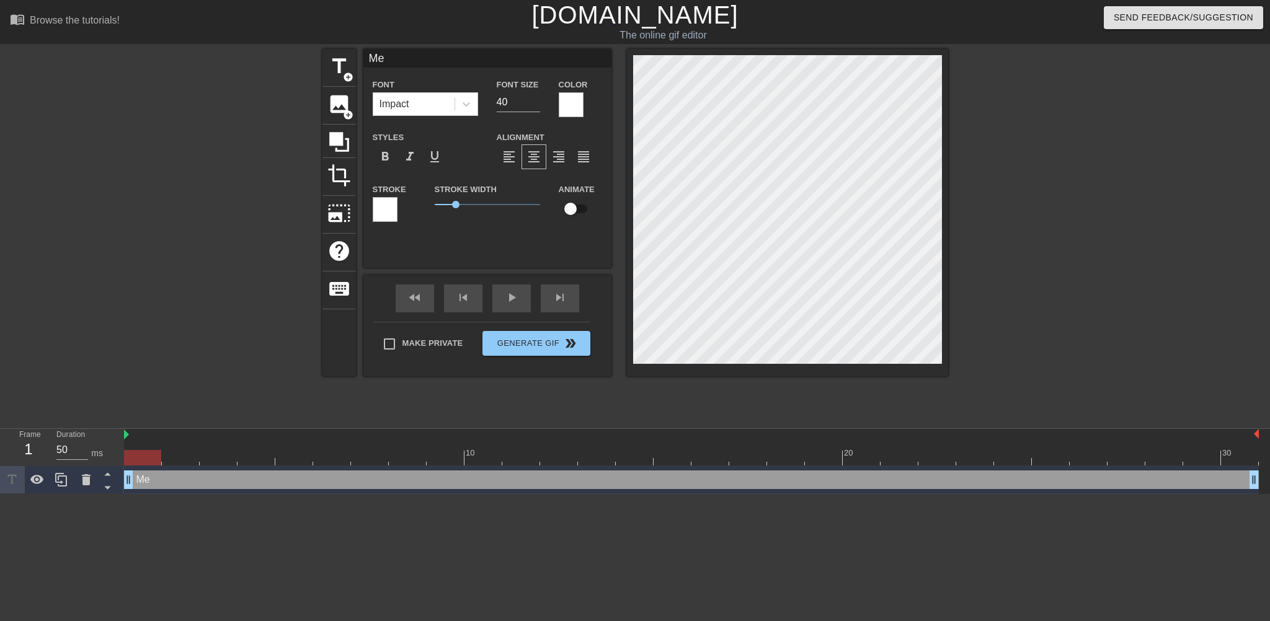
type input "Me a"
type textarea "Me a"
type input "Me an"
type textarea "Me an"
type input "Me and"
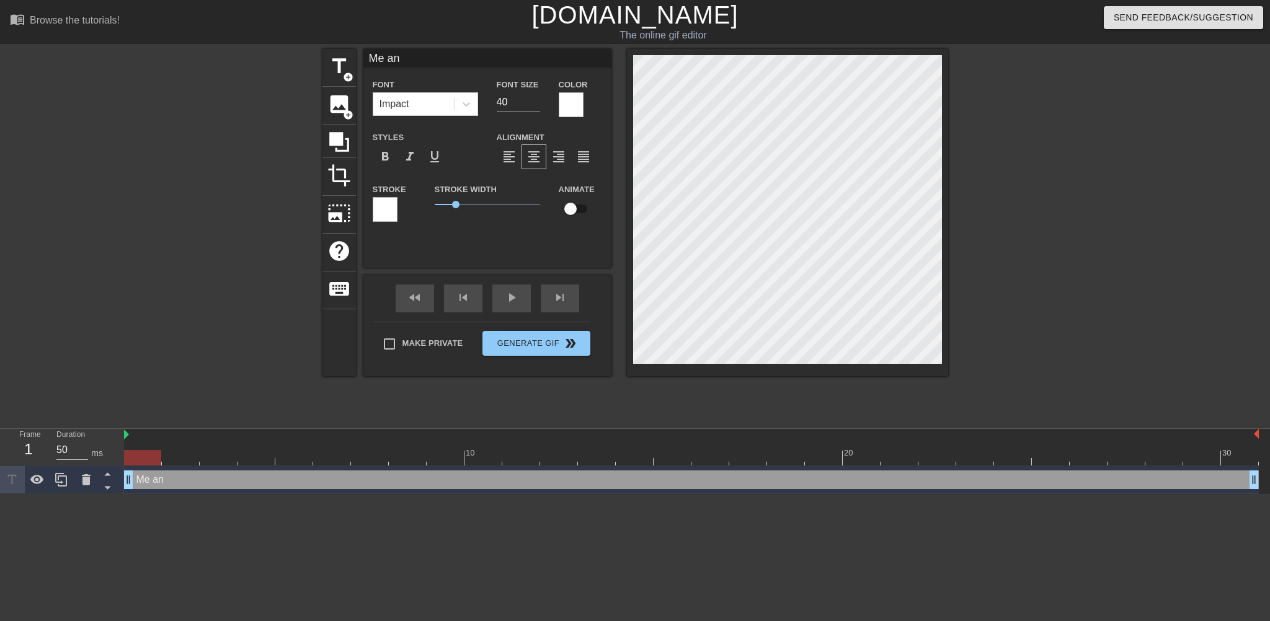
type textarea "Me and"
type input "Me and"
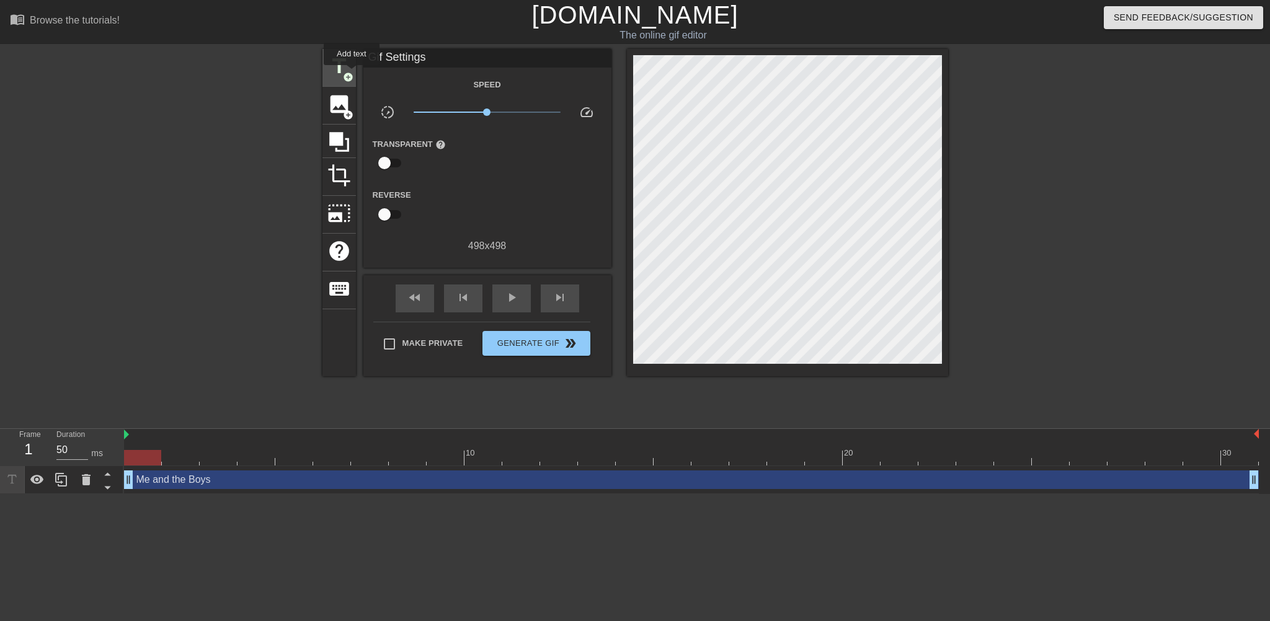
click at [351, 74] on span "add_circle" at bounding box center [348, 77] width 11 height 11
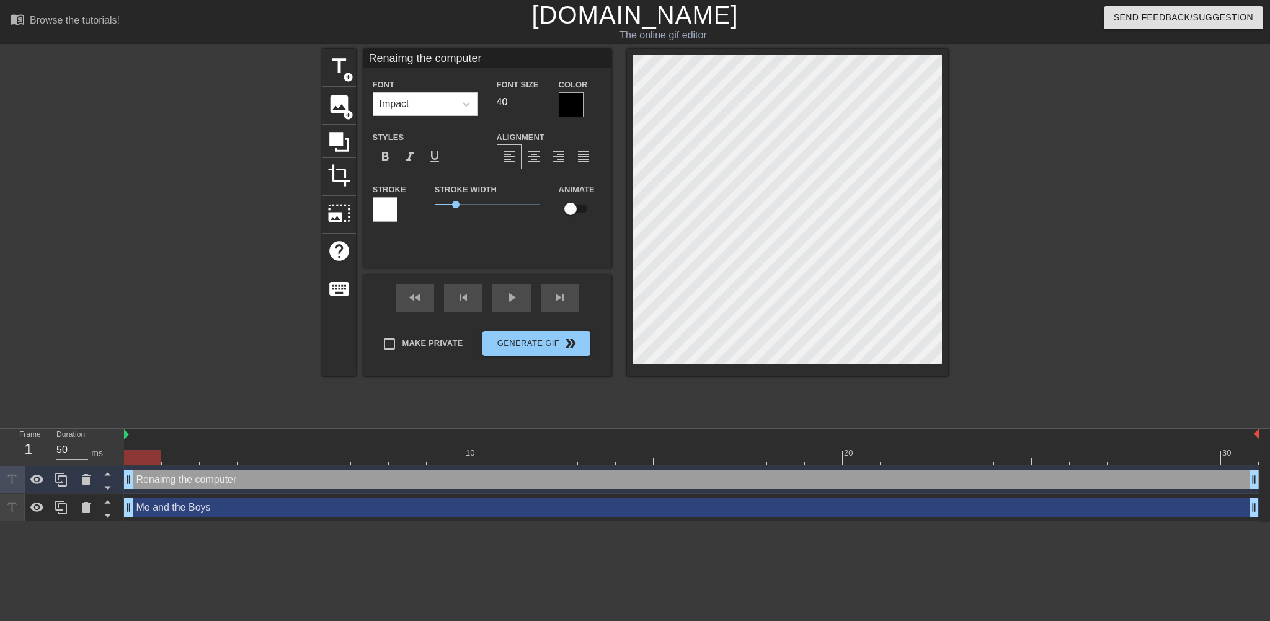
scroll to position [2, 1]
click at [531, 158] on span "format_align_center" at bounding box center [533, 156] width 15 height 15
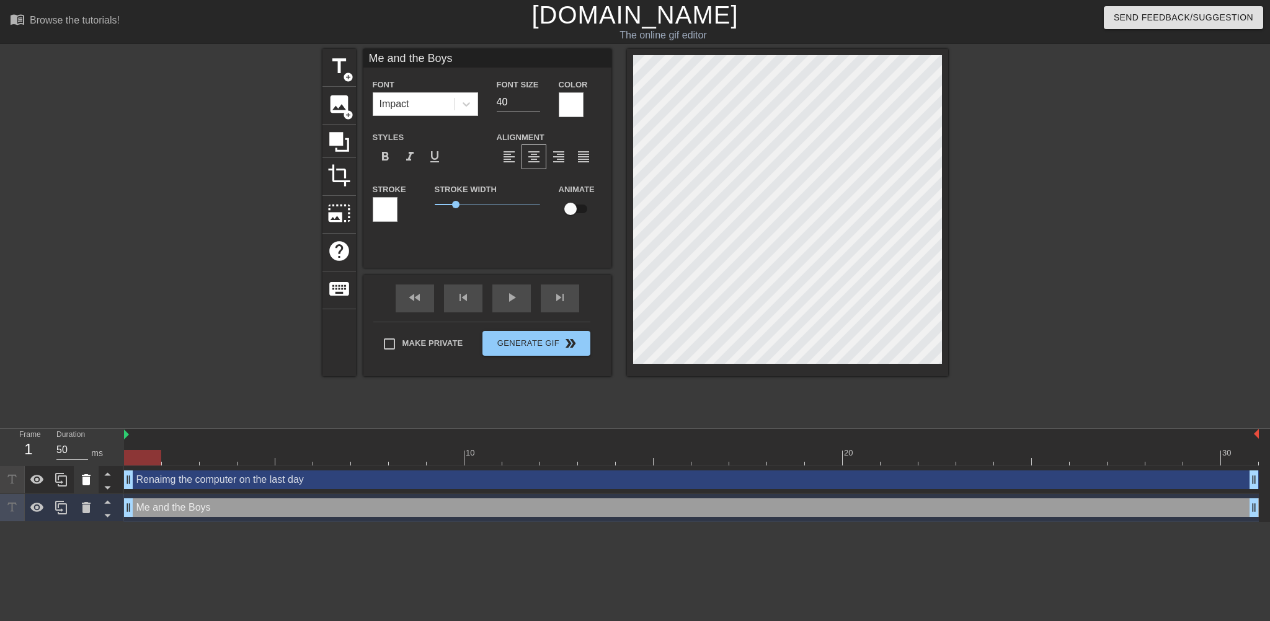
click at [82, 482] on icon at bounding box center [86, 479] width 15 height 15
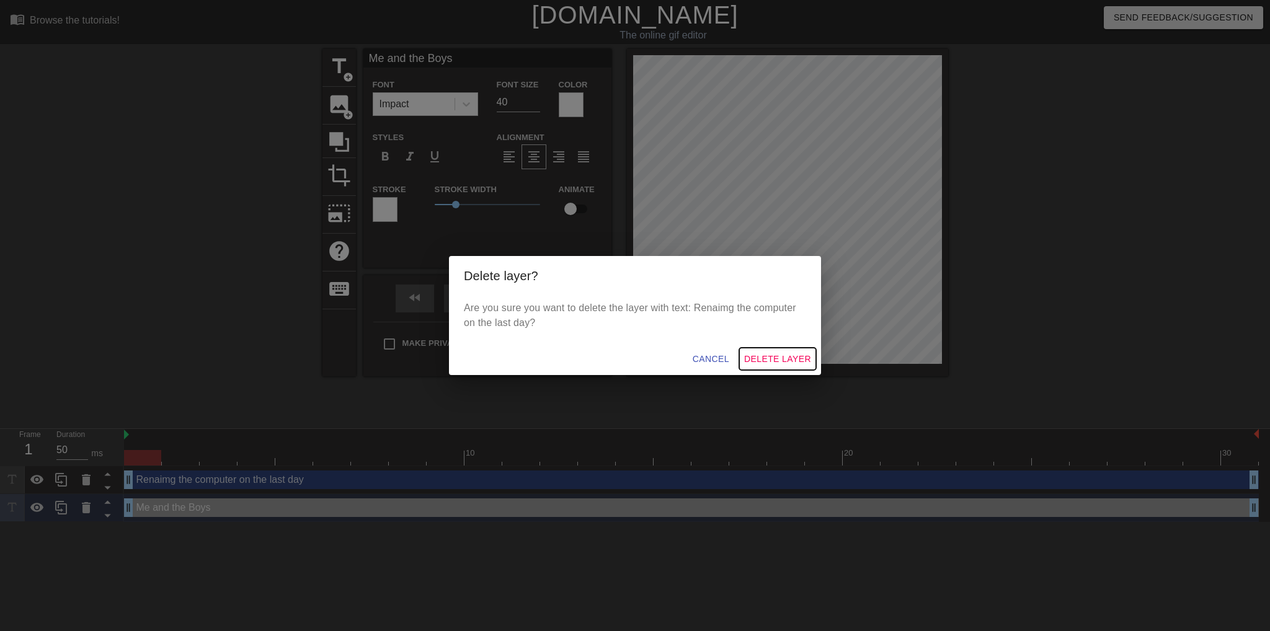
click at [768, 363] on span "Delete Layer" at bounding box center [777, 358] width 67 height 15
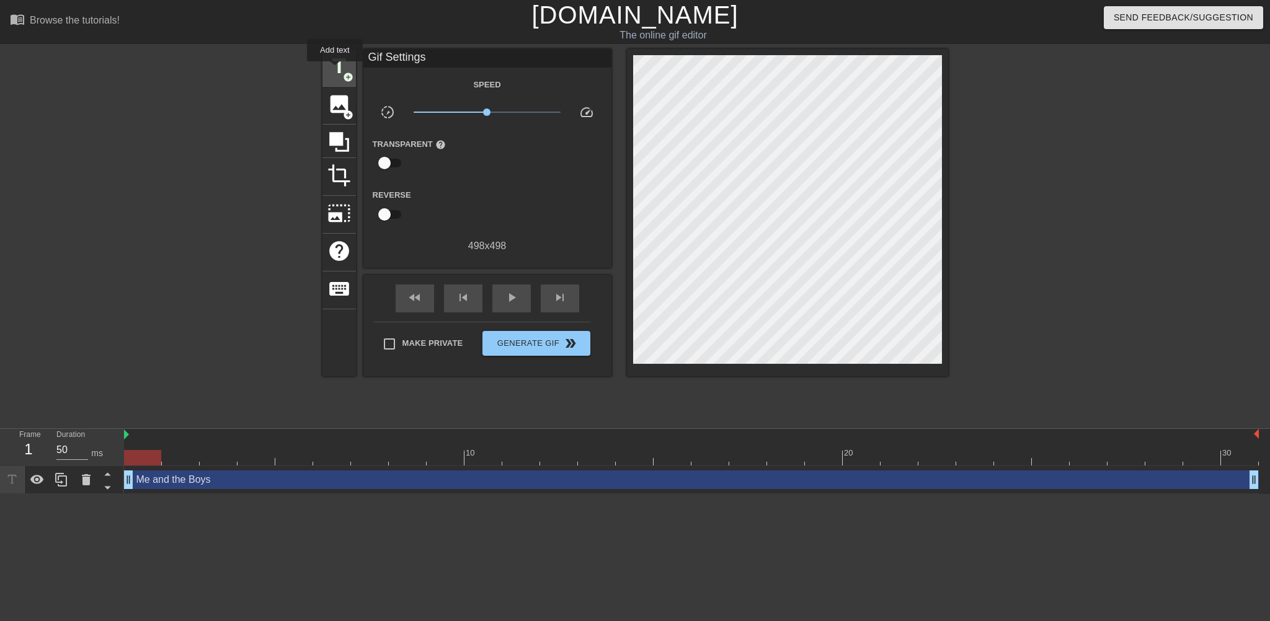
click at [335, 70] on span "title" at bounding box center [339, 67] width 24 height 24
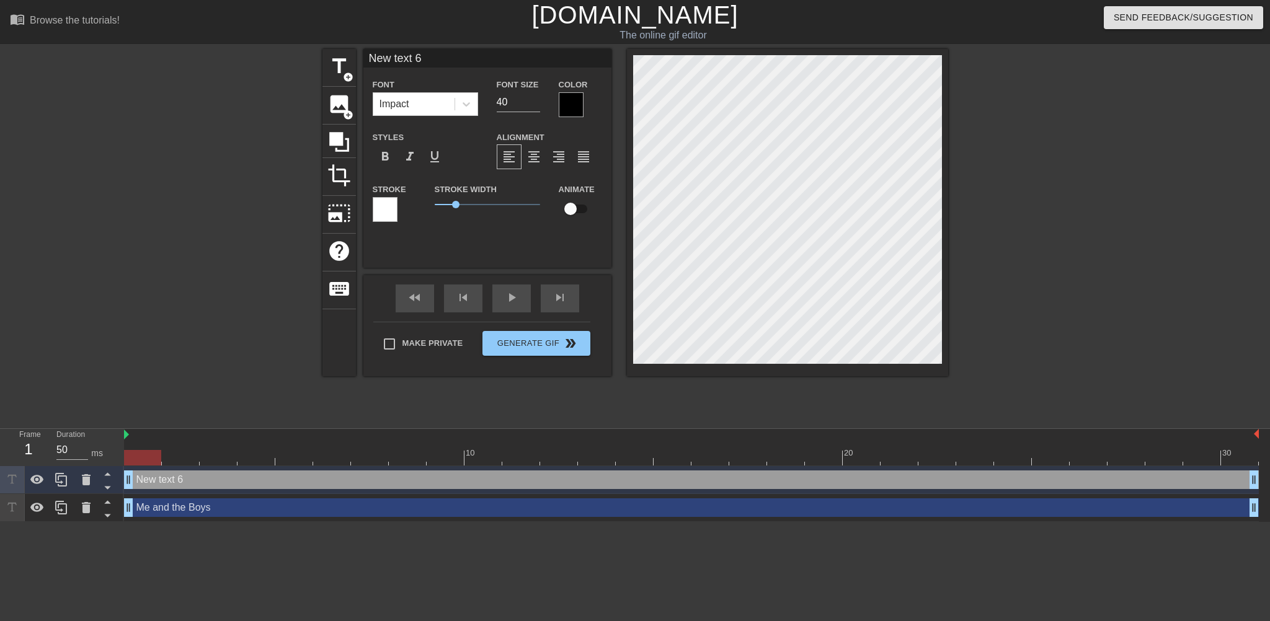
scroll to position [1, 3]
click at [86, 506] on icon at bounding box center [86, 507] width 9 height 11
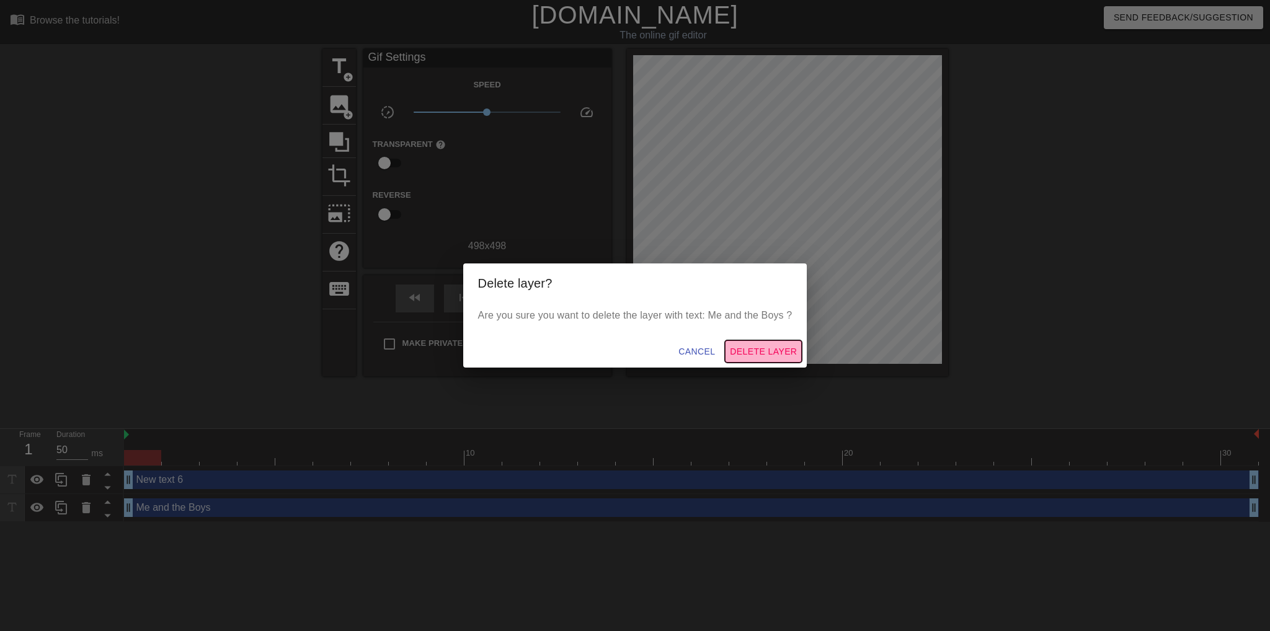
click at [780, 346] on span "Delete Layer" at bounding box center [763, 351] width 67 height 15
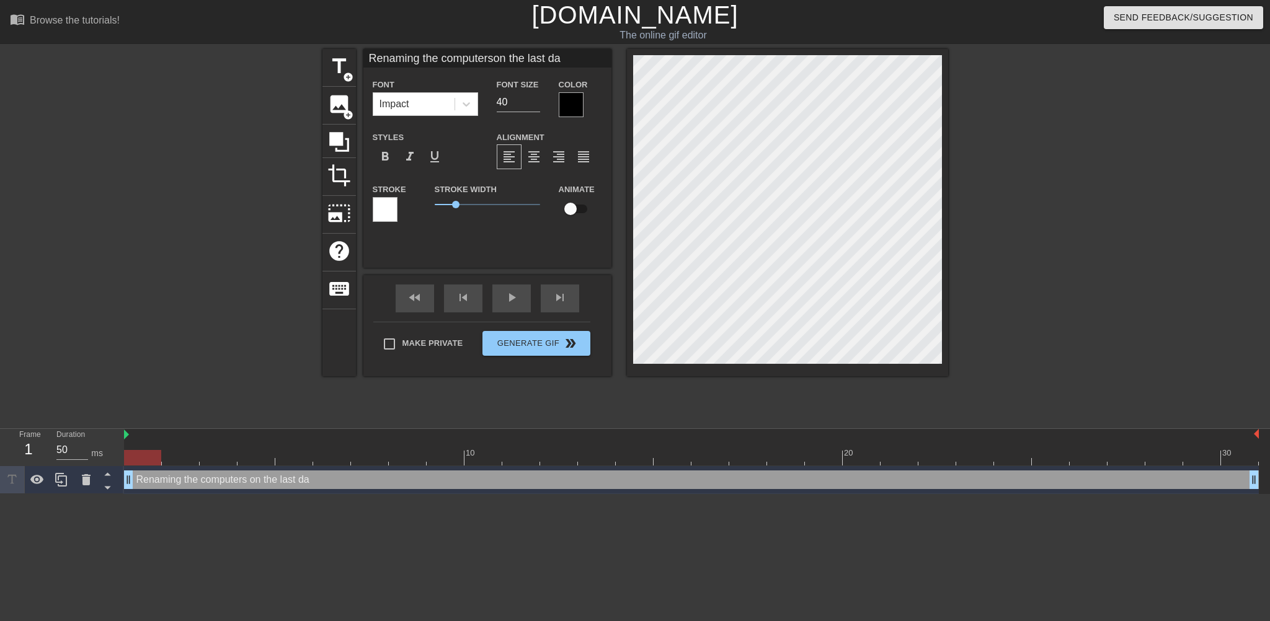
scroll to position [2, 4]
click at [529, 156] on span "format_align_center" at bounding box center [533, 156] width 15 height 15
click at [337, 64] on span "title" at bounding box center [339, 67] width 24 height 24
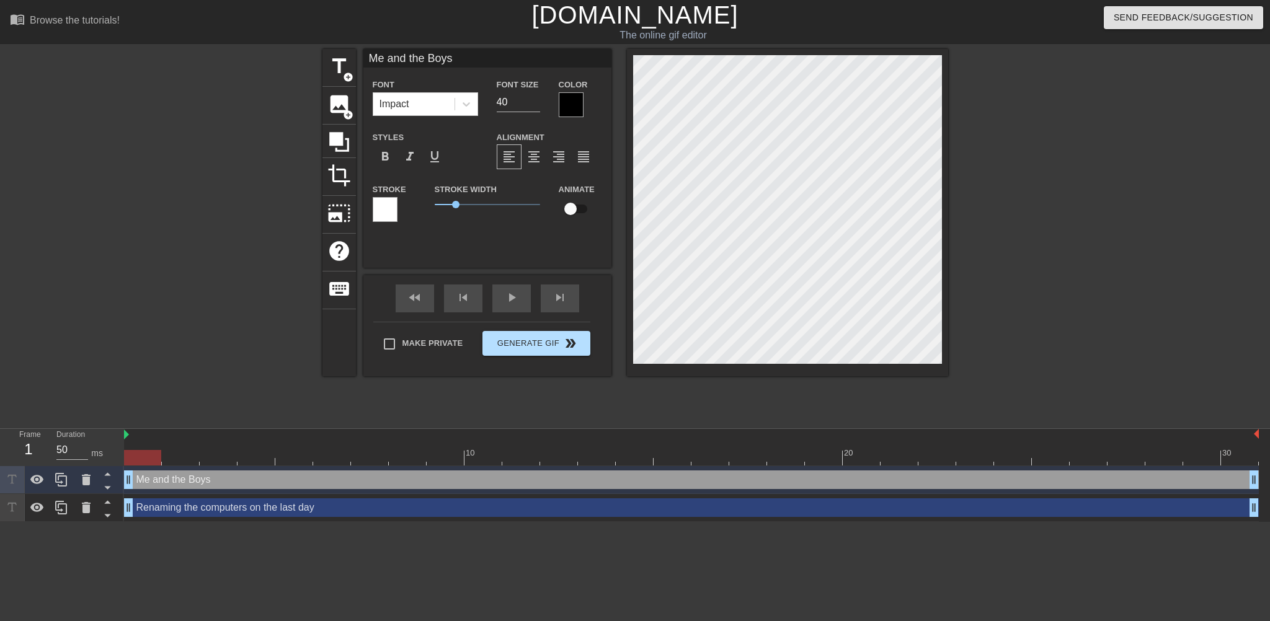
scroll to position [2, 1]
click at [386, 342] on input "Make Private" at bounding box center [389, 344] width 26 height 26
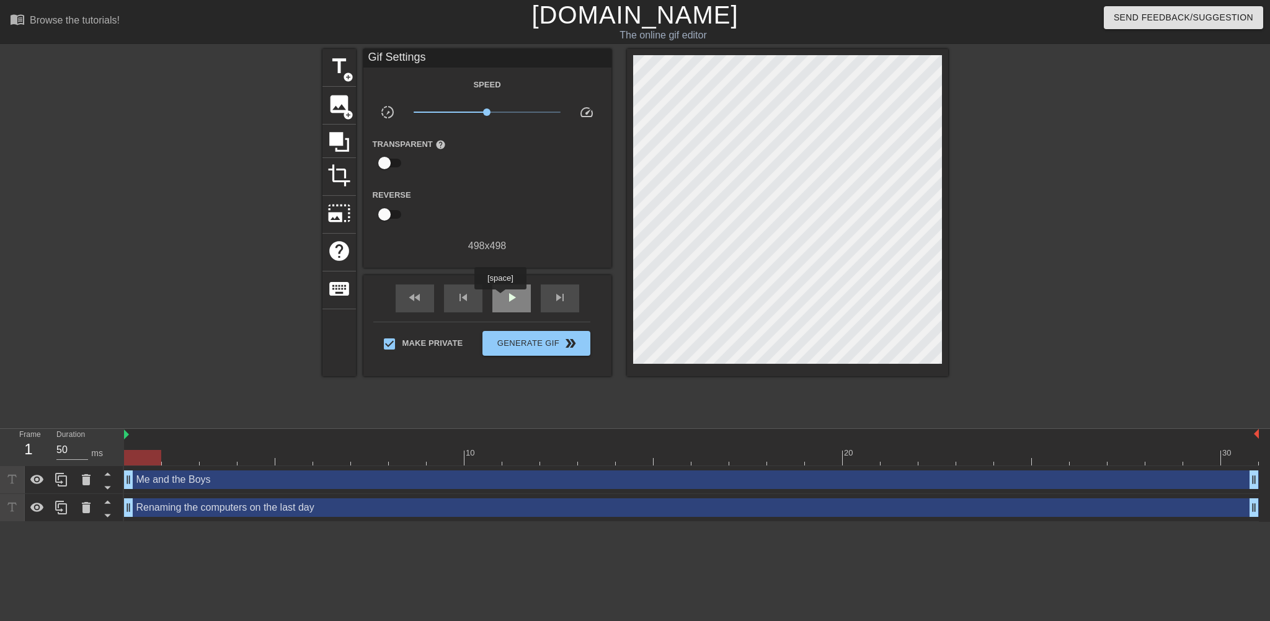
click at [500, 299] on div "play_arrow" at bounding box center [511, 299] width 38 height 28
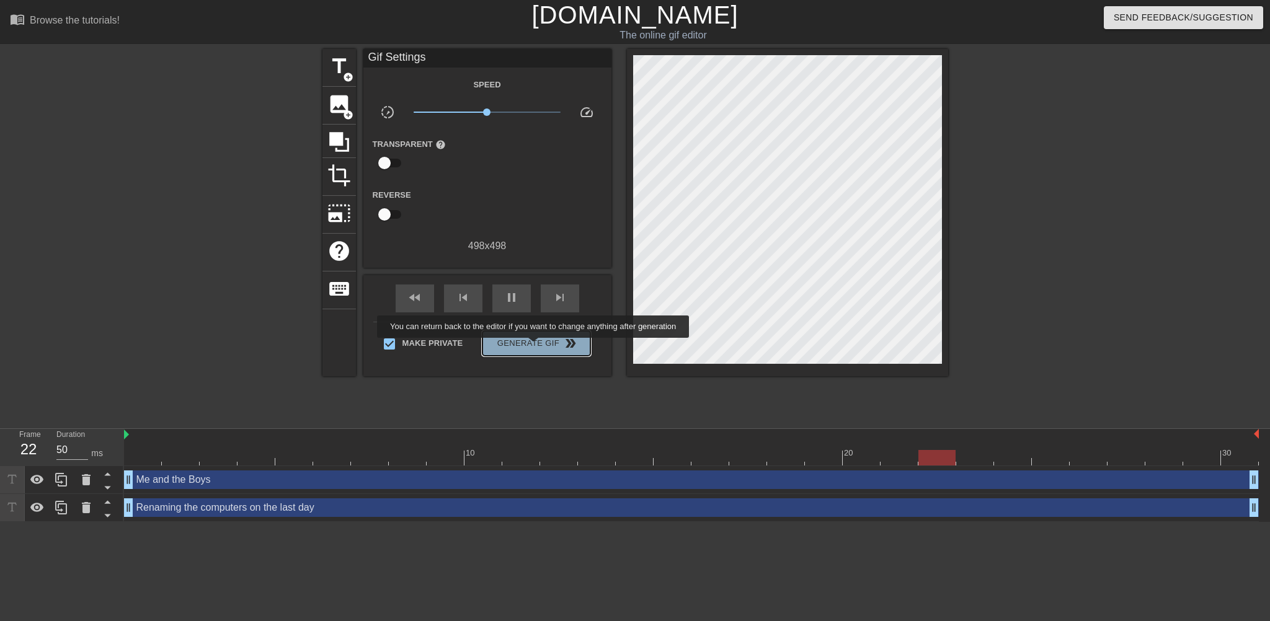
click at [534, 347] on span "Generate Gif double_arrow" at bounding box center [535, 343] width 97 height 15
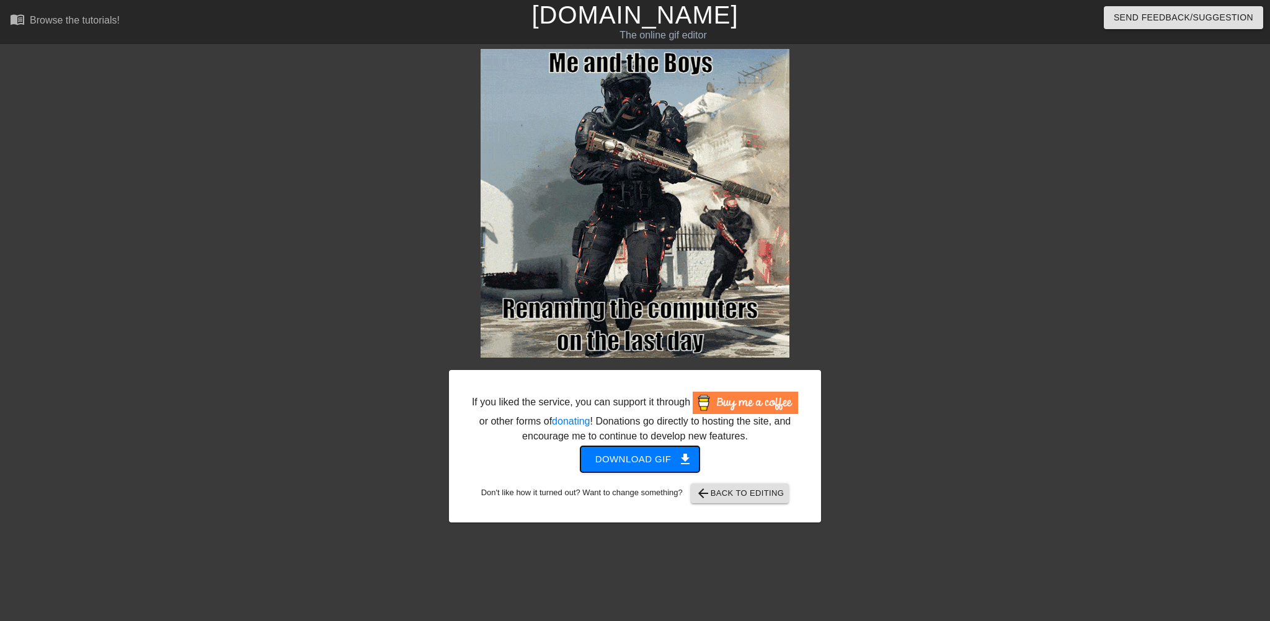
click at [646, 461] on span "Download gif get_app" at bounding box center [640, 459] width 90 height 16
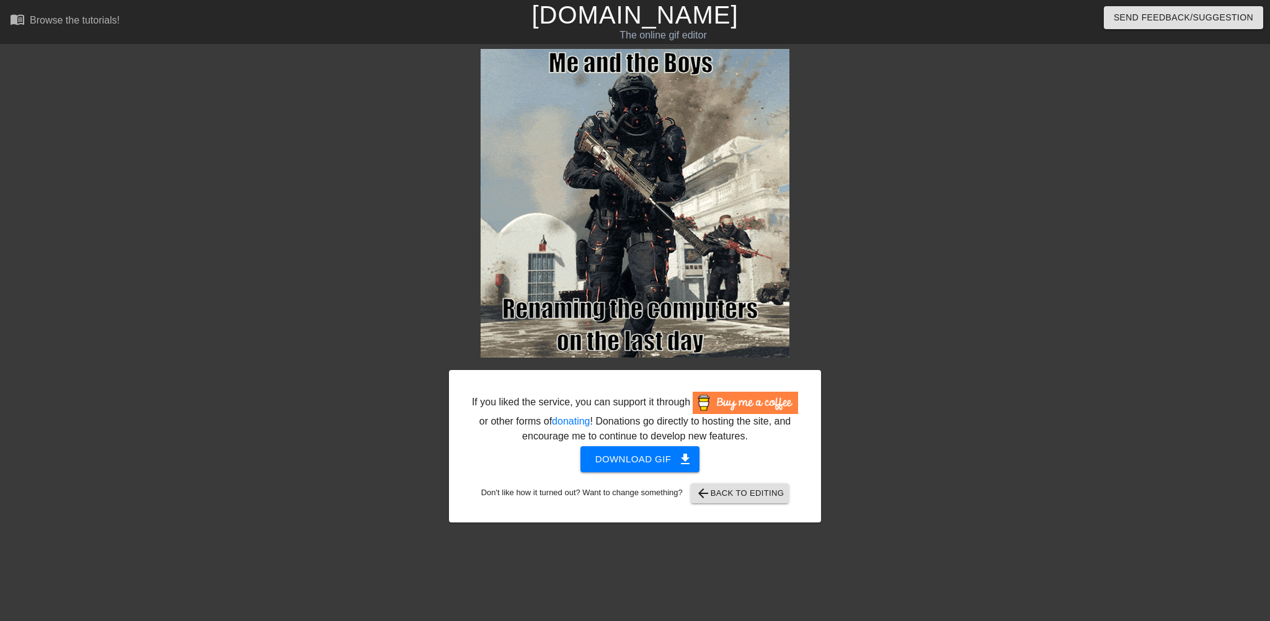
click at [898, 24] on div "Send Feedback/Suggestion" at bounding box center [1064, 21] width 430 height 43
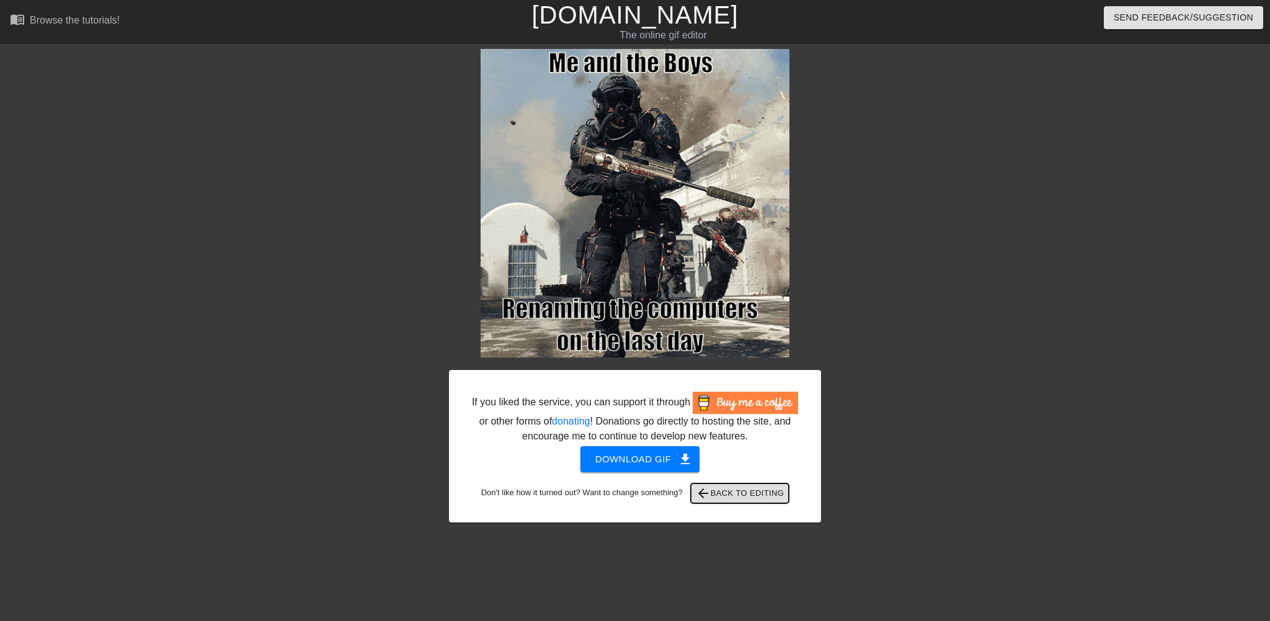
click at [740, 492] on span "arrow_back Back to Editing" at bounding box center [740, 493] width 89 height 15
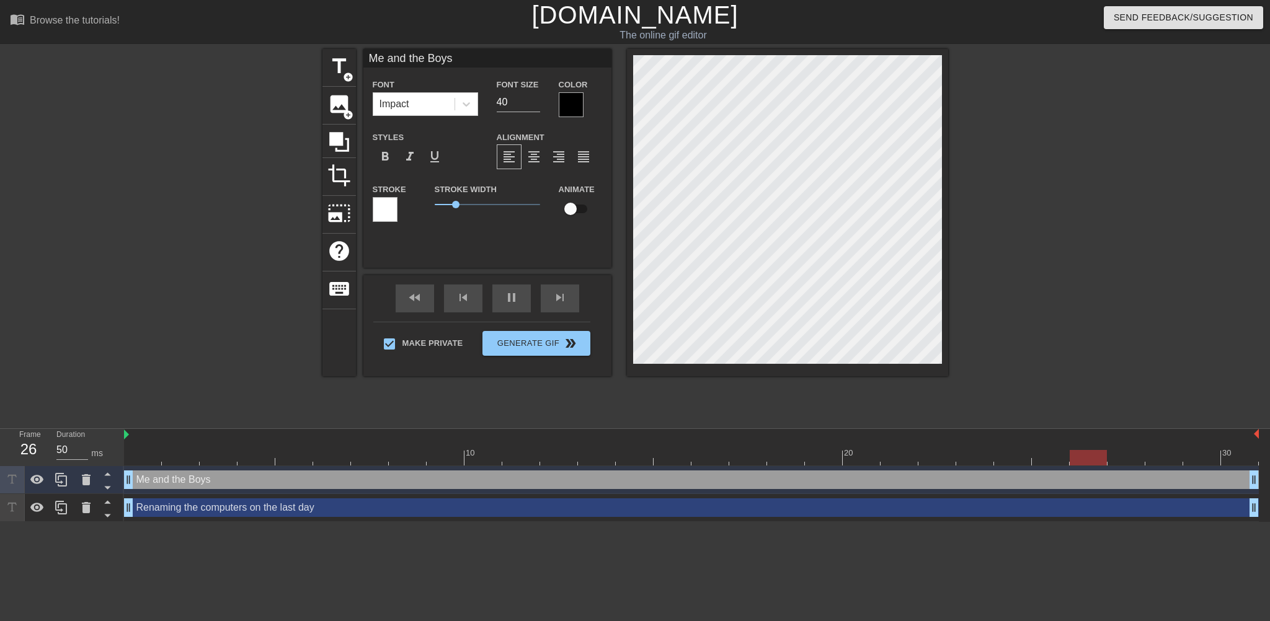
click at [565, 103] on div at bounding box center [571, 104] width 25 height 25
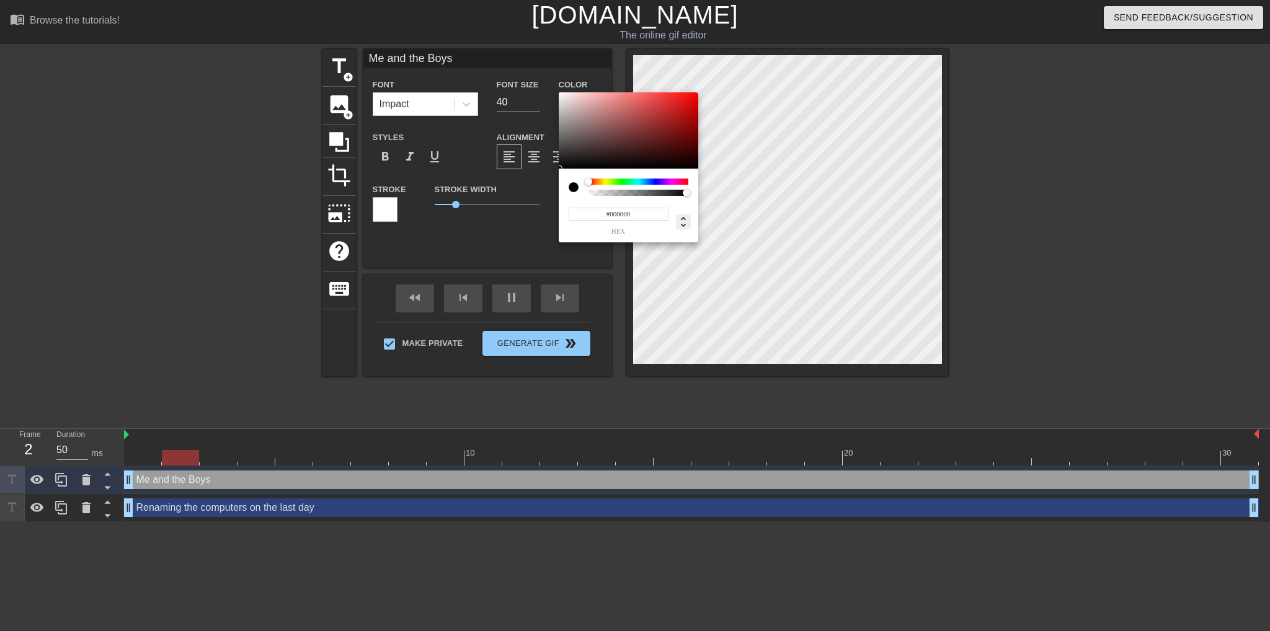
click at [682, 224] on icon at bounding box center [683, 221] width 15 height 15
drag, startPoint x: 682, startPoint y: 192, endPoint x: 688, endPoint y: 195, distance: 6.9
click at [688, 195] on div at bounding box center [685, 192] width 7 height 7
click at [612, 216] on input "0" at bounding box center [605, 214] width 22 height 13
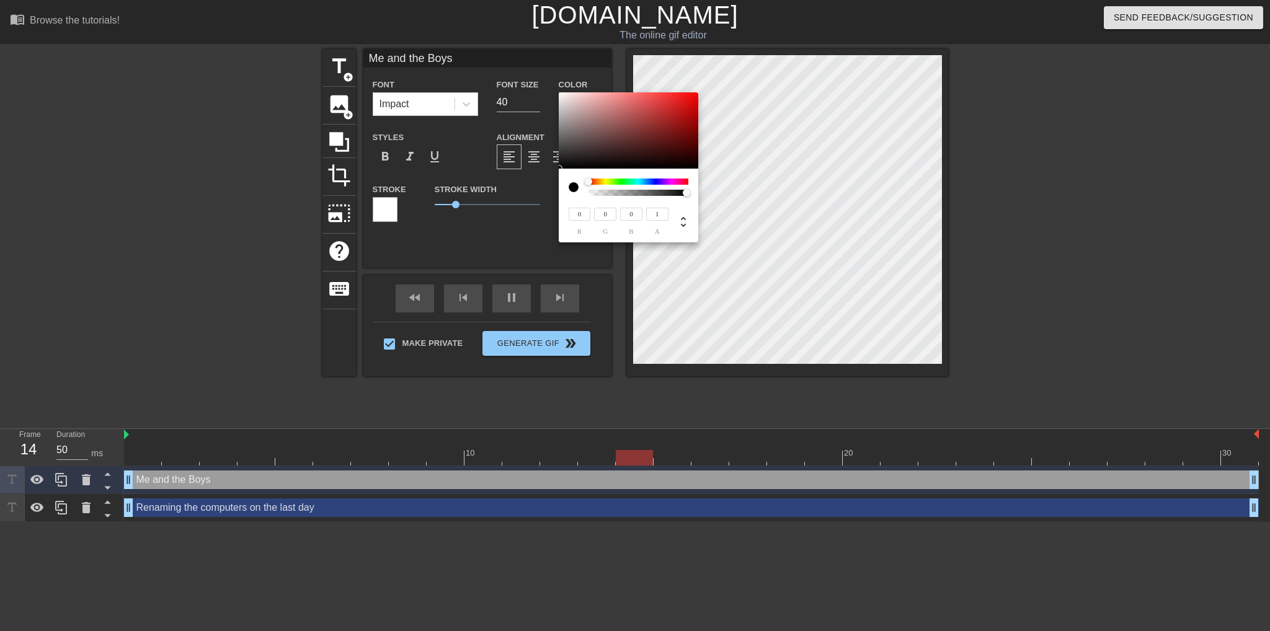
drag, startPoint x: 562, startPoint y: 95, endPoint x: 558, endPoint y: 174, distance: 79.5
click at [559, 174] on div "0 r 0 g 0 b 1 a" at bounding box center [628, 167] width 139 height 151
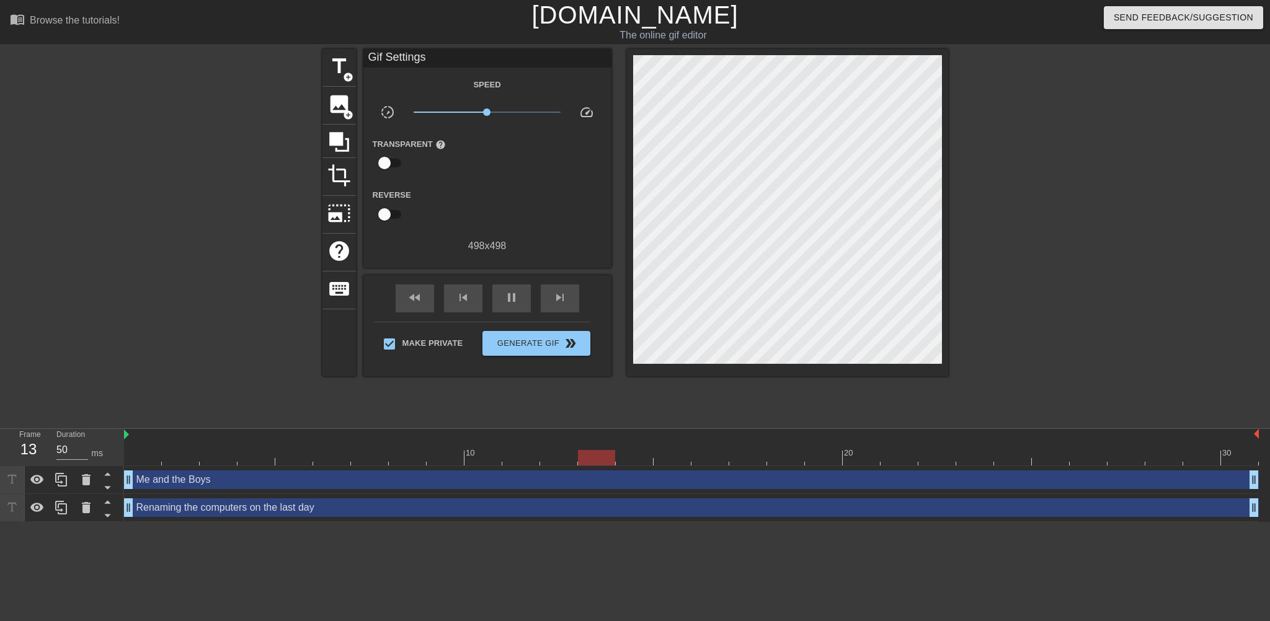
click at [238, 475] on div "Me and the Boys drag_handle drag_handle" at bounding box center [691, 479] width 1134 height 19
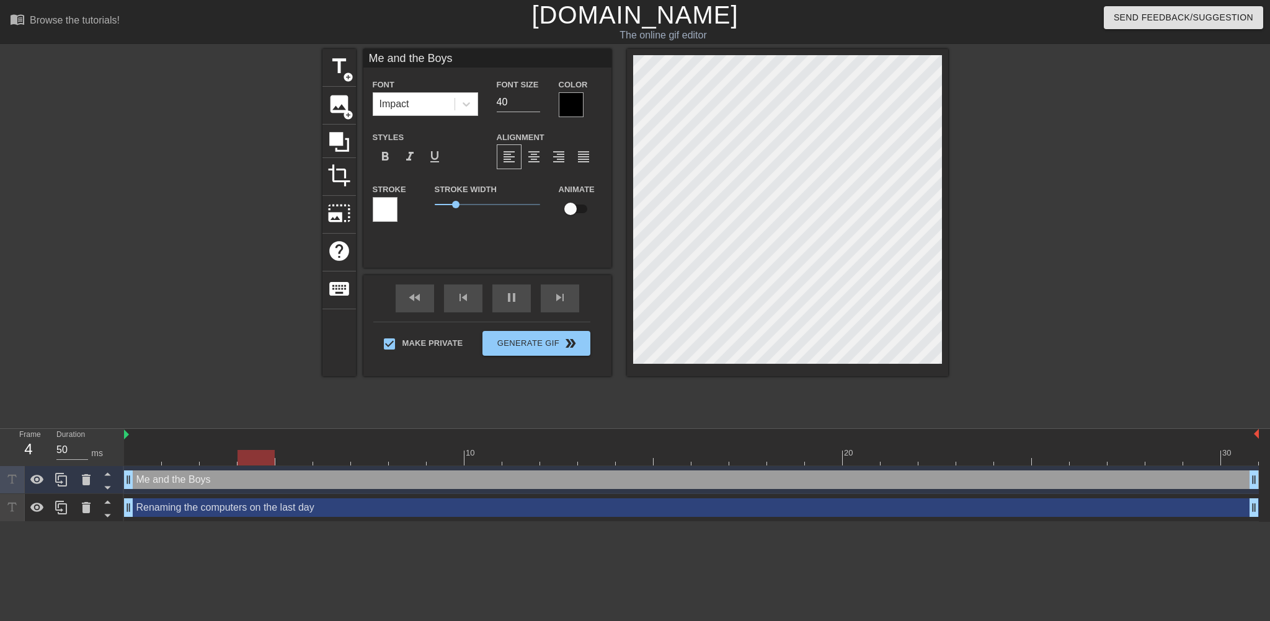
click at [389, 201] on div at bounding box center [385, 209] width 25 height 25
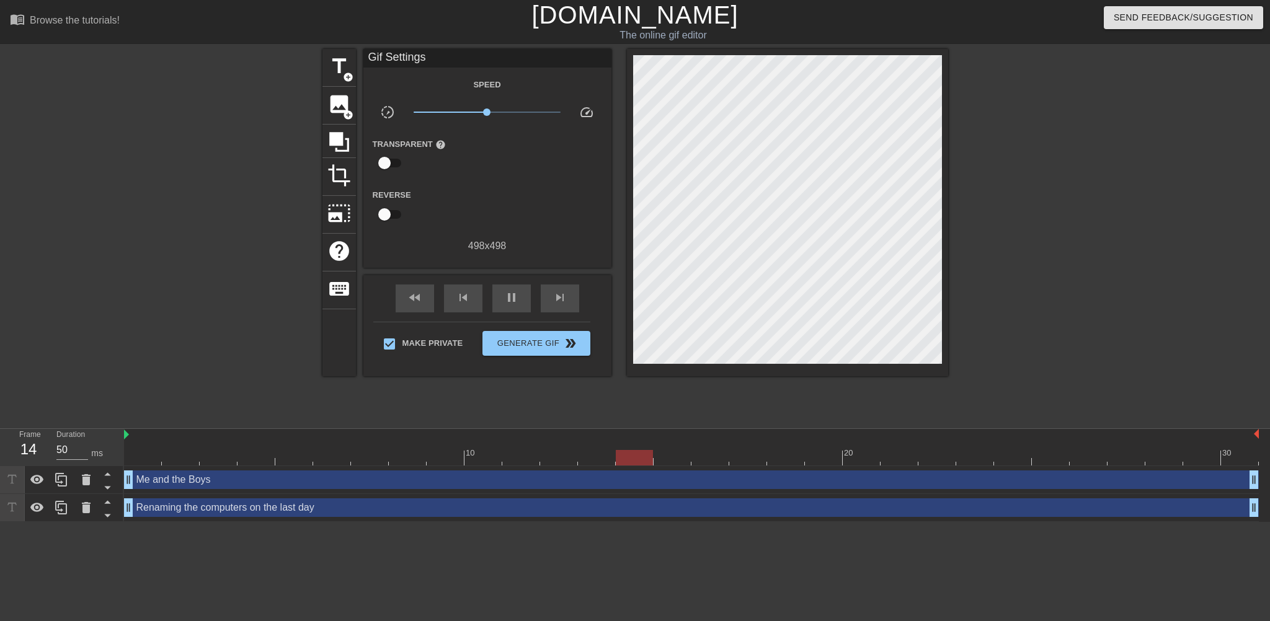
click at [345, 482] on div "Me and the Boys drag_handle drag_handle" at bounding box center [691, 479] width 1134 height 19
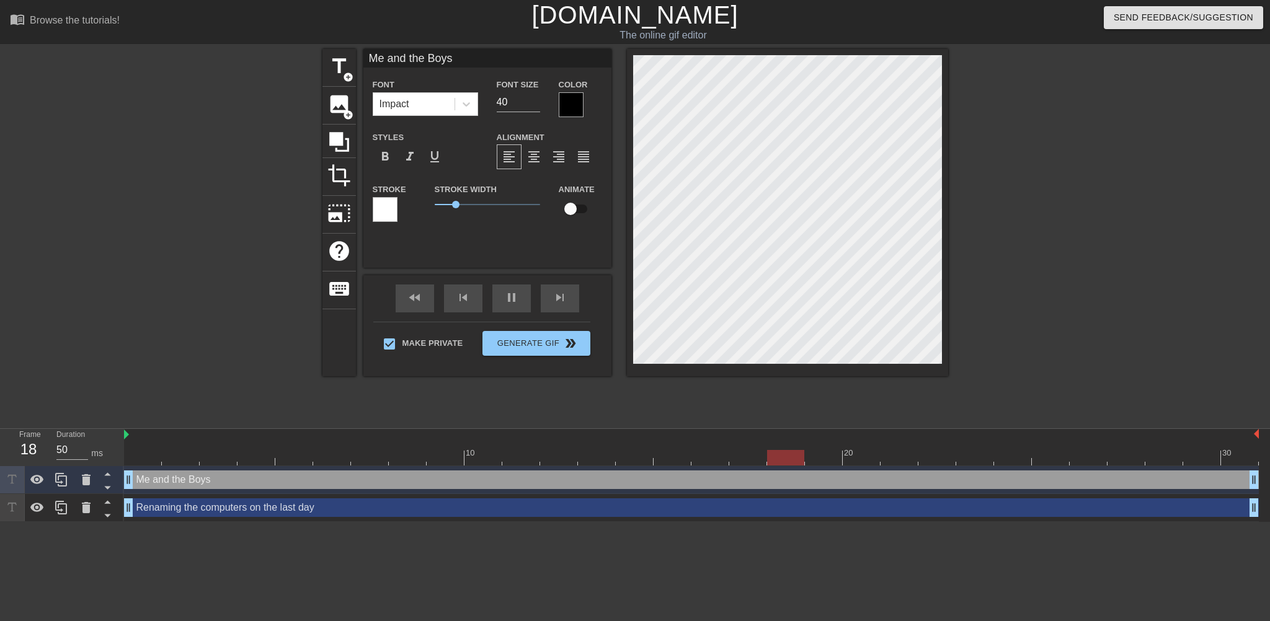
click at [383, 215] on div at bounding box center [385, 209] width 25 height 25
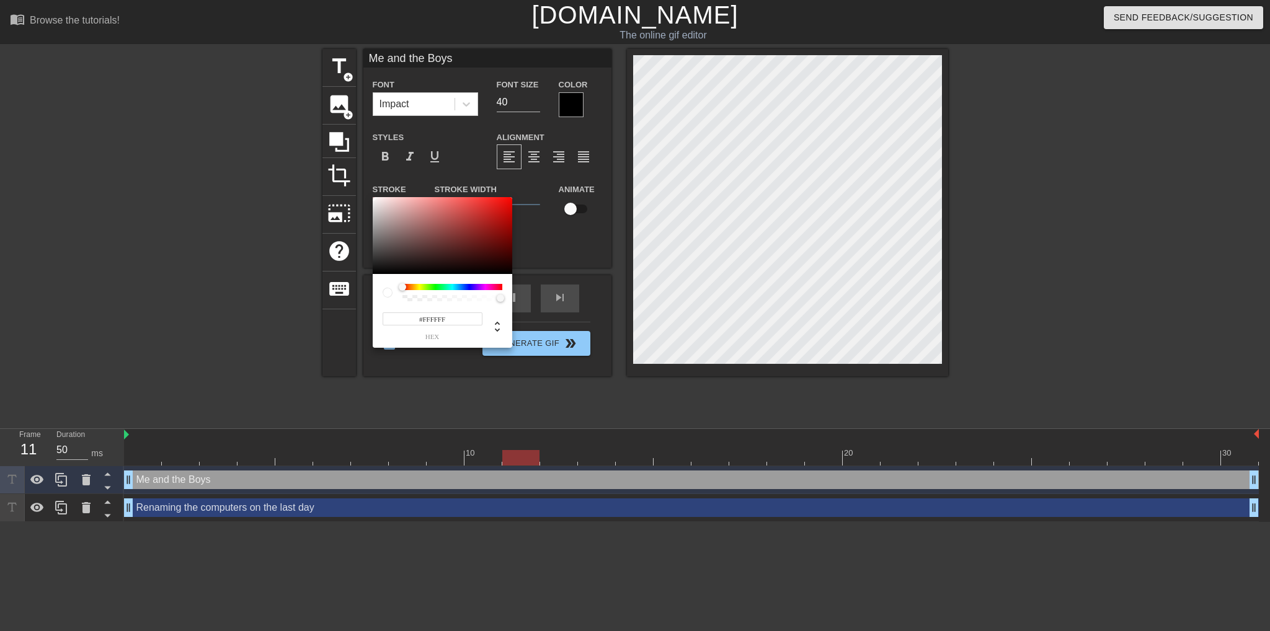
click at [399, 287] on div at bounding box center [402, 286] width 7 height 7
drag, startPoint x: 391, startPoint y: 268, endPoint x: 373, endPoint y: 276, distance: 18.9
click at [373, 276] on div "#000000 hex" at bounding box center [442, 272] width 139 height 151
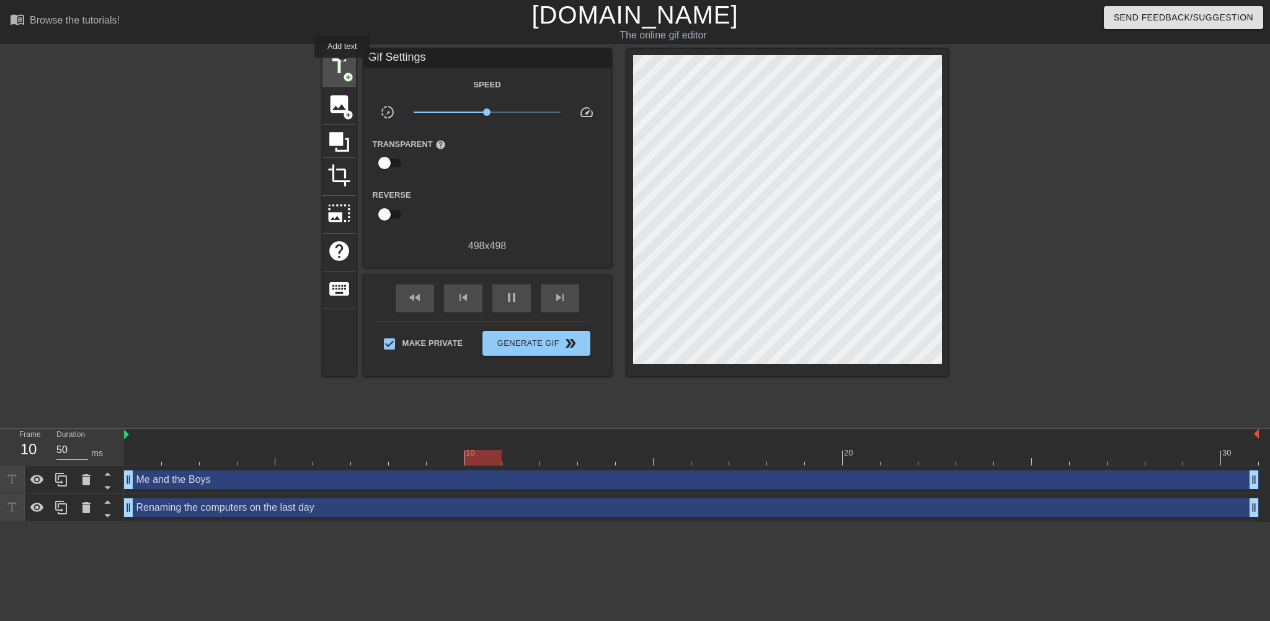
click at [342, 66] on span "title" at bounding box center [339, 67] width 24 height 24
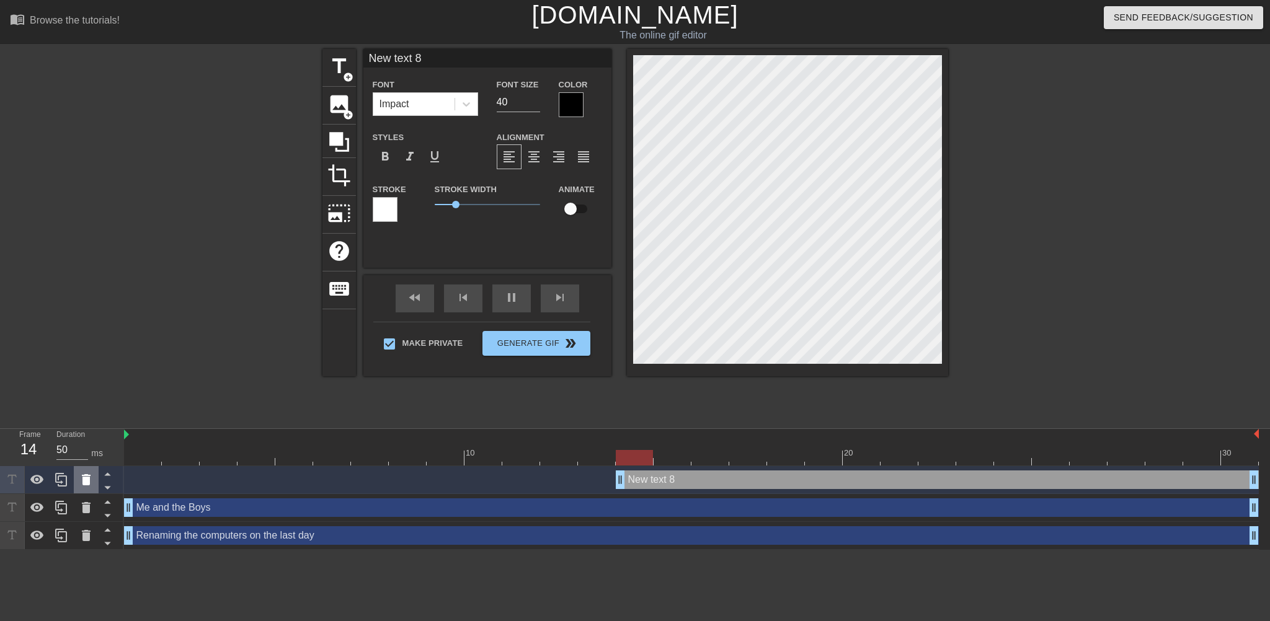
click at [84, 480] on icon at bounding box center [86, 479] width 9 height 11
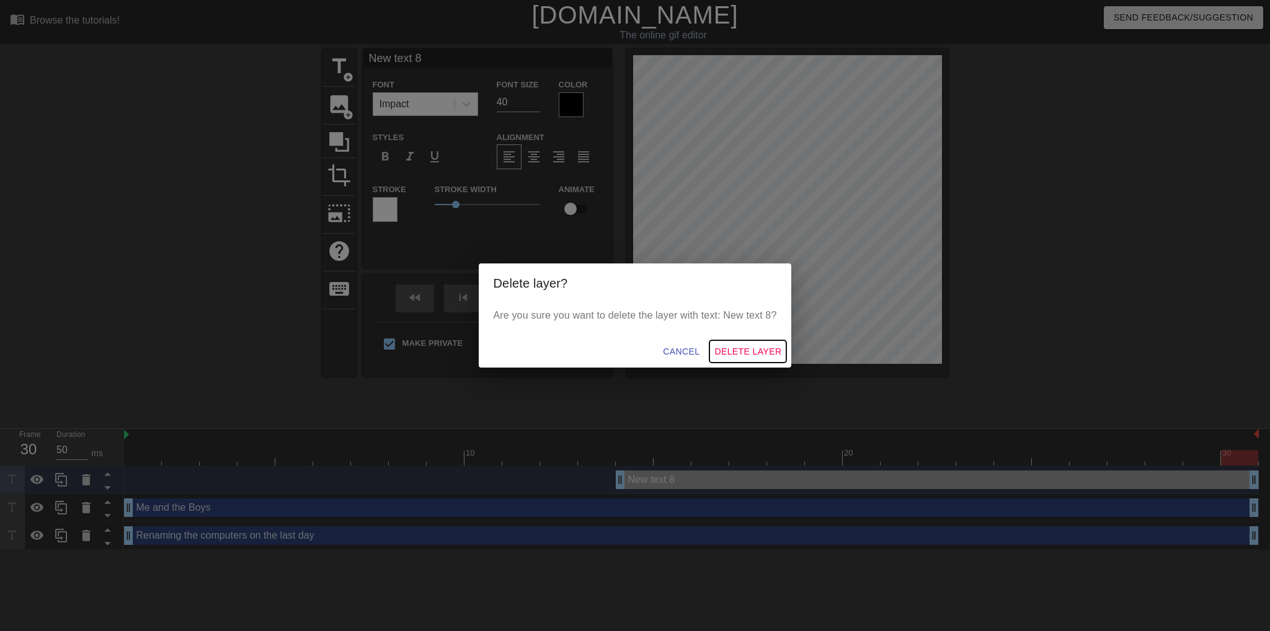
click at [725, 353] on span "Delete Layer" at bounding box center [747, 351] width 67 height 15
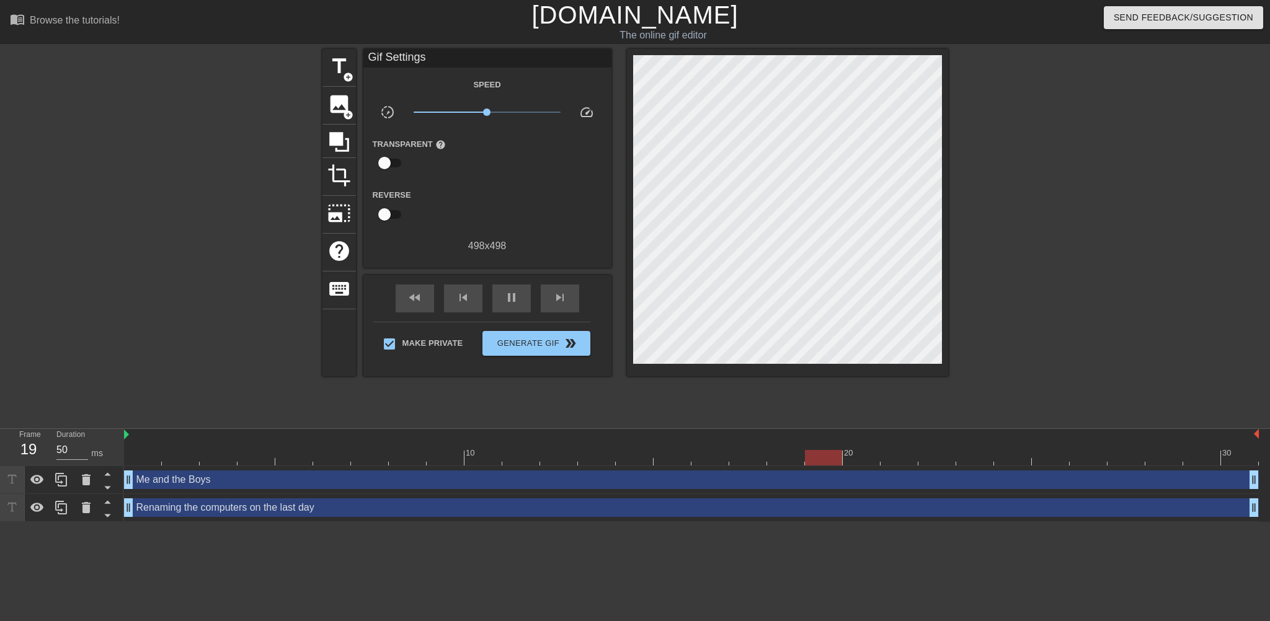
click at [312, 482] on div "Me and the Boys drag_handle drag_handle" at bounding box center [691, 479] width 1134 height 19
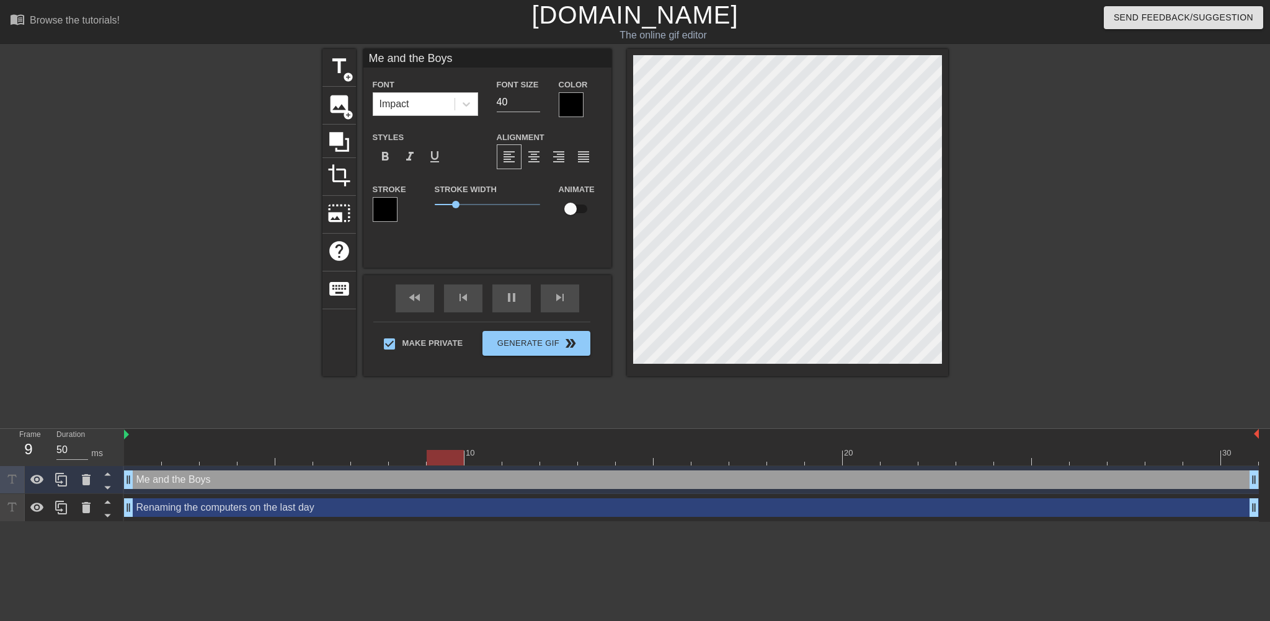
click at [570, 107] on div at bounding box center [571, 104] width 25 height 25
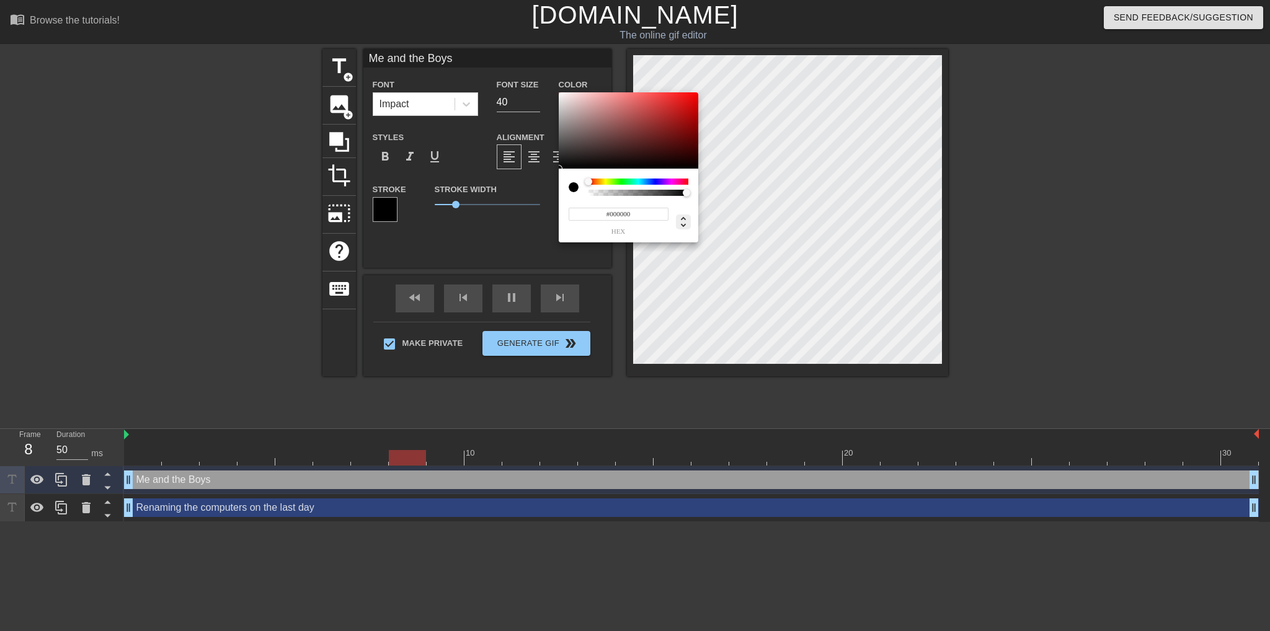
click at [687, 229] on icon at bounding box center [683, 221] width 15 height 15
click at [575, 220] on input "0" at bounding box center [579, 214] width 22 height 13
click at [606, 214] on input "0" at bounding box center [605, 214] width 22 height 13
drag, startPoint x: 611, startPoint y: 217, endPoint x: 587, endPoint y: 218, distance: 23.6
click at [594, 218] on input "0" at bounding box center [605, 214] width 22 height 13
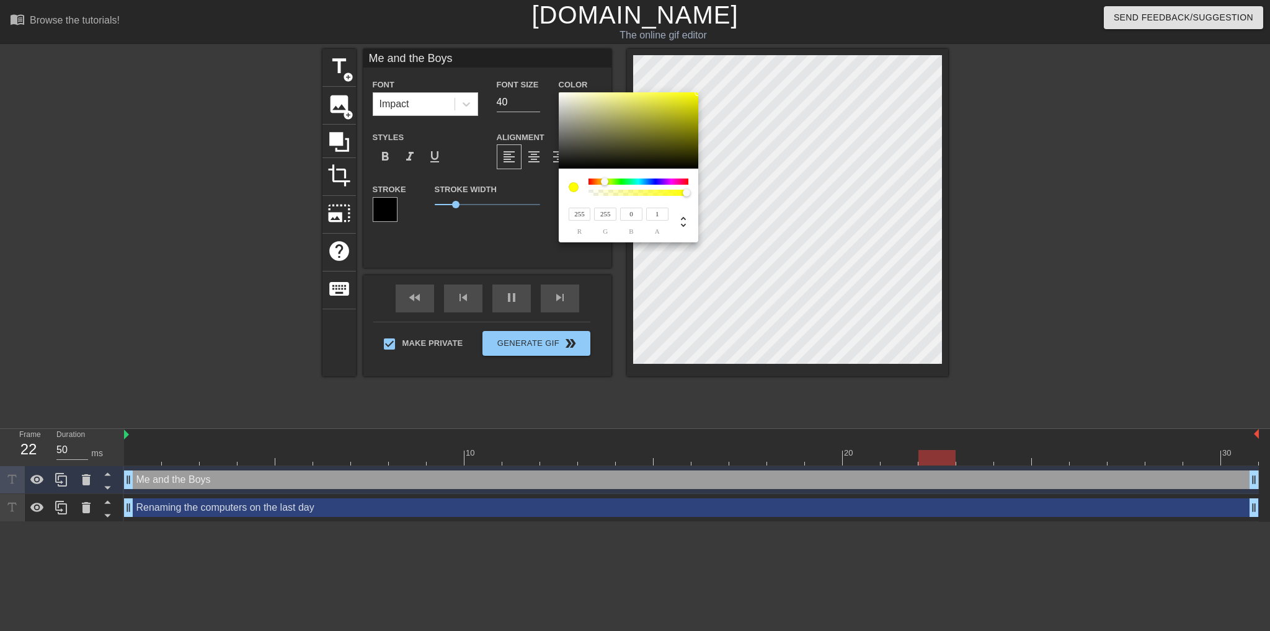
click at [633, 212] on input "0" at bounding box center [631, 214] width 22 height 13
drag, startPoint x: 637, startPoint y: 212, endPoint x: 617, endPoint y: 219, distance: 21.6
click at [617, 219] on div "0 b" at bounding box center [629, 220] width 26 height 29
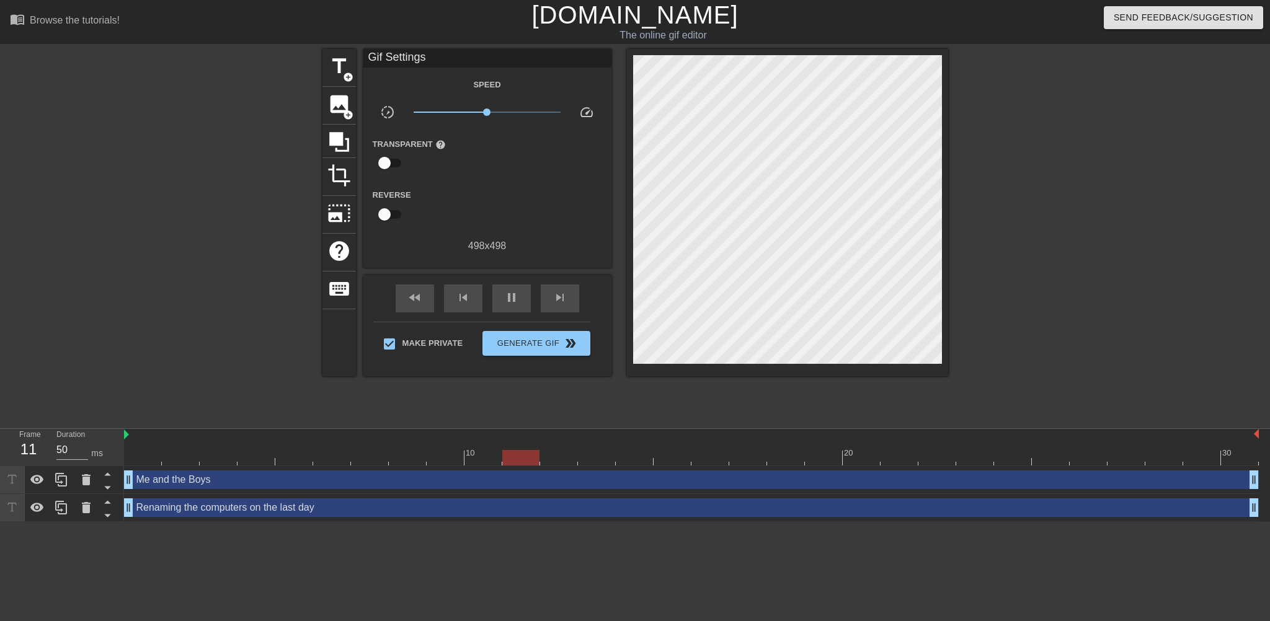
click at [188, 514] on div "Renaming the computers on the last day drag_handle drag_handle" at bounding box center [691, 507] width 1134 height 19
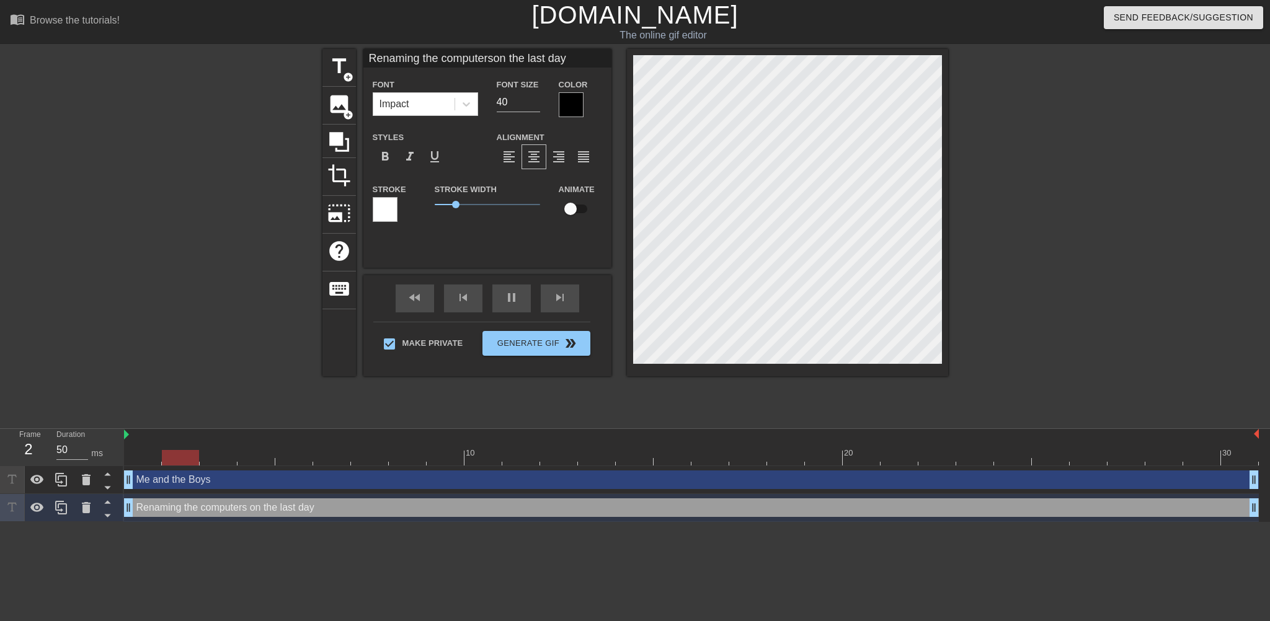
click at [385, 217] on div at bounding box center [385, 209] width 25 height 25
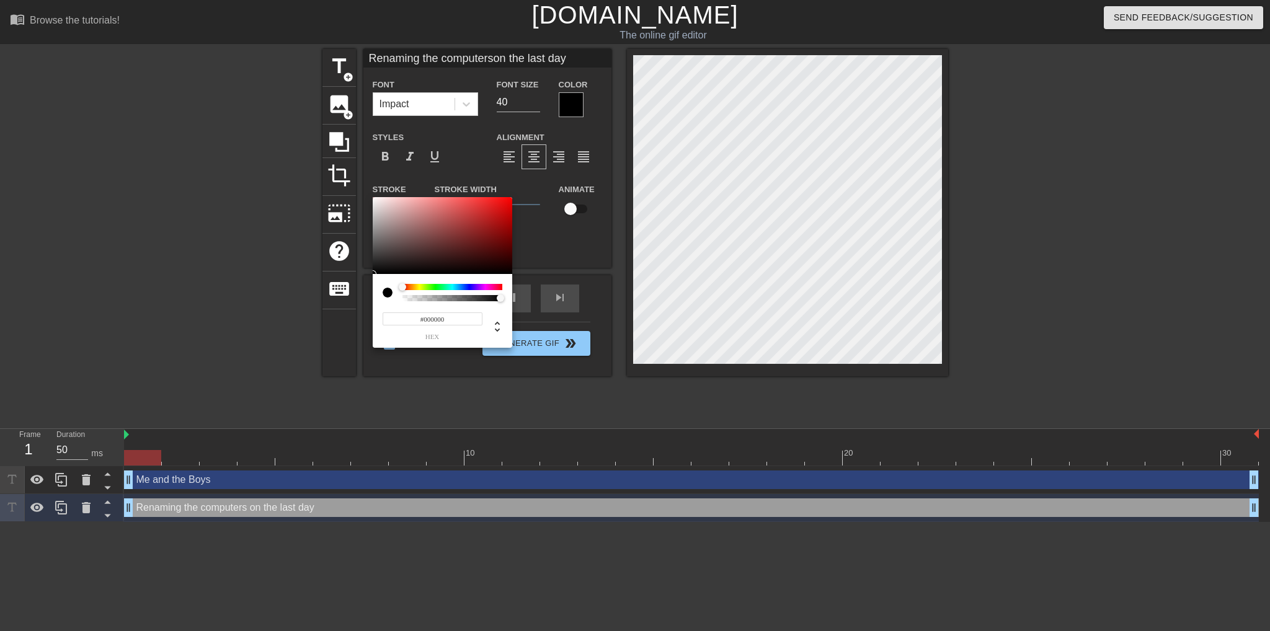
drag, startPoint x: 387, startPoint y: 261, endPoint x: 370, endPoint y: 278, distance: 24.5
click at [370, 278] on div "#000000 hex" at bounding box center [635, 315] width 1270 height 631
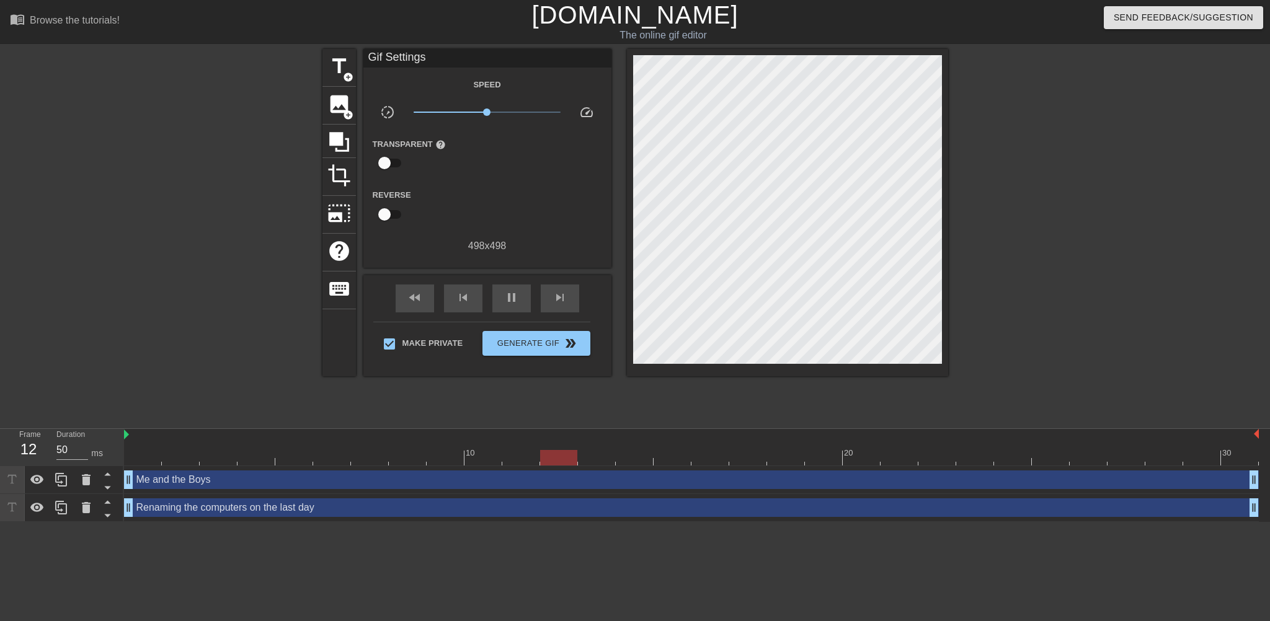
click at [174, 514] on div "Renaming the computers on the last day drag_handle drag_handle" at bounding box center [691, 507] width 1134 height 19
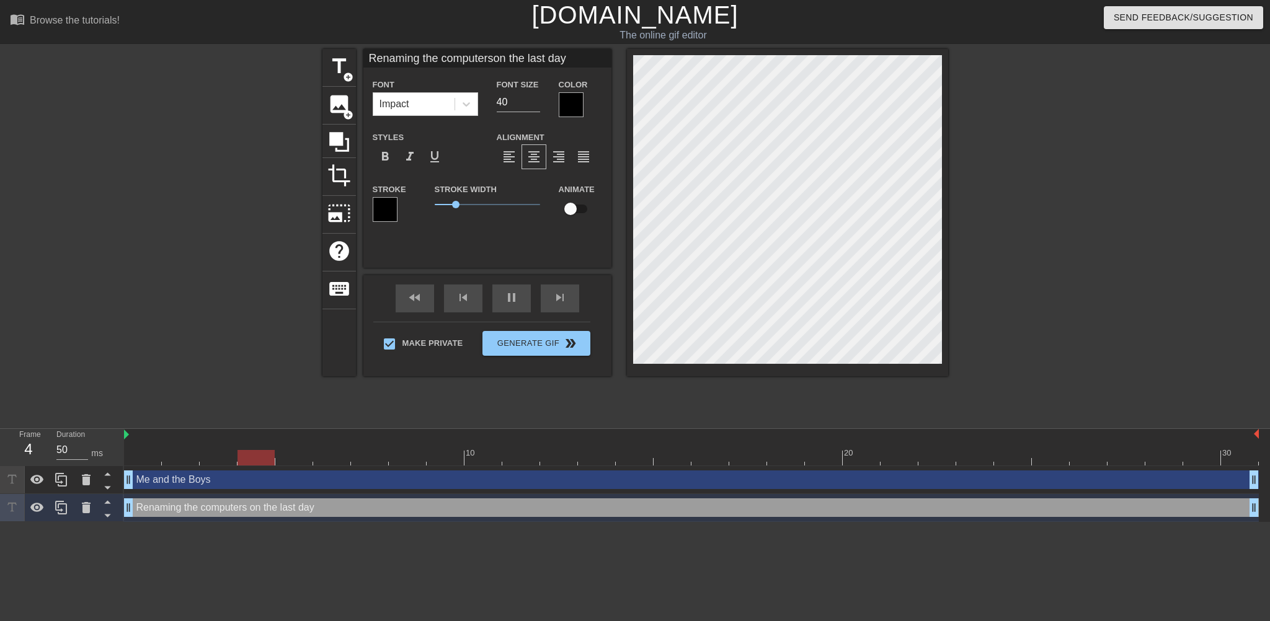
click at [562, 92] on div "Color" at bounding box center [580, 97] width 43 height 40
click at [568, 101] on div at bounding box center [571, 104] width 25 height 25
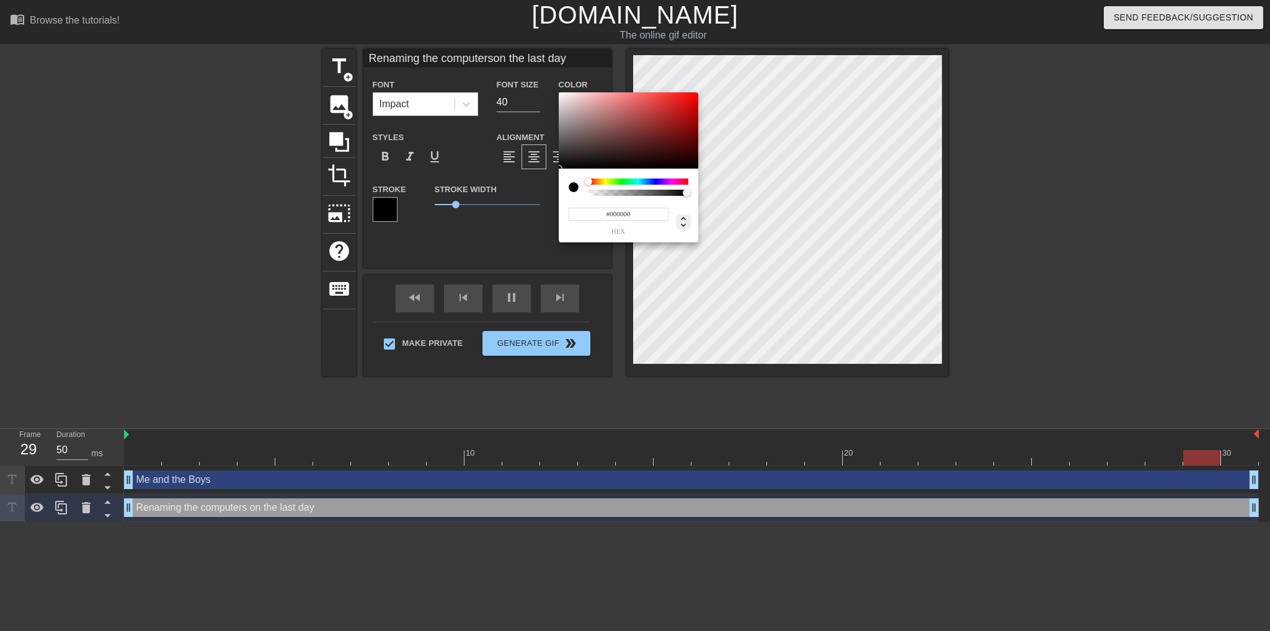
click at [684, 226] on icon at bounding box center [683, 221] width 15 height 15
click at [583, 215] on input "0" at bounding box center [579, 214] width 22 height 13
click at [605, 215] on input "0" at bounding box center [605, 214] width 22 height 13
drag, startPoint x: 606, startPoint y: 215, endPoint x: 586, endPoint y: 215, distance: 19.2
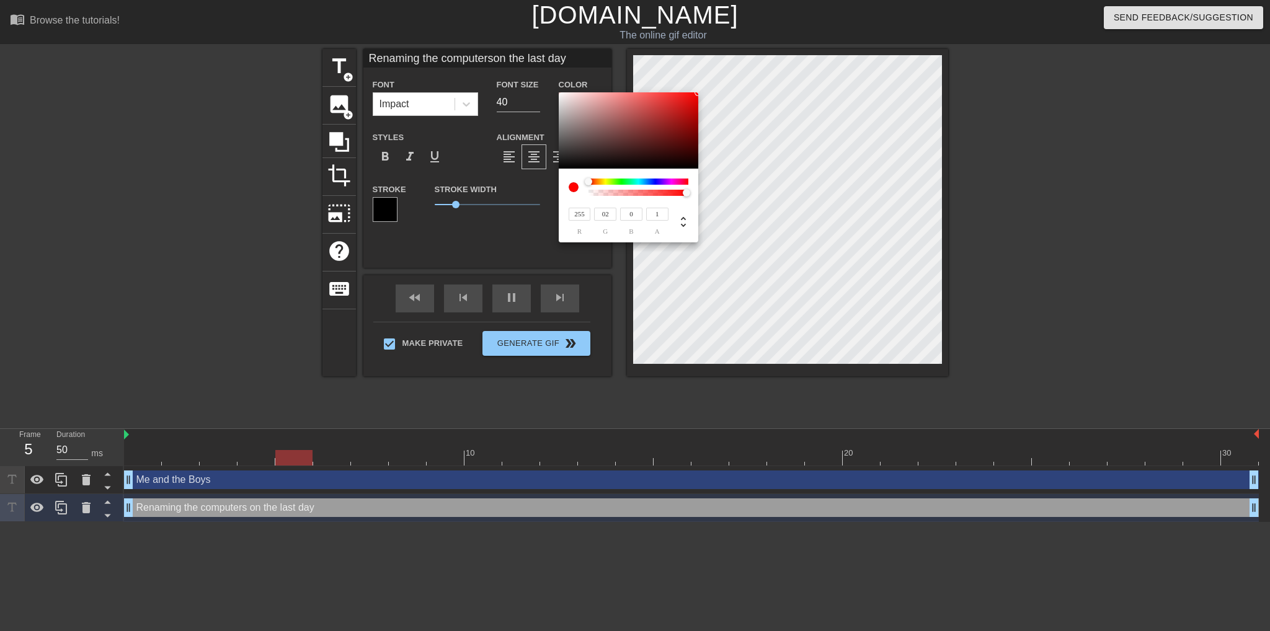
click at [586, 215] on div "255 r 02 g 0 b 1 a" at bounding box center [617, 220] width 104 height 29
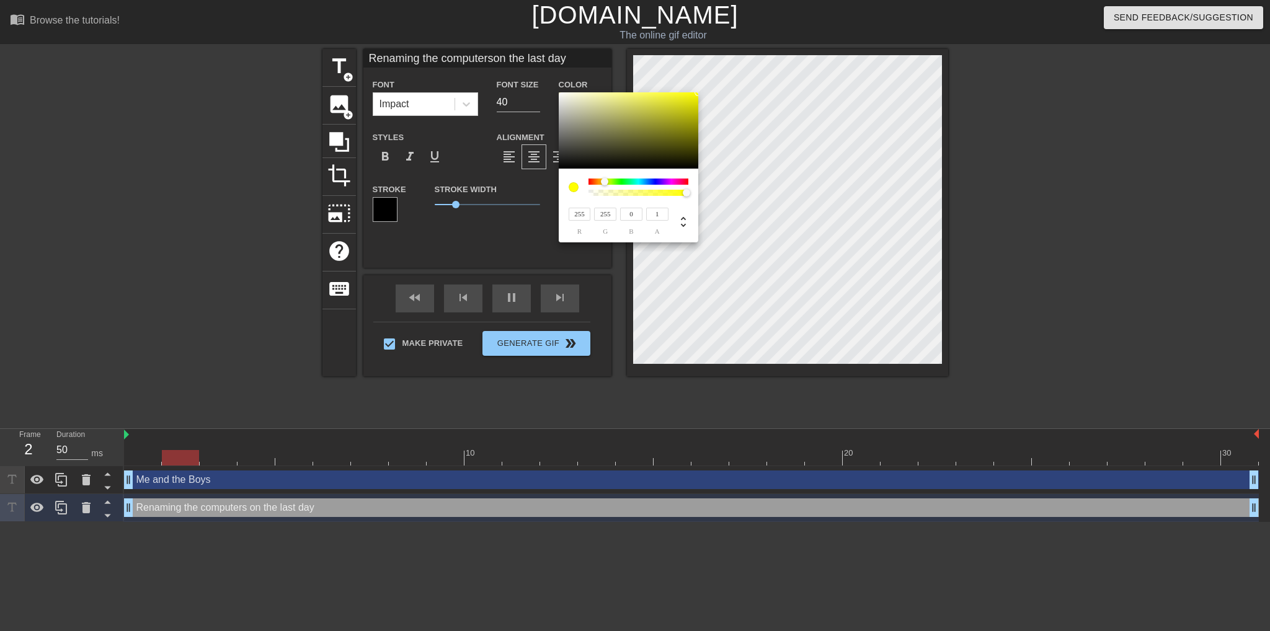
click at [629, 212] on input "0" at bounding box center [631, 214] width 22 height 13
drag, startPoint x: 632, startPoint y: 214, endPoint x: 615, endPoint y: 216, distance: 17.4
click at [615, 216] on div "255 r 255 g 0 b 1 a" at bounding box center [617, 220] width 104 height 29
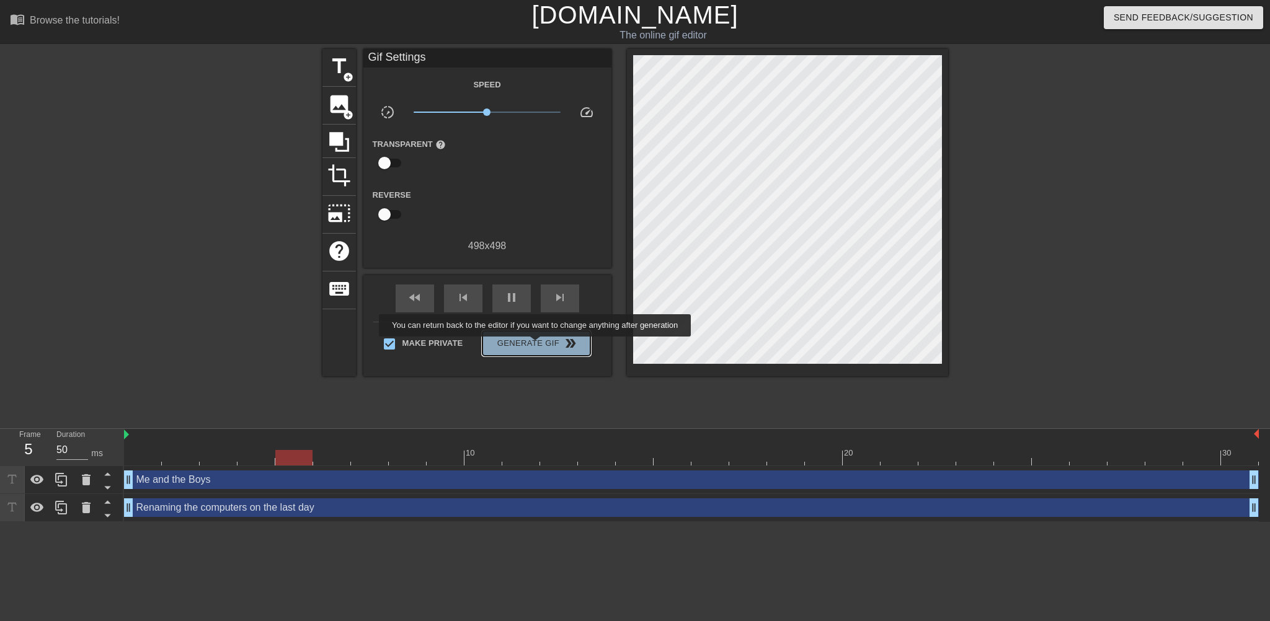
click at [536, 345] on span "Generate Gif double_arrow" at bounding box center [535, 343] width 97 height 15
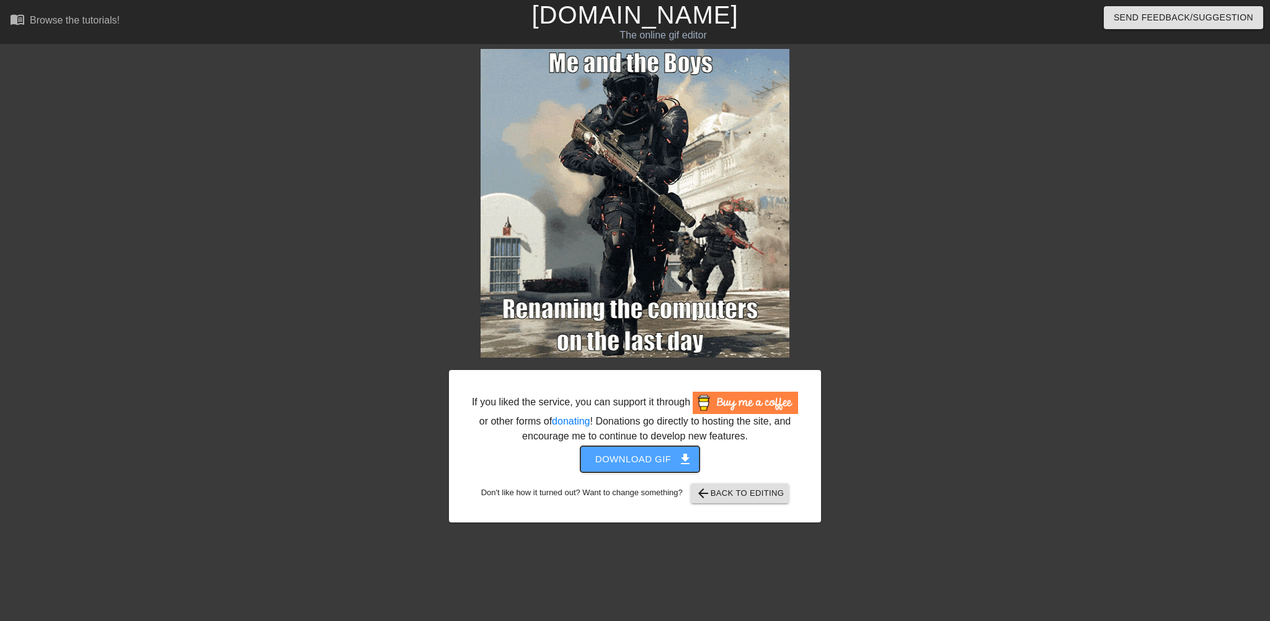
click at [648, 451] on span "Download gif get_app" at bounding box center [640, 459] width 90 height 16
